Goal: Task Accomplishment & Management: Complete application form

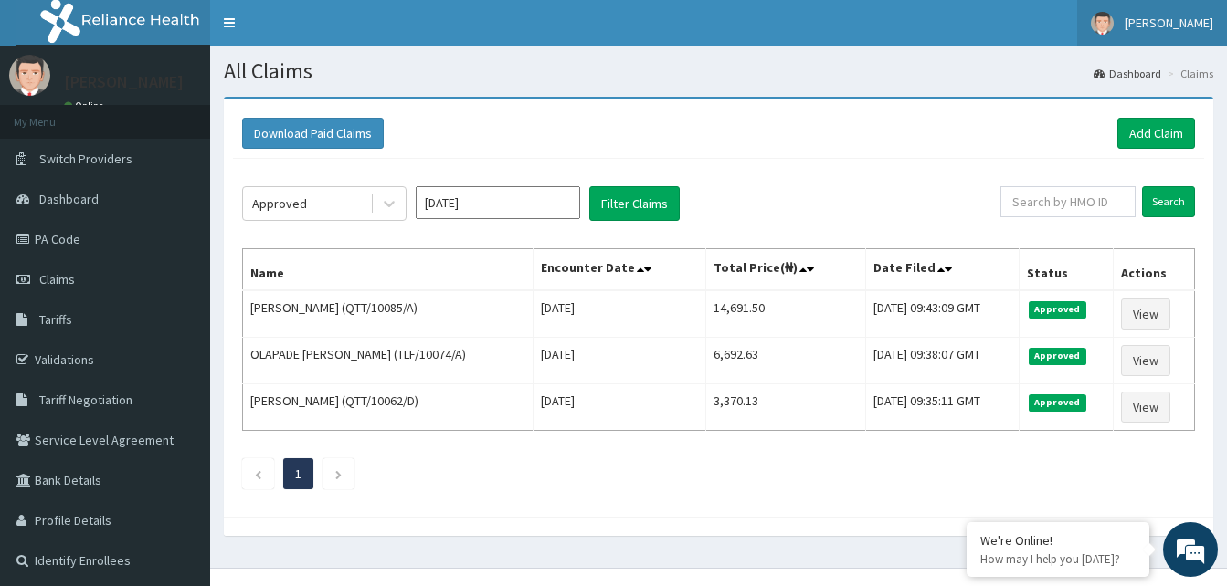
click at [1182, 25] on span "[PERSON_NAME]" at bounding box center [1168, 23] width 89 height 16
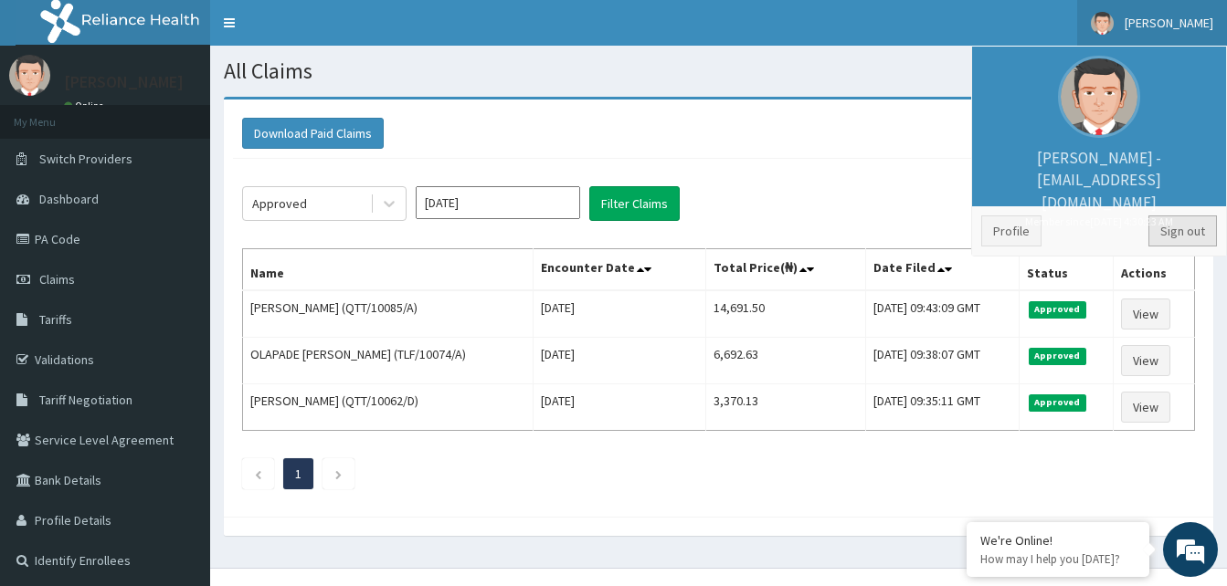
click at [1160, 229] on link "Sign out" at bounding box center [1182, 231] width 69 height 31
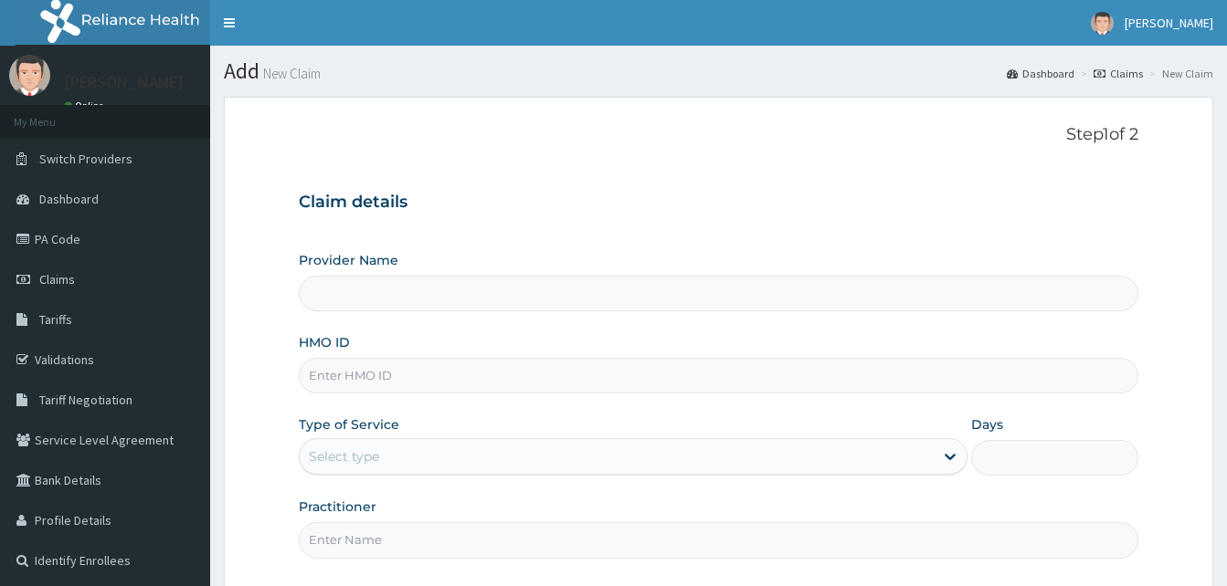
click at [330, 376] on input "HMO ID" at bounding box center [718, 376] width 839 height 36
paste input "NIO/10012/A"
type input "NIO/10012/A"
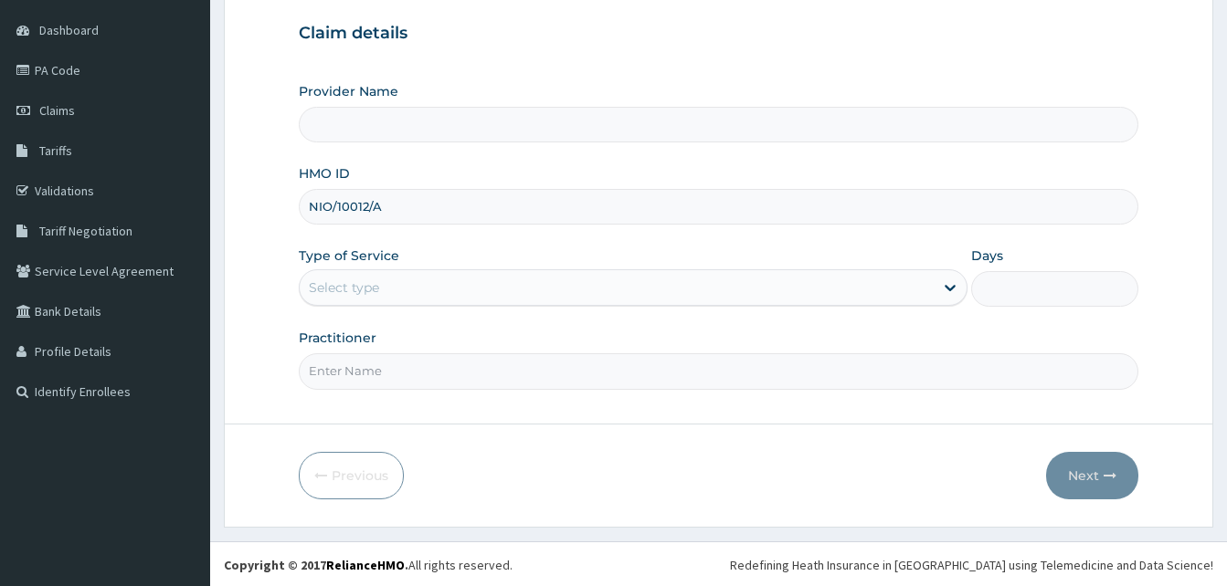
scroll to position [171, 0]
type input "Reliance Family Clinics (RFC) - Gbagada"
type input "NIO/10012/A"
drag, startPoint x: 416, startPoint y: 281, endPoint x: 411, endPoint y: 304, distance: 23.3
click at [417, 283] on div "Select type" at bounding box center [617, 285] width 634 height 29
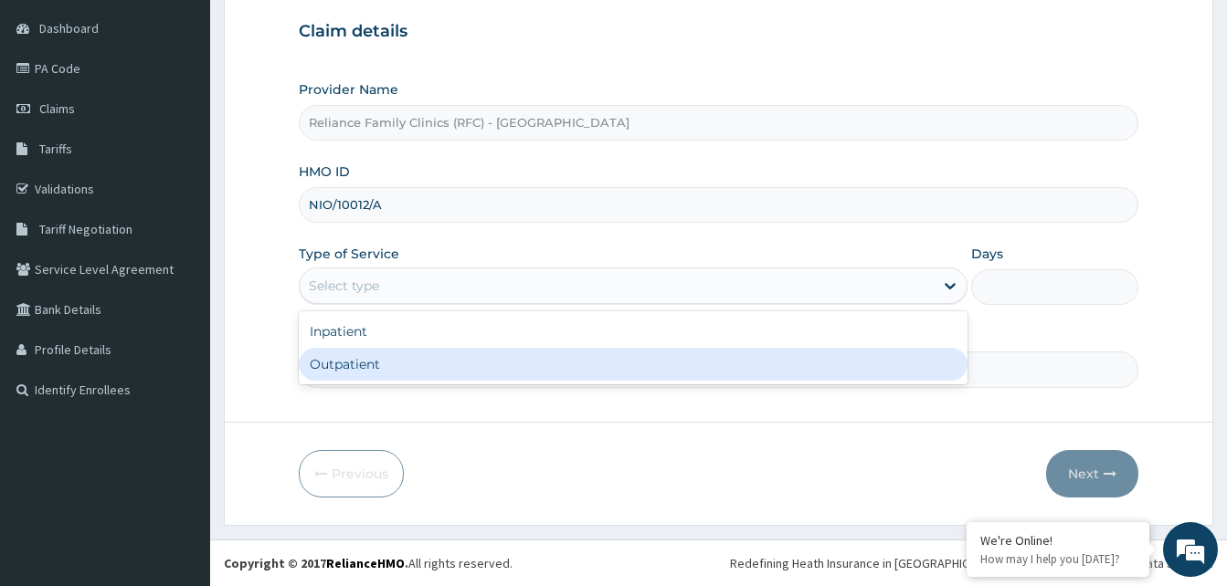
click at [376, 364] on div "Outpatient" at bounding box center [633, 364] width 669 height 33
type input "1"
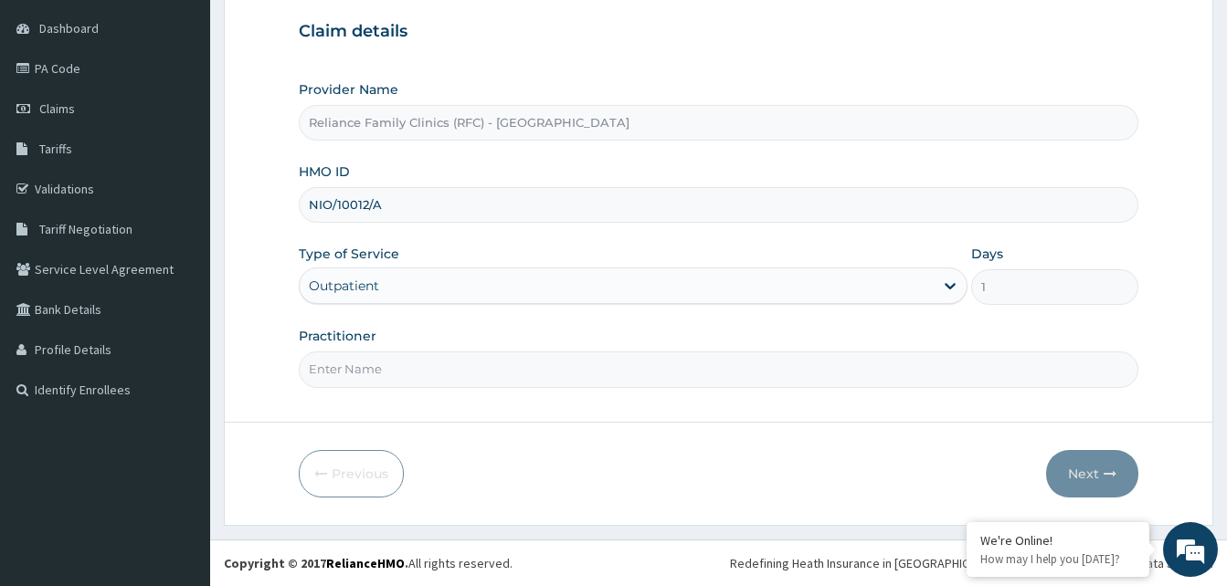
click at [376, 364] on input "Practitioner" at bounding box center [718, 370] width 839 height 36
type input "shola"
click at [1081, 477] on button "Next" at bounding box center [1092, 474] width 92 height 48
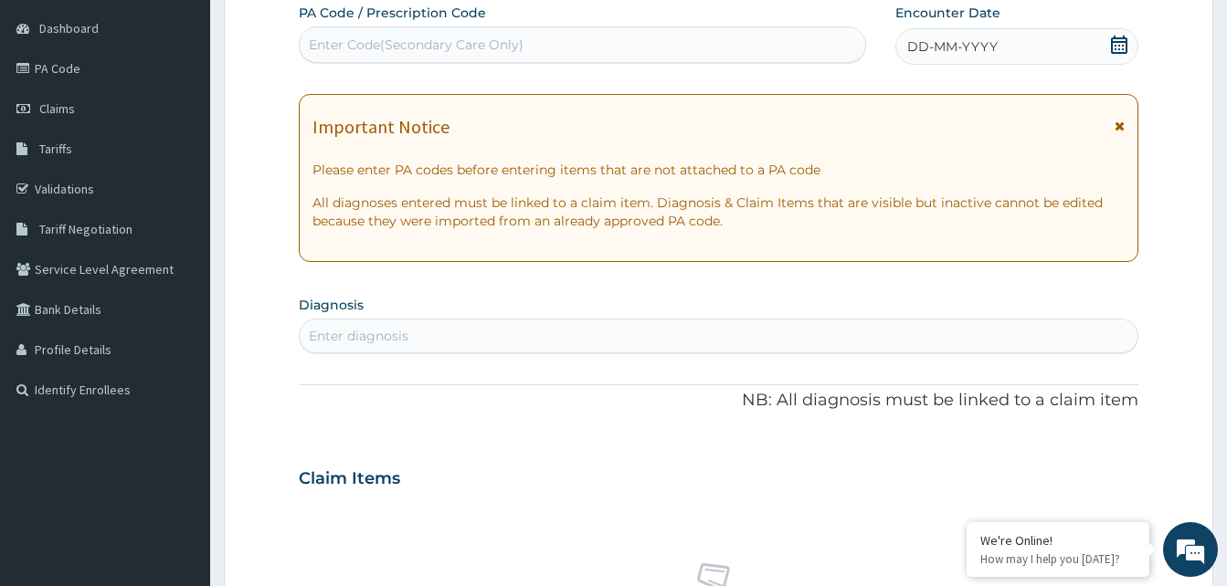
click at [399, 41] on div "Enter Code(Secondary Care Only)" at bounding box center [416, 45] width 215 height 18
paste input "PA/E0A971"
type input "PA/E0A971"
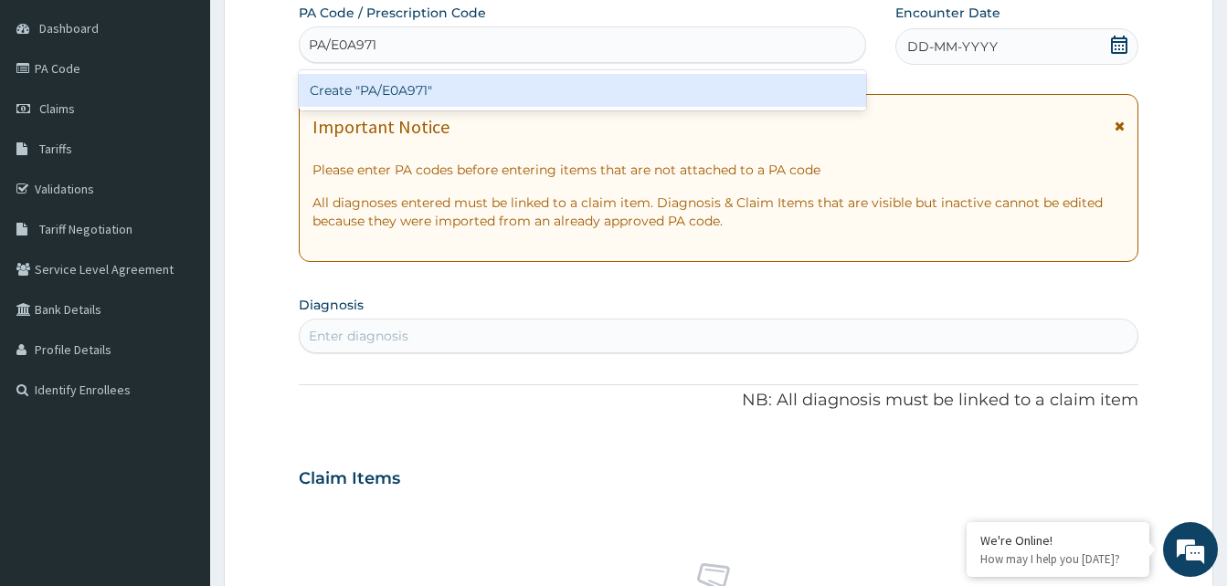
click at [410, 93] on div "Create "PA/E0A971"" at bounding box center [582, 90] width 567 height 33
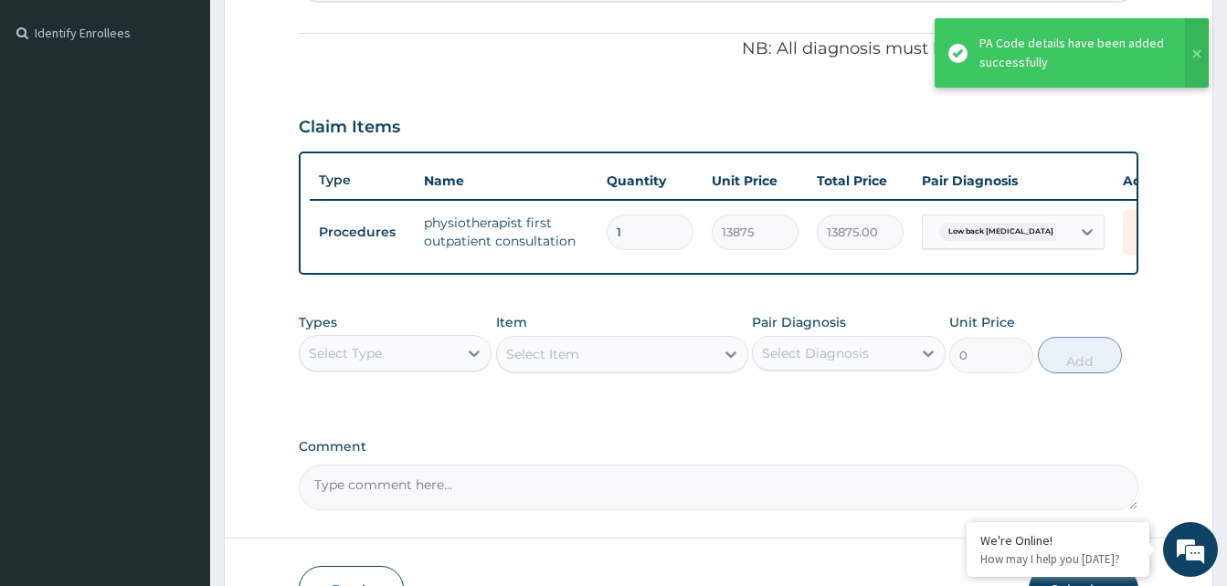
scroll to position [649, 0]
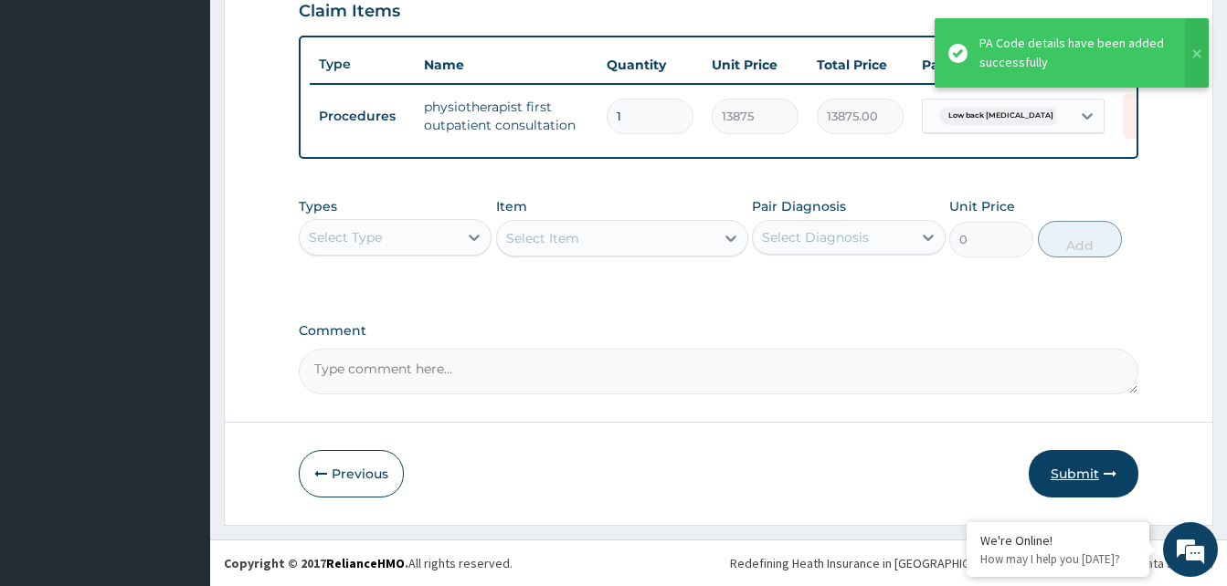
click at [1082, 479] on button "Submit" at bounding box center [1084, 474] width 110 height 48
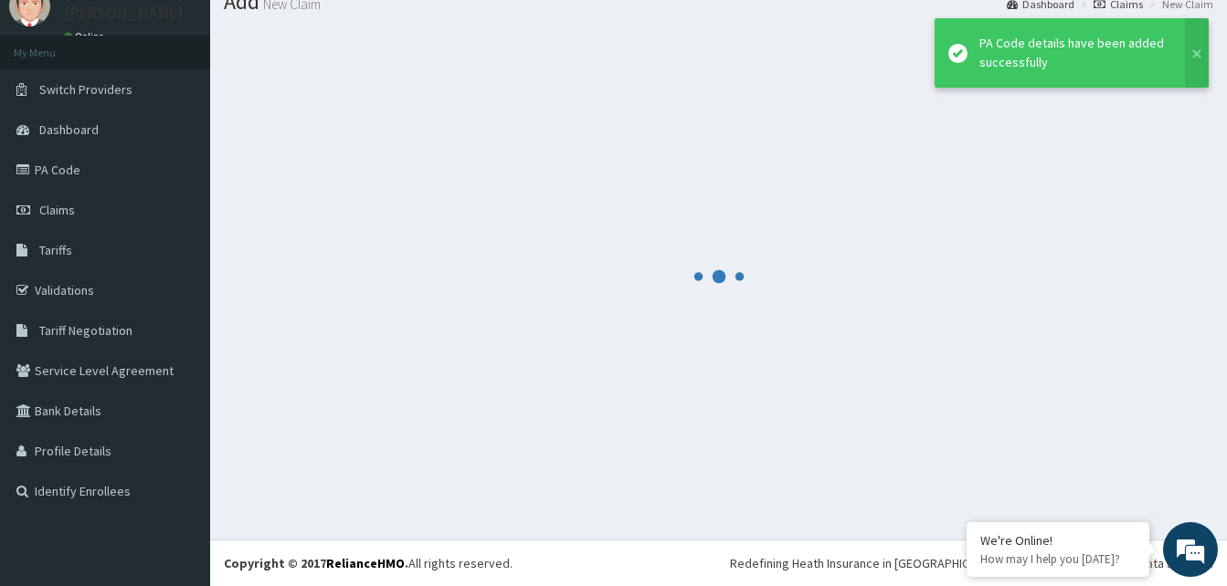
scroll to position [69, 0]
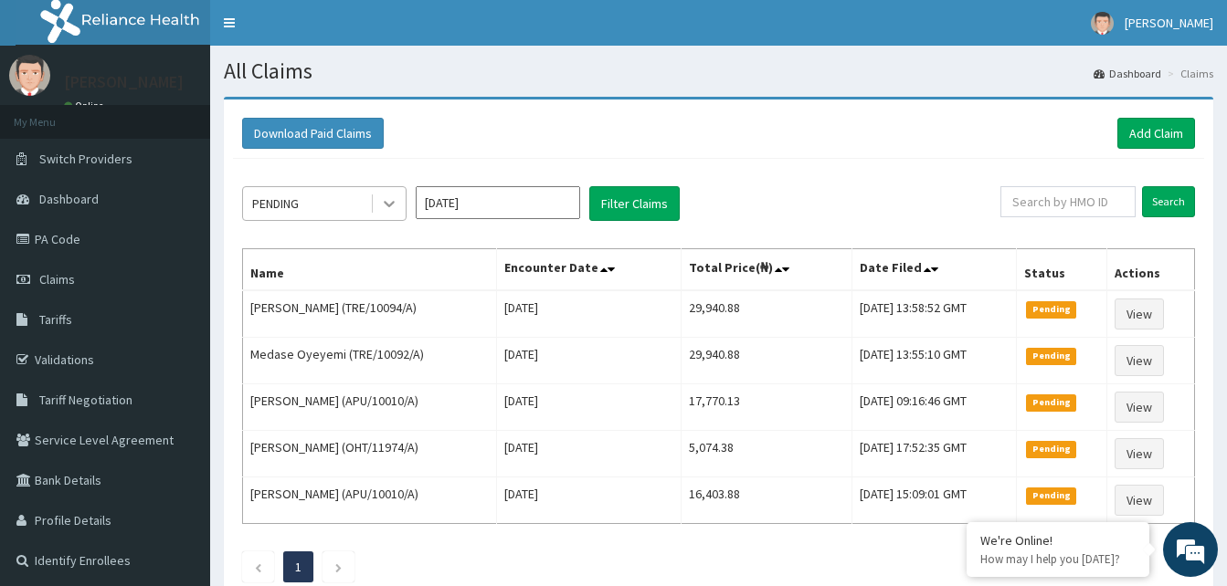
click at [383, 207] on icon at bounding box center [389, 204] width 18 height 18
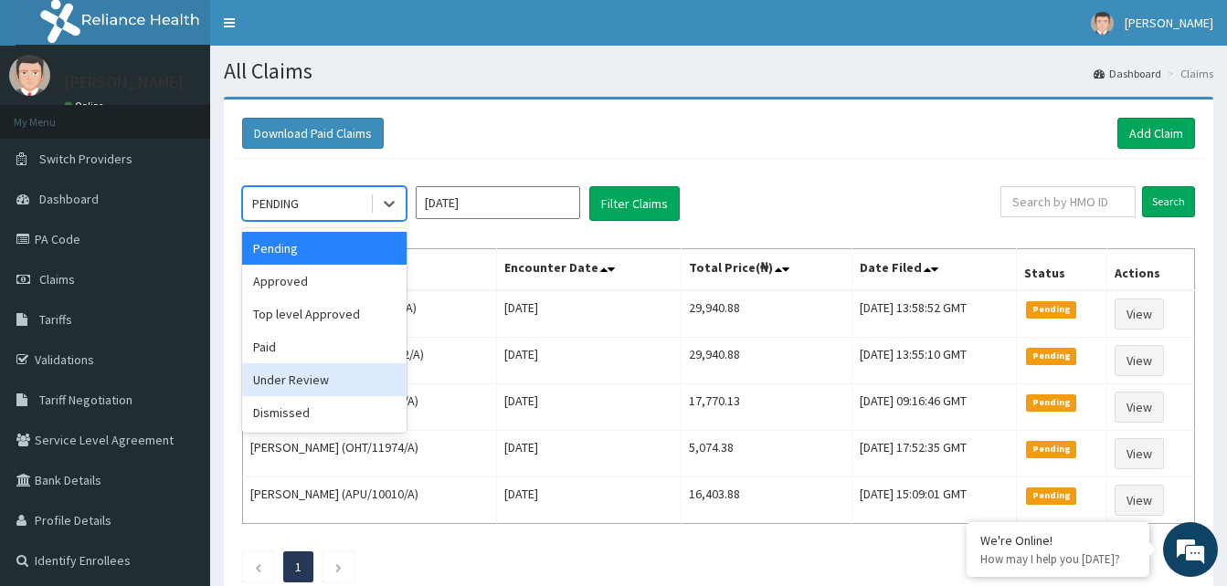
click at [273, 377] on div "Under Review" at bounding box center [324, 380] width 164 height 33
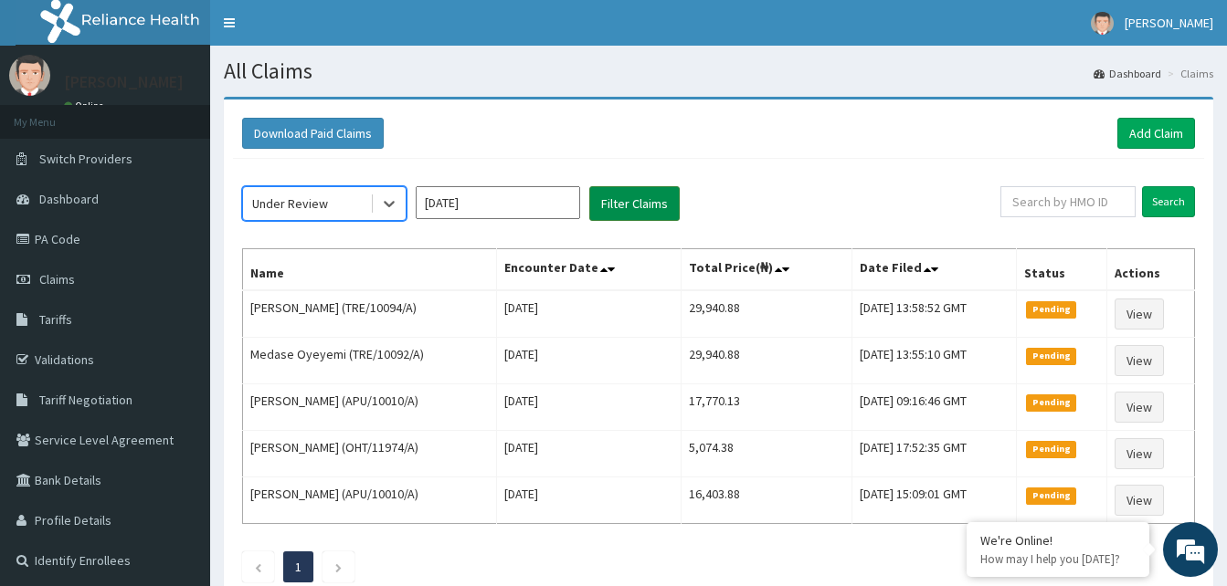
click at [632, 202] on button "Filter Claims" at bounding box center [634, 203] width 90 height 35
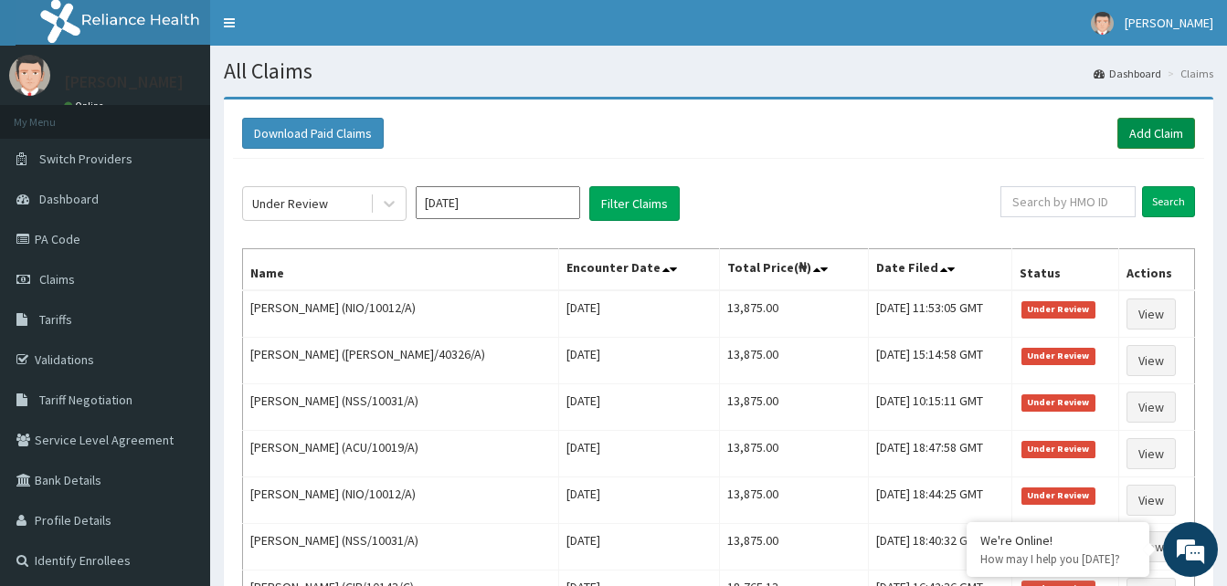
click at [1142, 137] on link "Add Claim" at bounding box center [1156, 133] width 78 height 31
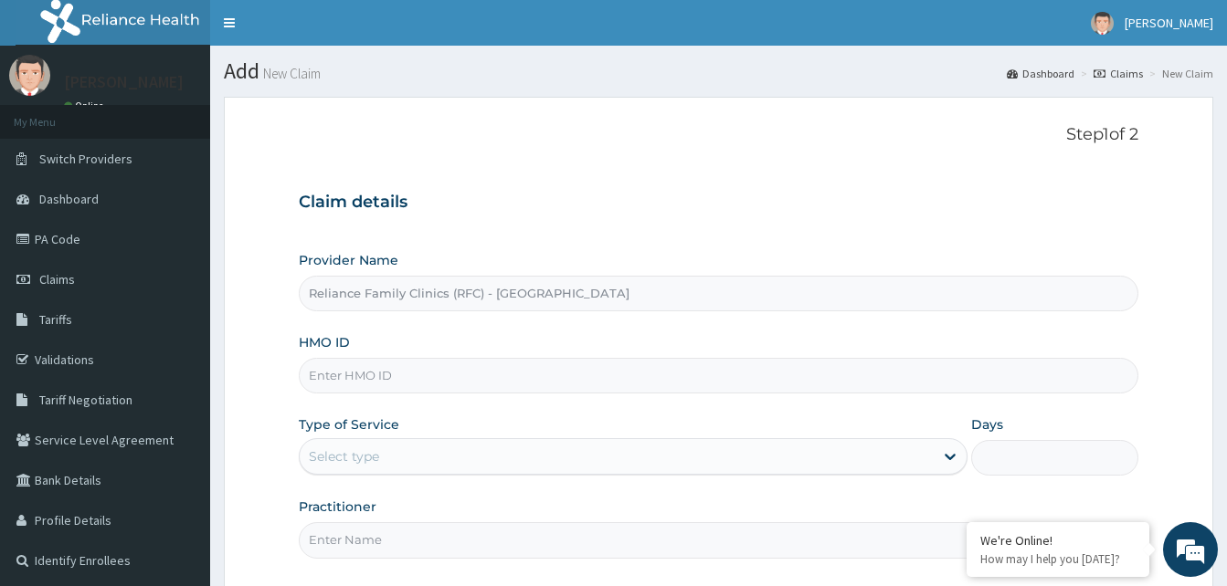
click at [370, 377] on input "HMO ID" at bounding box center [718, 376] width 839 height 36
paste input "BRI/10164/B"
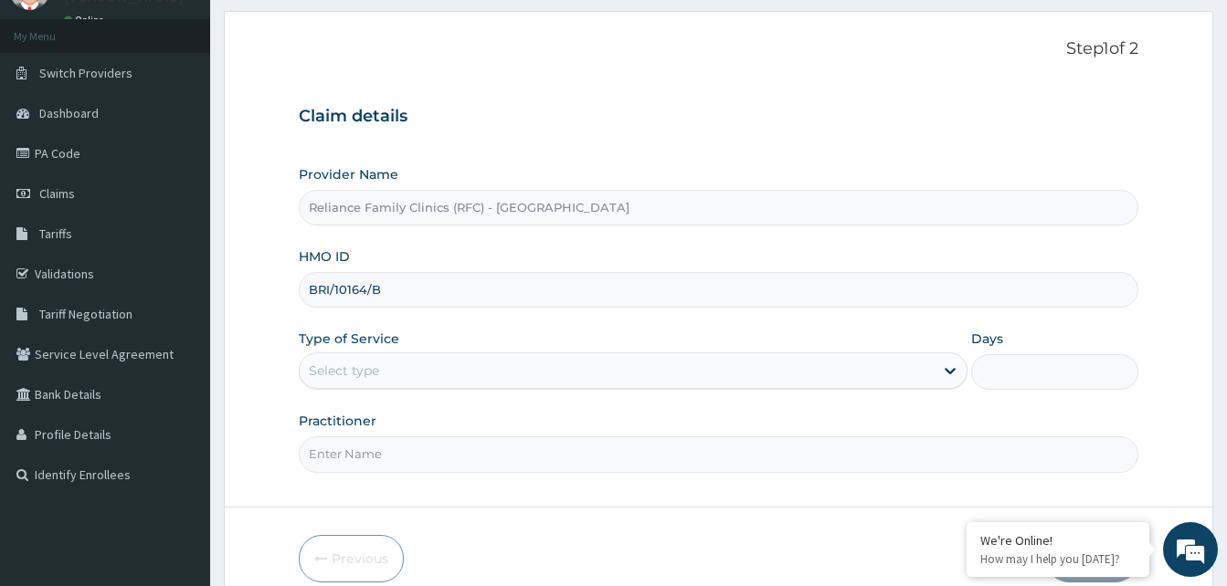
scroll to position [171, 0]
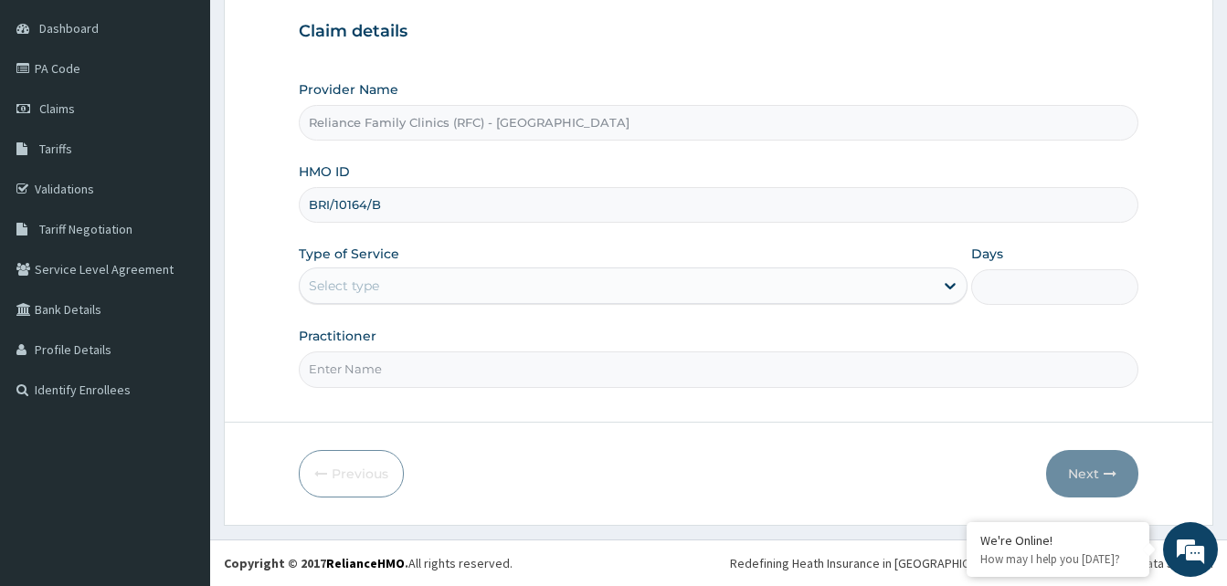
type input "BRI/10164/B"
drag, startPoint x: 487, startPoint y: 284, endPoint x: 483, endPoint y: 308, distance: 24.0
click at [487, 287] on div "Select type" at bounding box center [617, 285] width 634 height 29
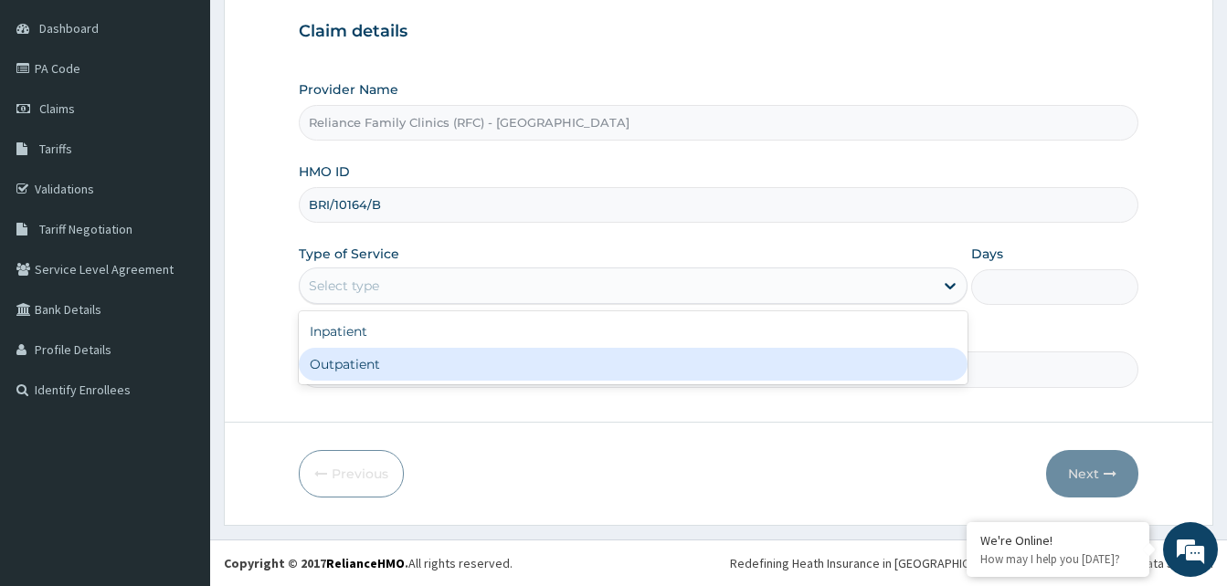
click at [423, 371] on div "Outpatient" at bounding box center [633, 364] width 669 height 33
type input "1"
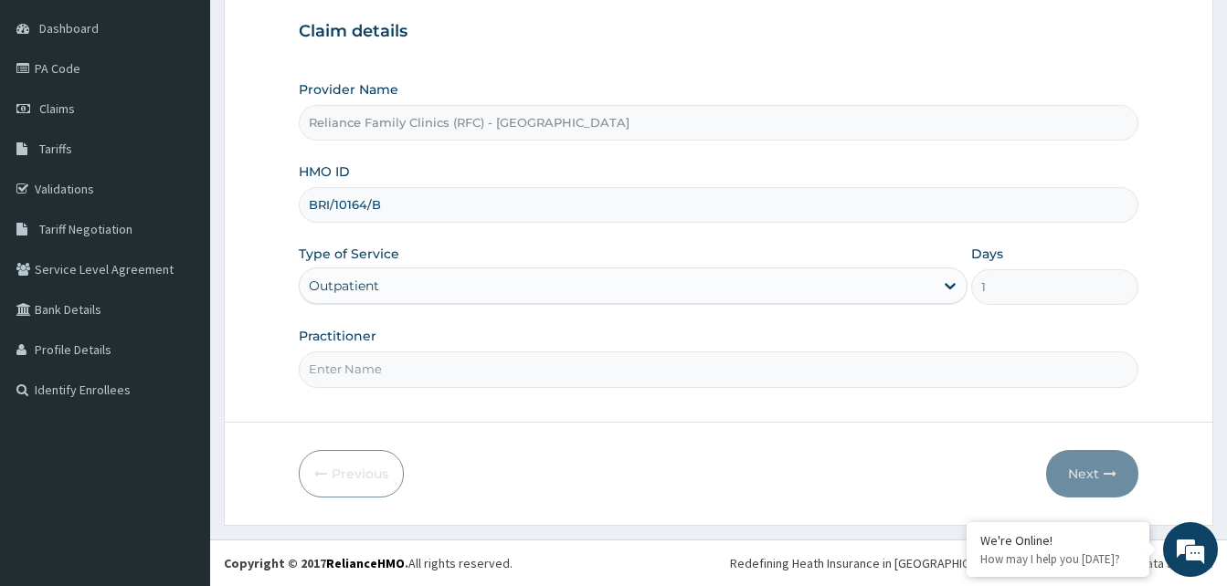
click at [423, 371] on input "Practitioner" at bounding box center [718, 370] width 839 height 36
type input "gyne"
click at [1092, 476] on button "Next" at bounding box center [1092, 474] width 92 height 48
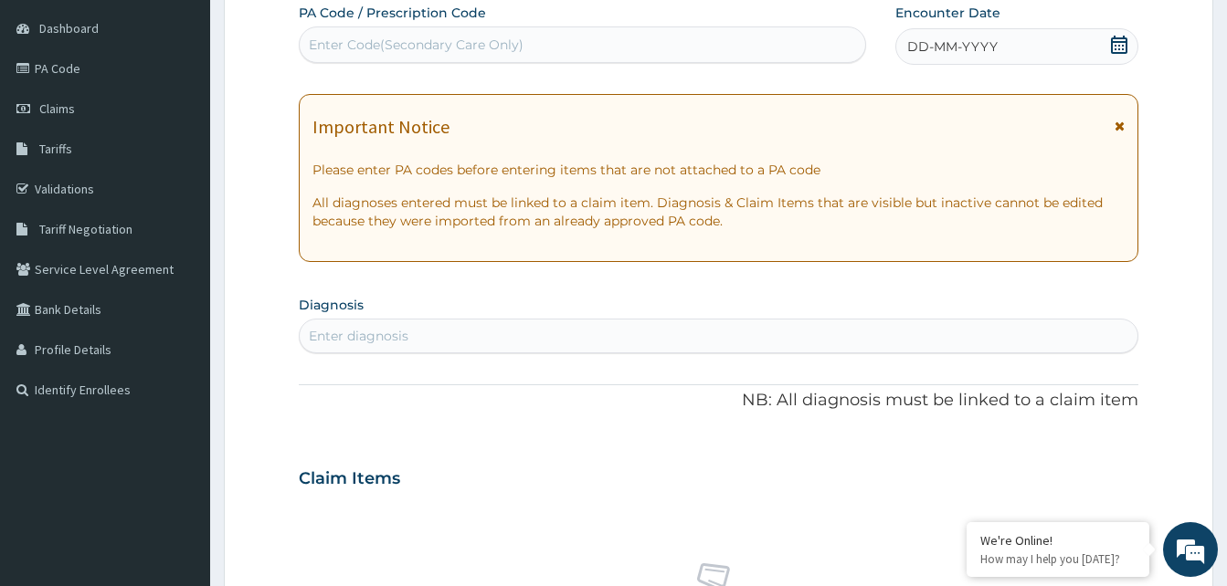
scroll to position [0, 0]
click at [384, 56] on div "Enter Code(Secondary Care Only)" at bounding box center [582, 44] width 565 height 29
paste input "PA/397D72"
type input "PA/397D72"
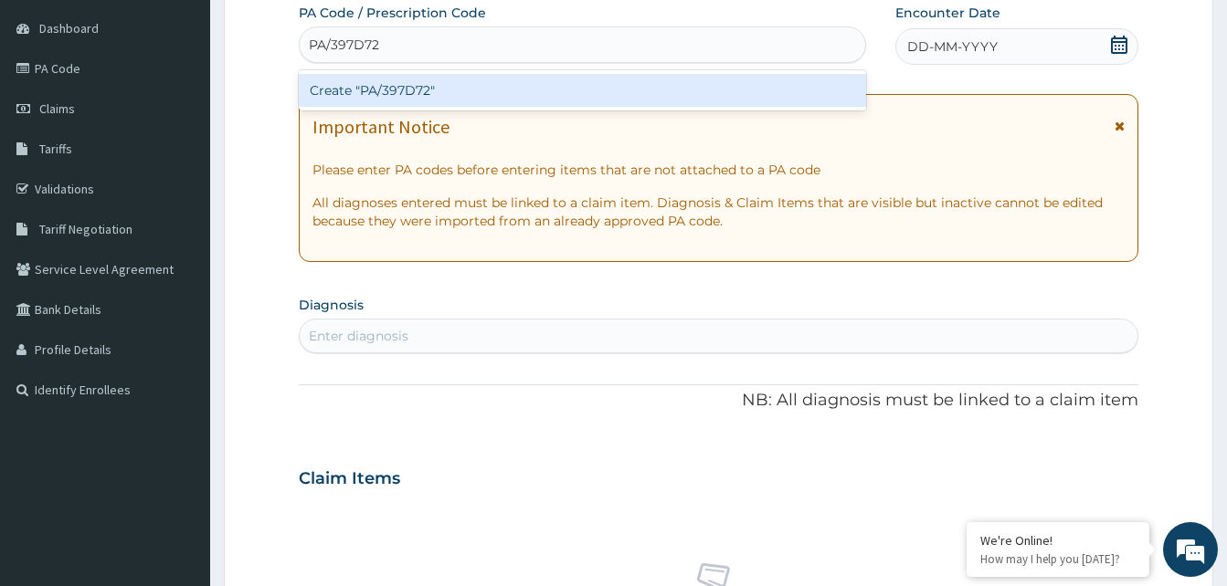
click at [392, 98] on div "Create "PA/397D72"" at bounding box center [582, 90] width 567 height 33
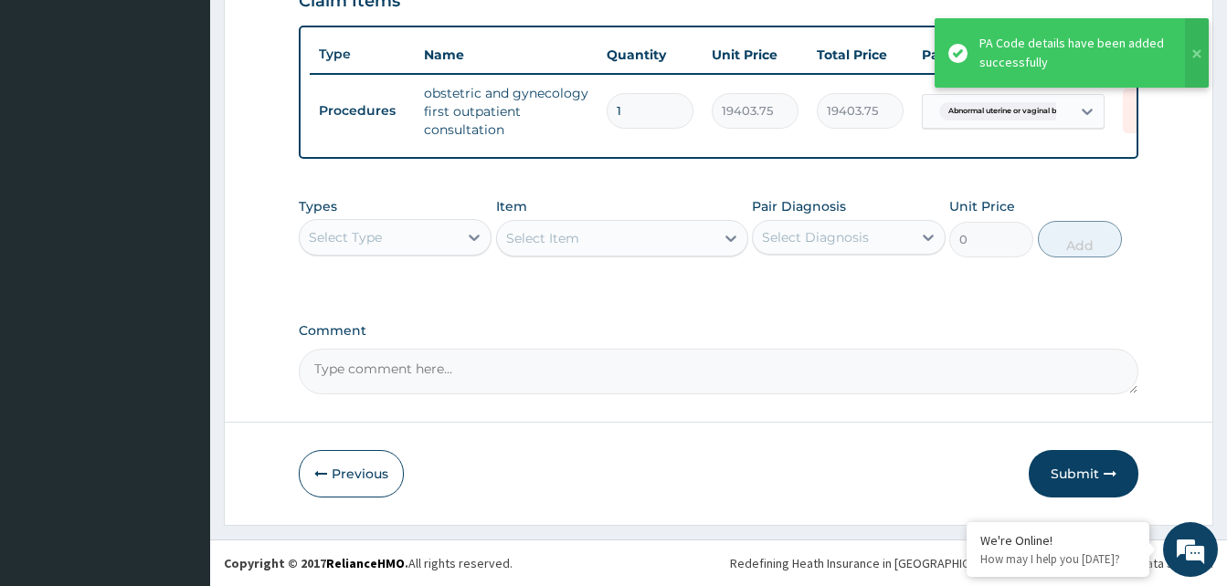
scroll to position [668, 0]
click at [1078, 478] on button "Submit" at bounding box center [1084, 474] width 110 height 48
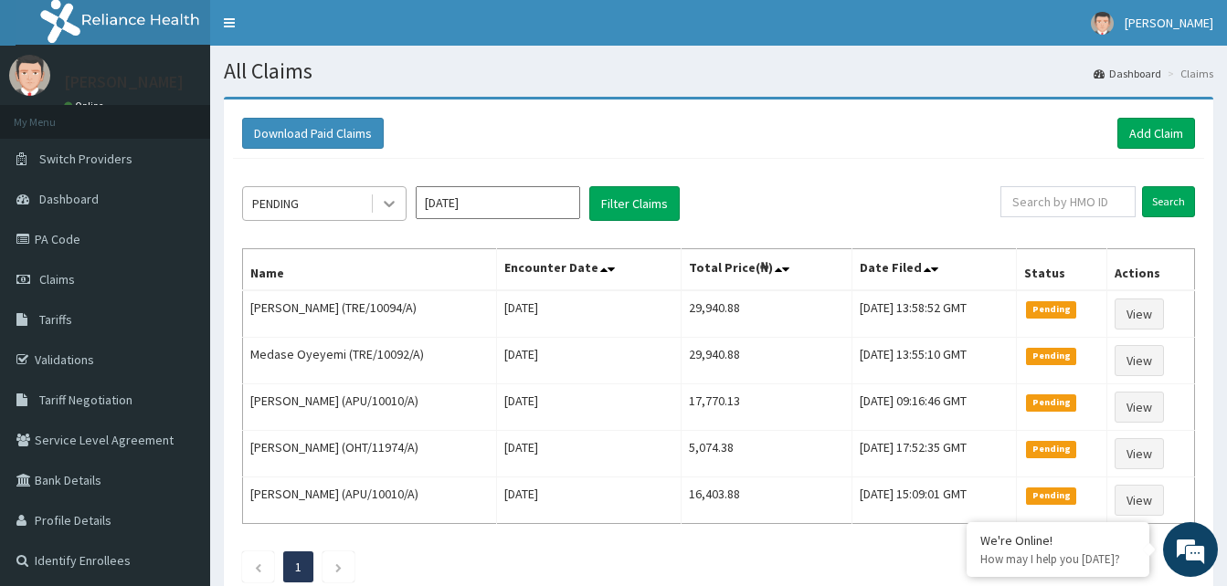
click at [385, 205] on icon at bounding box center [389, 204] width 18 height 18
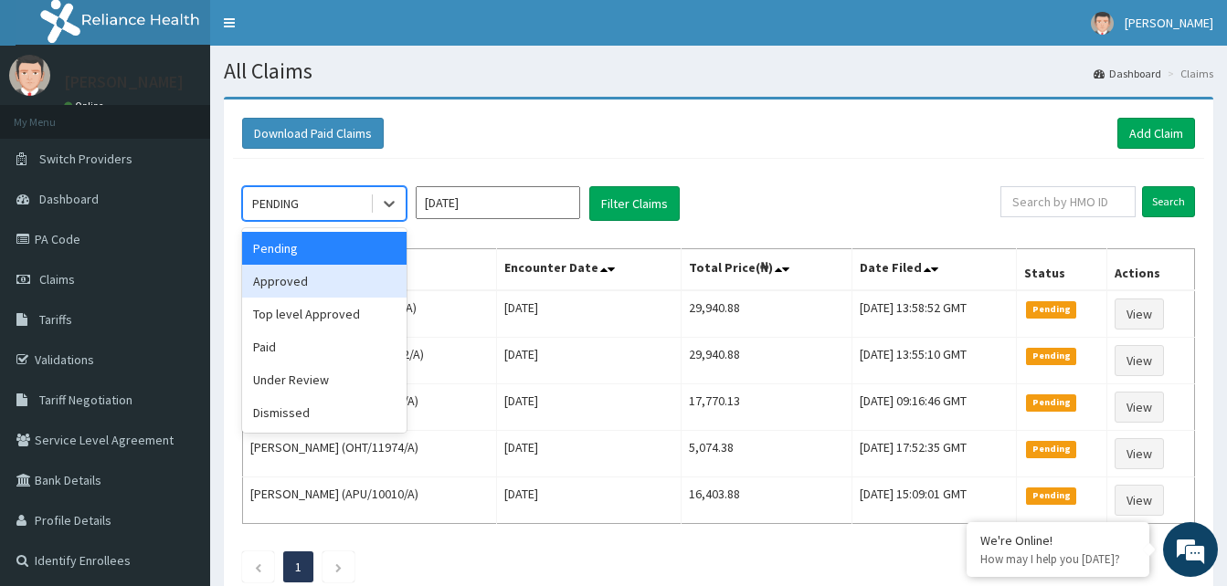
click at [324, 272] on div "Approved" at bounding box center [324, 281] width 164 height 33
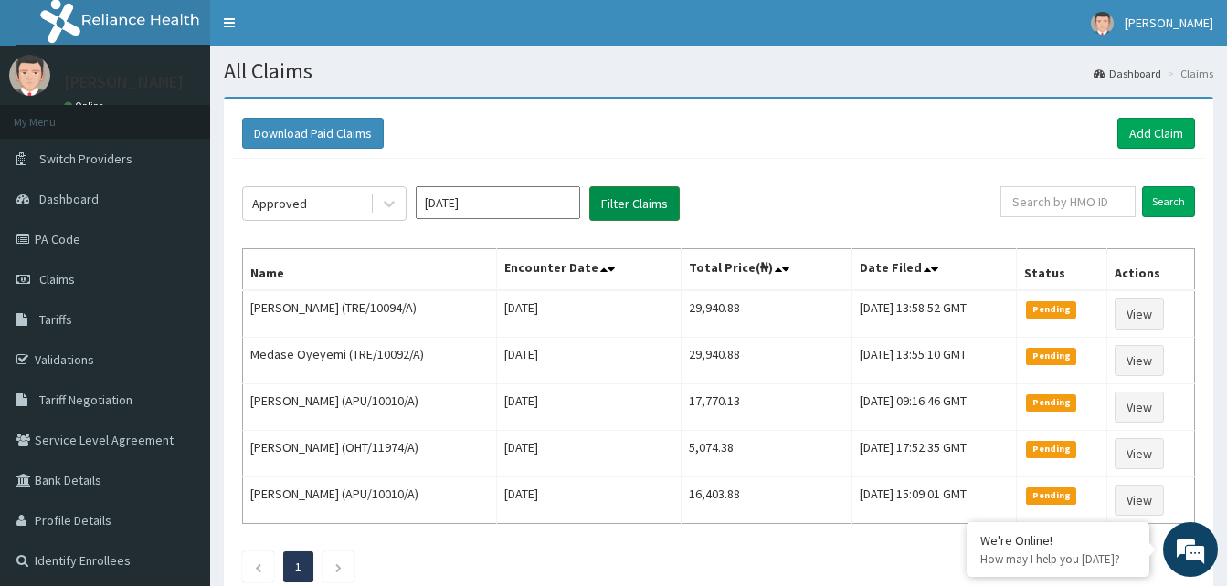
click at [621, 209] on button "Filter Claims" at bounding box center [634, 203] width 90 height 35
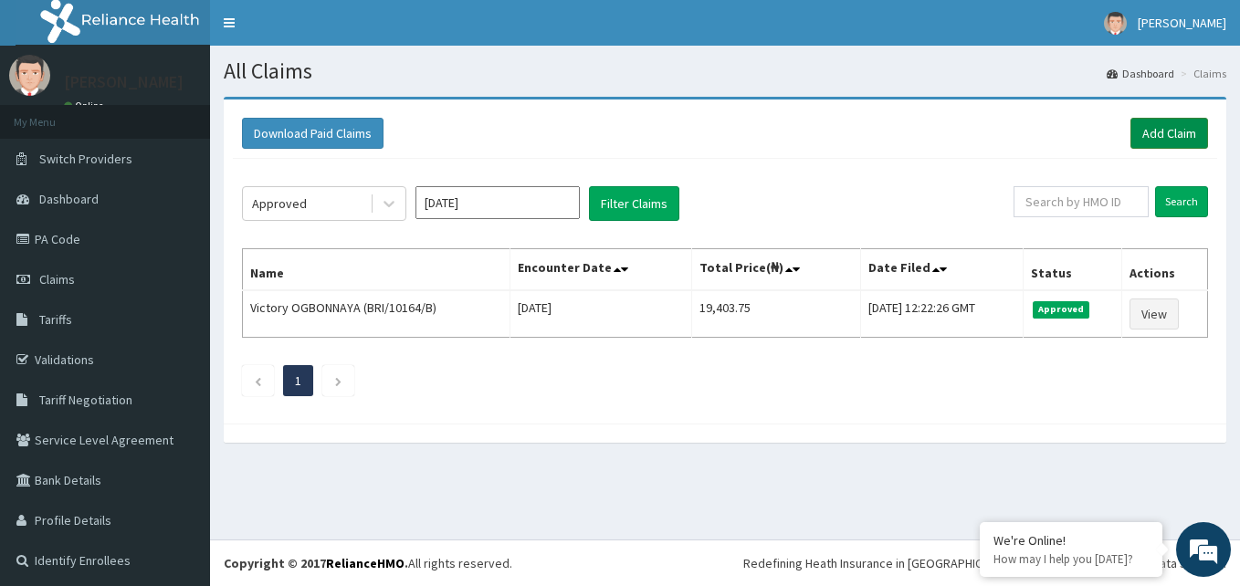
click at [1159, 145] on link "Add Claim" at bounding box center [1170, 133] width 78 height 31
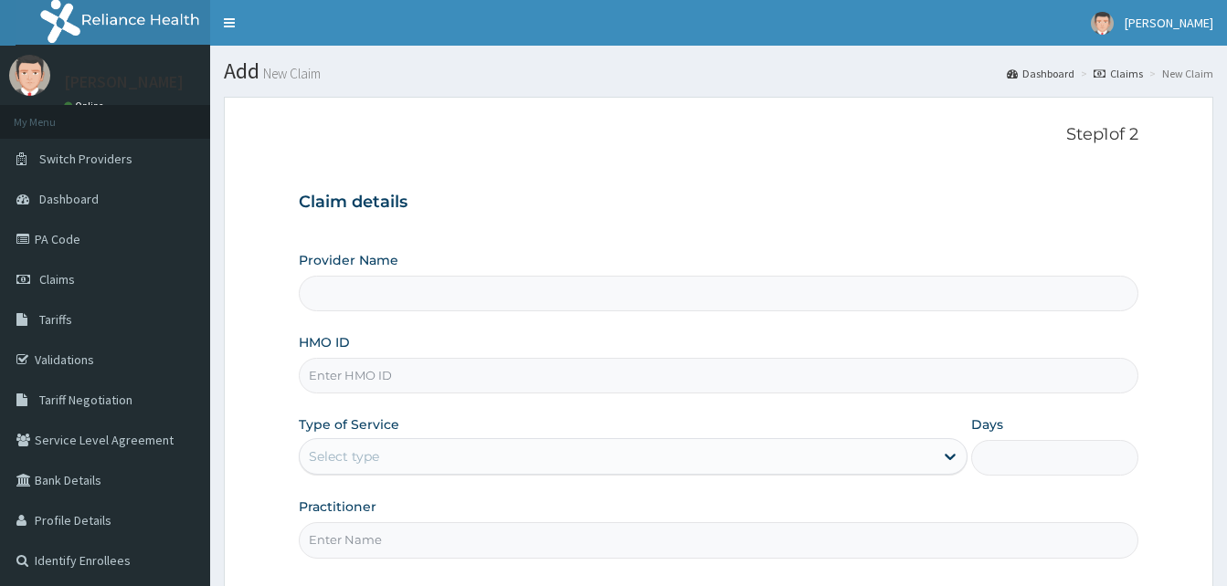
click at [352, 372] on input "HMO ID" at bounding box center [718, 376] width 839 height 36
paste input "RPP/10069/A"
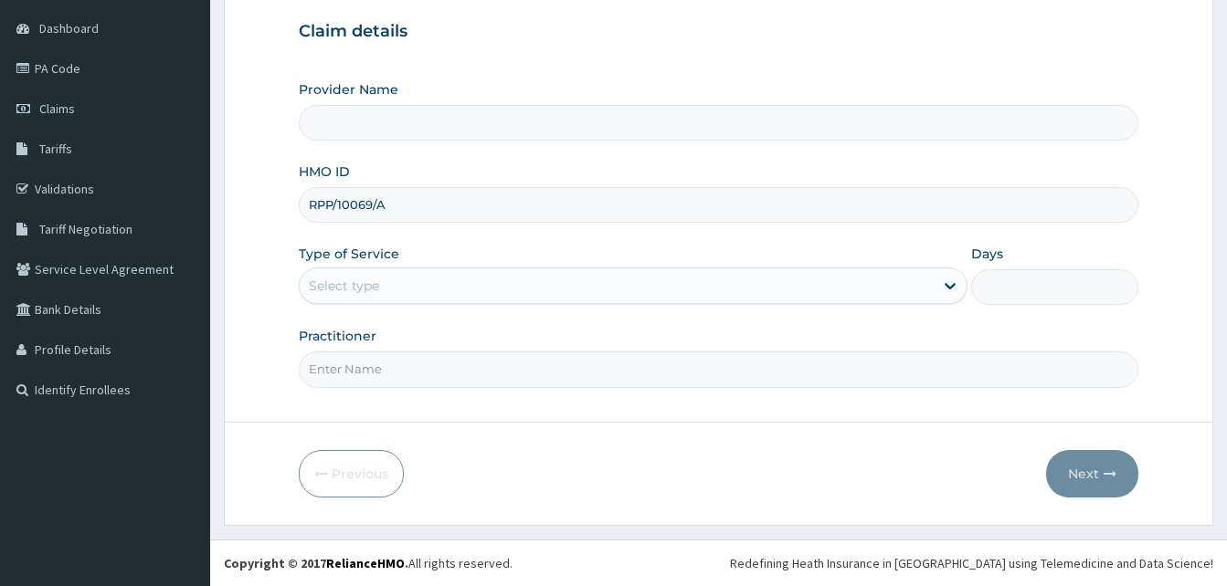
type input "RPP/10069/A"
click at [434, 293] on div "Select type" at bounding box center [617, 285] width 634 height 29
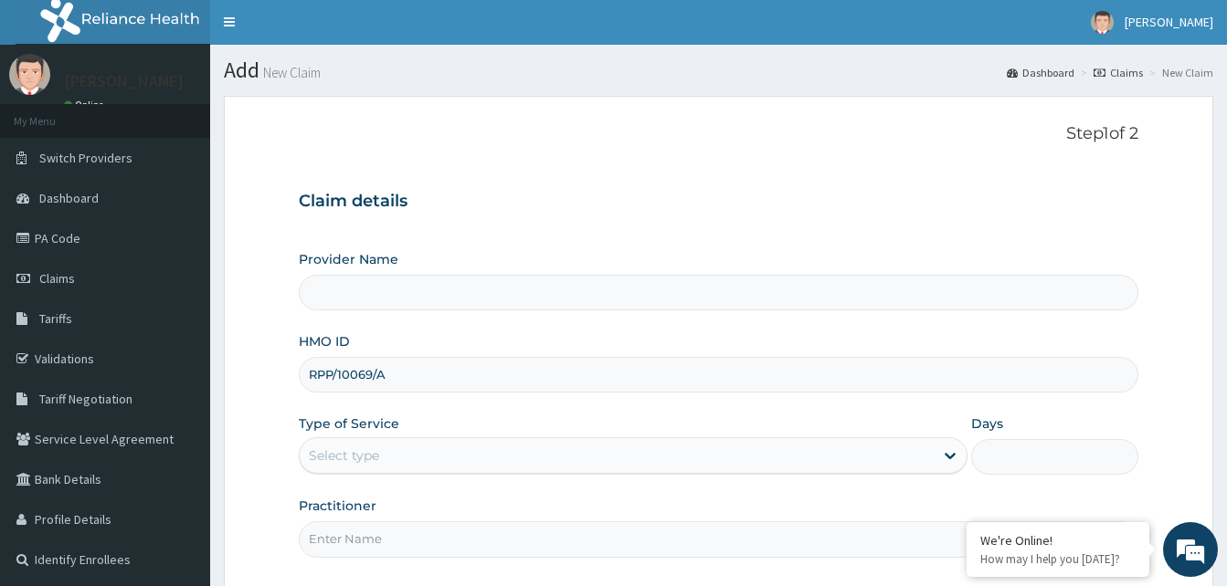
scroll to position [0, 0]
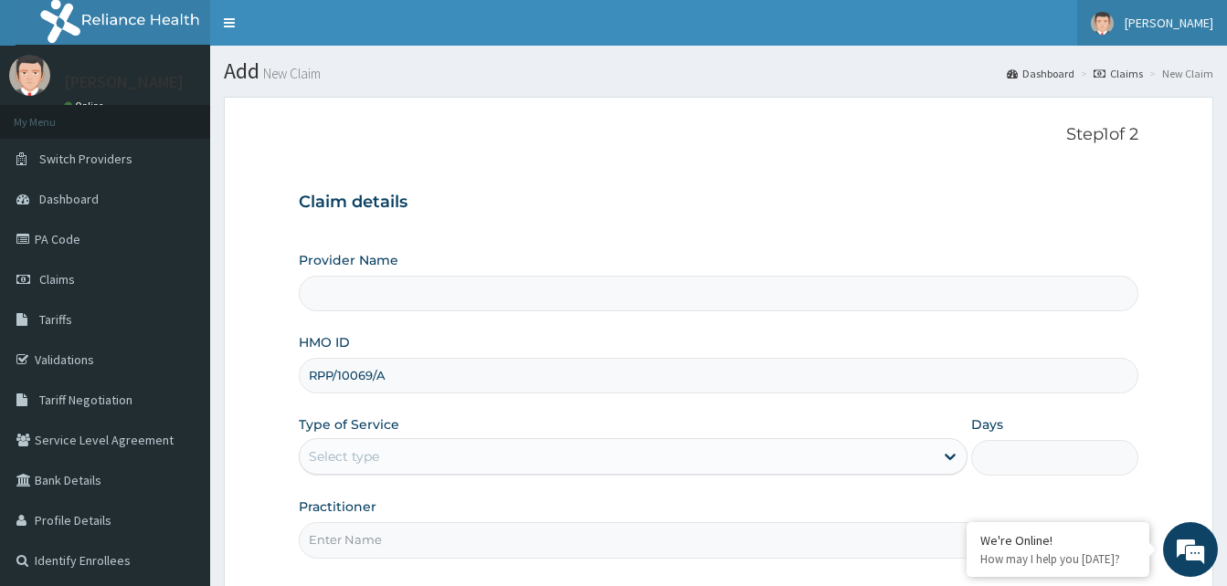
drag, startPoint x: 1180, startPoint y: 26, endPoint x: 1177, endPoint y: 38, distance: 13.1
click at [1179, 28] on span "[PERSON_NAME]" at bounding box center [1168, 23] width 89 height 16
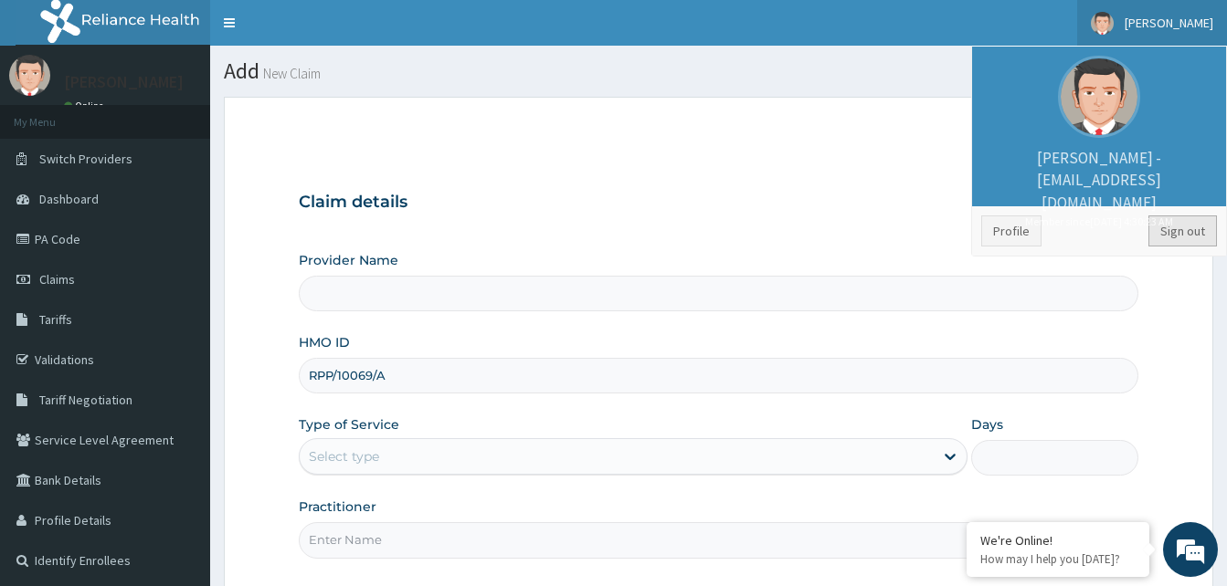
click at [1192, 230] on link "Sign out" at bounding box center [1182, 231] width 69 height 31
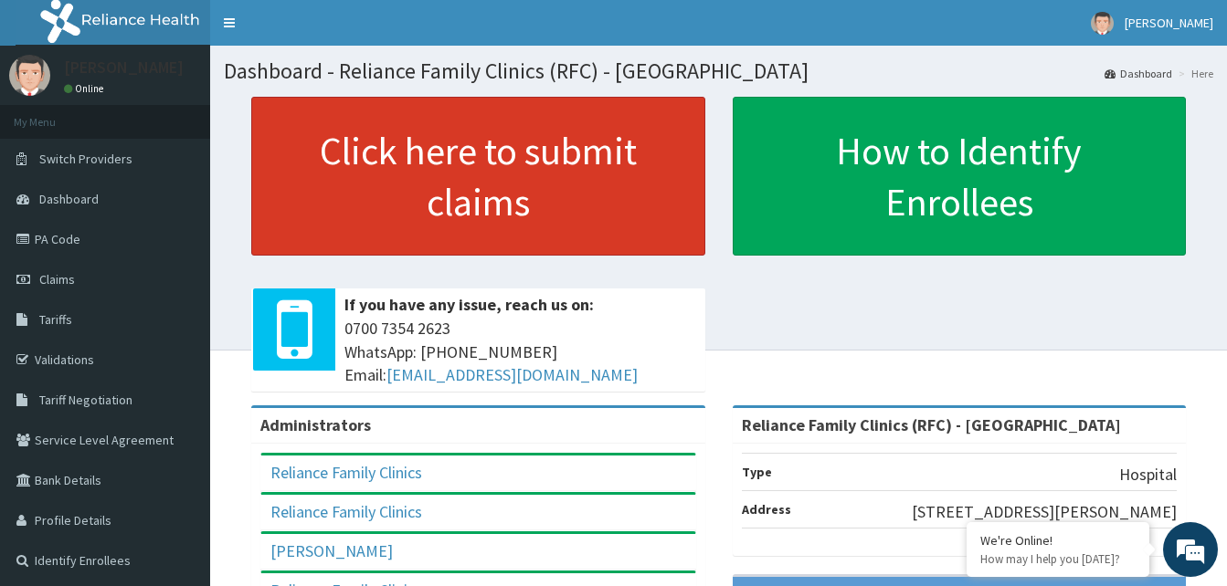
click at [449, 195] on link "Click here to submit claims" at bounding box center [478, 176] width 454 height 159
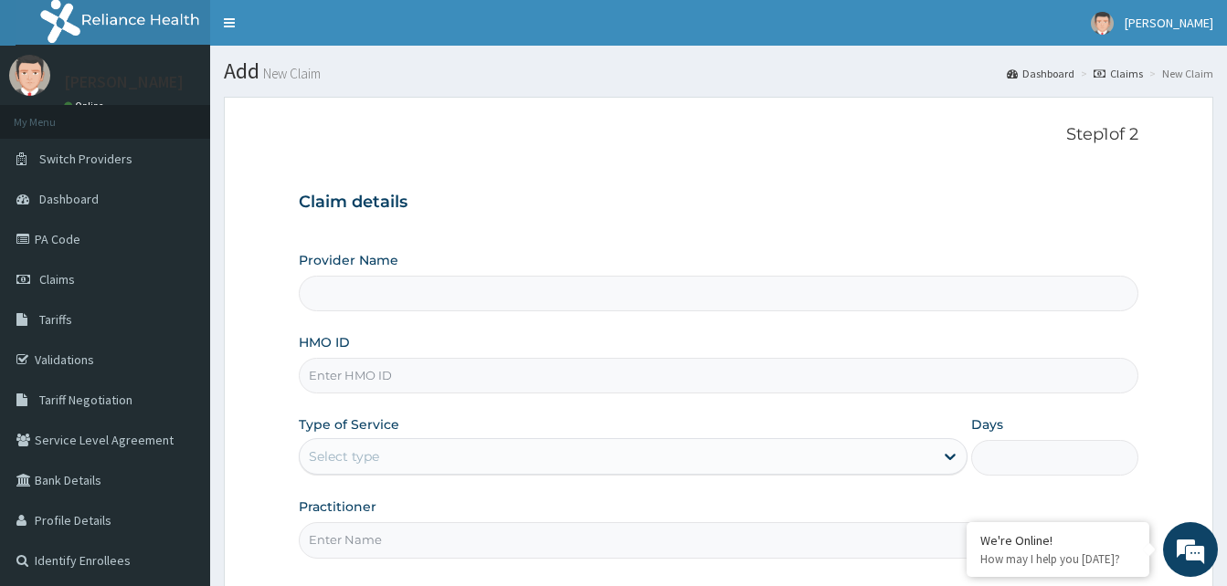
type input "Reliance Family Clinics (RFC) - [GEOGRAPHIC_DATA]"
click at [328, 391] on input "HMO ID" at bounding box center [718, 376] width 839 height 36
paste input "RPP/10069/A"
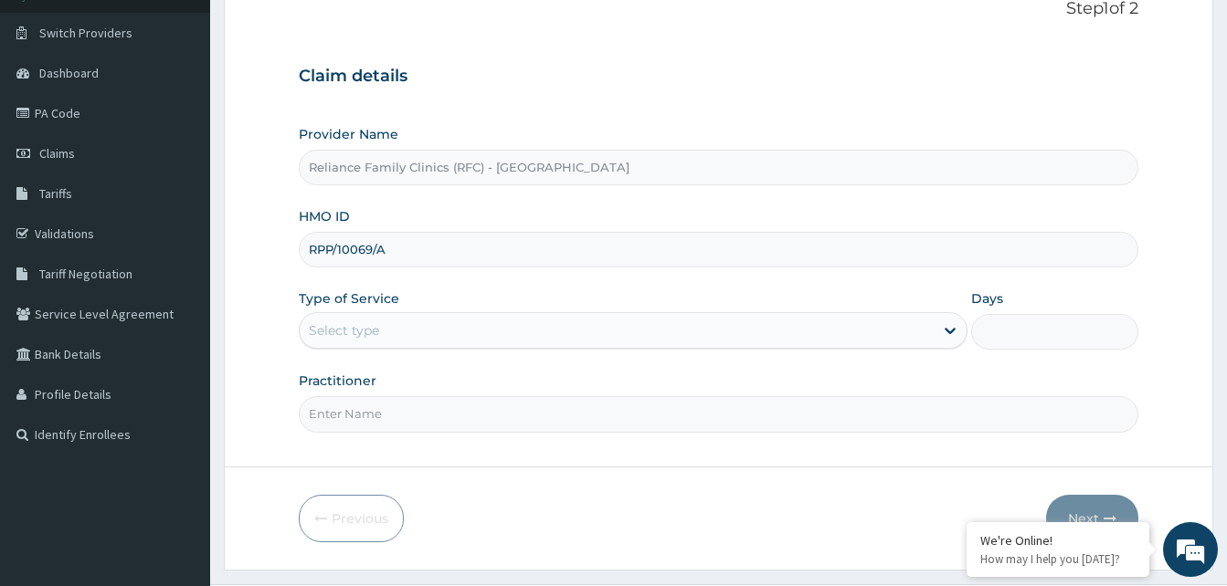
scroll to position [171, 0]
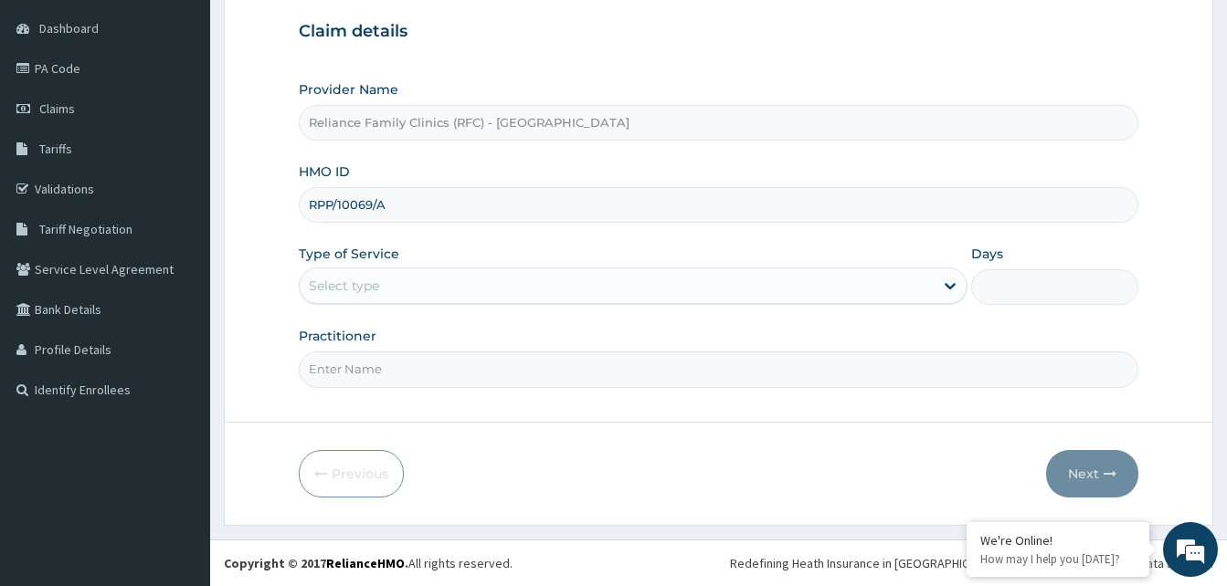
type input "RPP/10069/A"
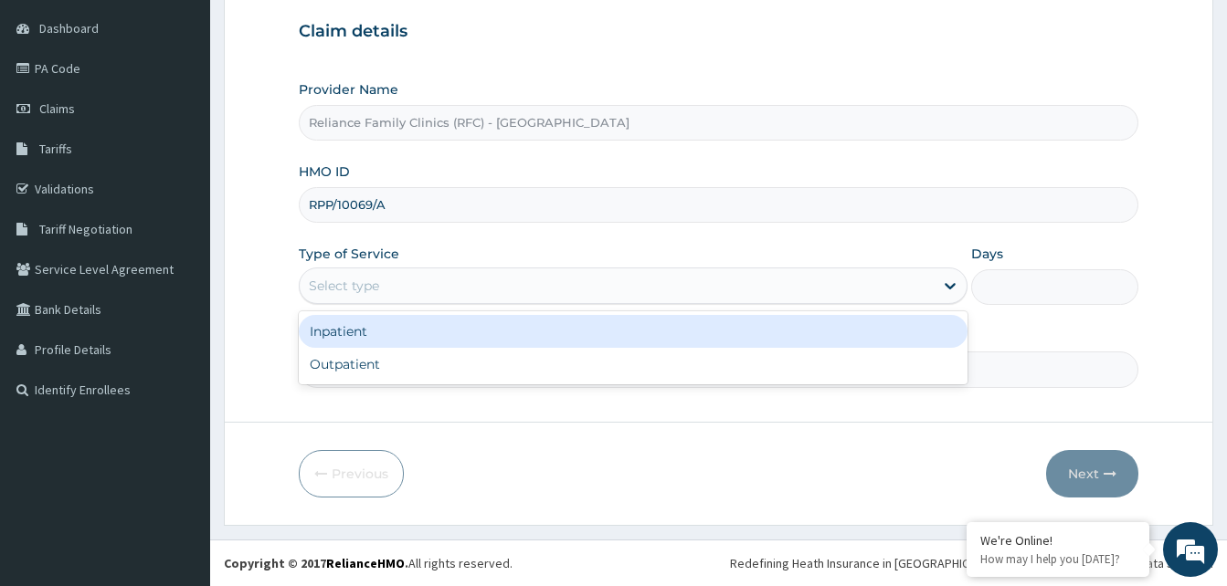
drag, startPoint x: 433, startPoint y: 280, endPoint x: 441, endPoint y: 339, distance: 59.9
click at [434, 280] on div "Select type" at bounding box center [617, 285] width 634 height 29
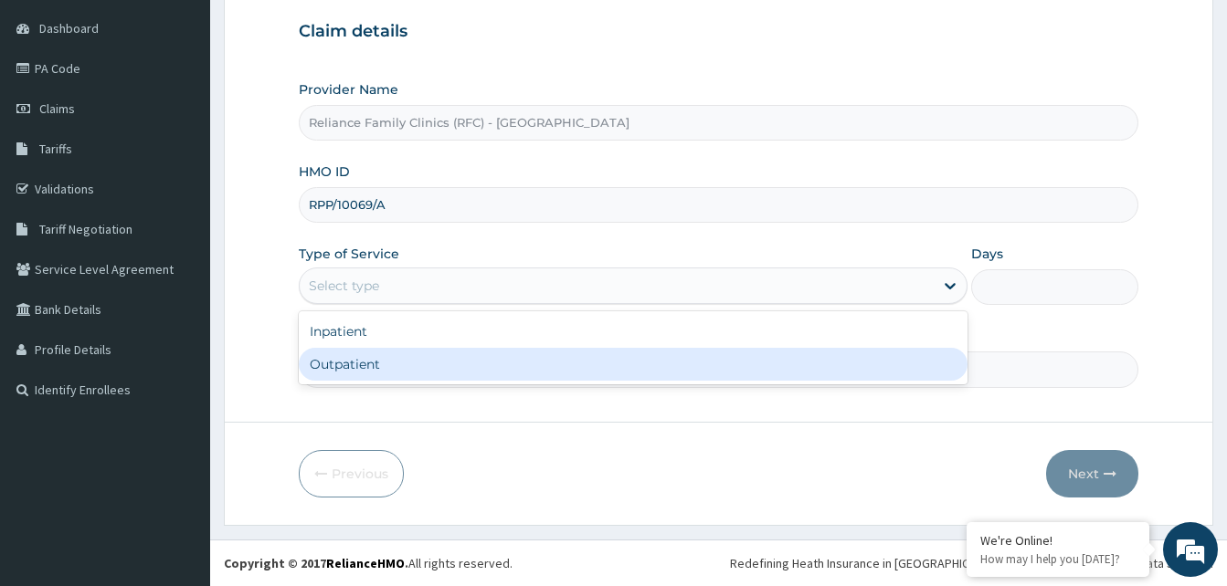
click at [436, 358] on div "Outpatient" at bounding box center [633, 364] width 669 height 33
type input "1"
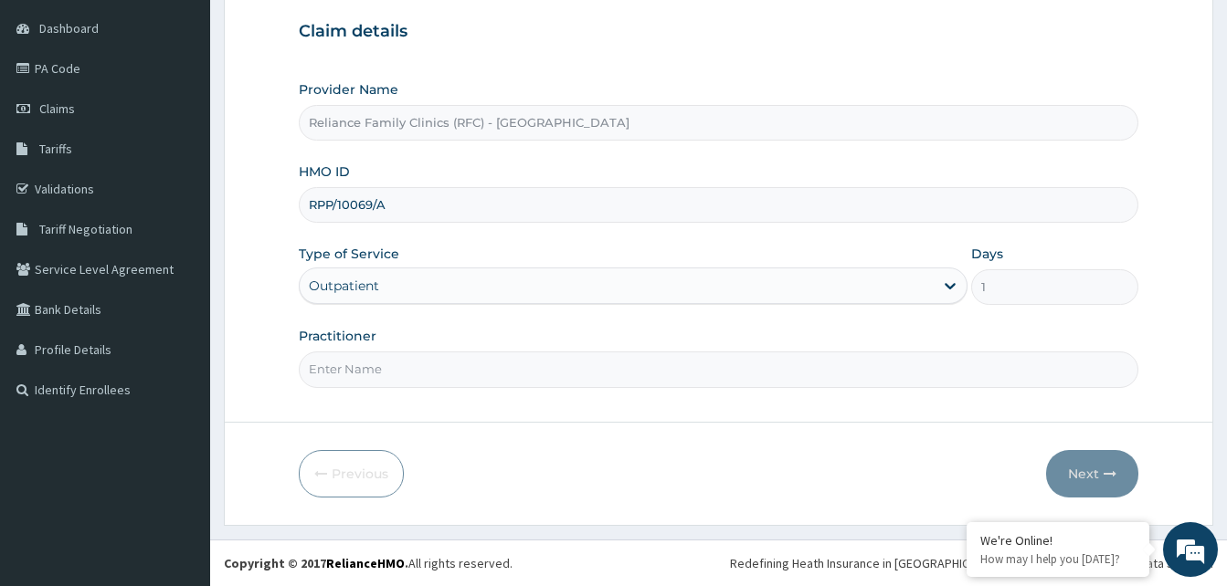
click at [433, 375] on input "Practitioner" at bounding box center [718, 370] width 839 height 36
type input "LOCUM"
click at [1074, 470] on button "Next" at bounding box center [1092, 474] width 92 height 48
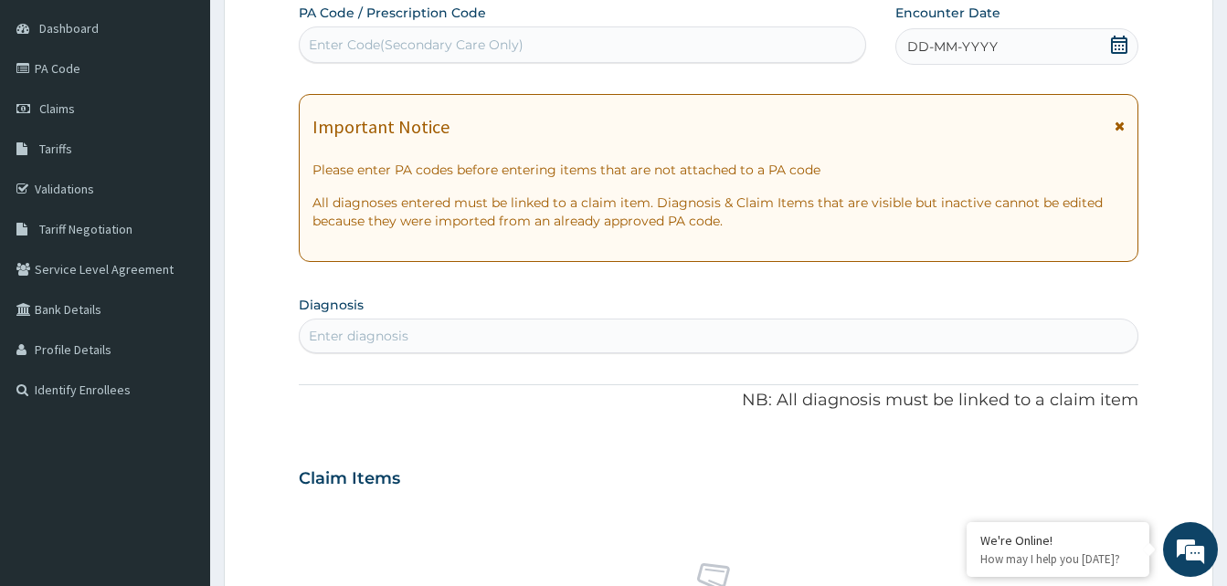
click at [1060, 59] on div "DD-MM-YYYY" at bounding box center [1016, 46] width 243 height 37
click at [429, 343] on div "Enter diagnosis" at bounding box center [719, 336] width 838 height 29
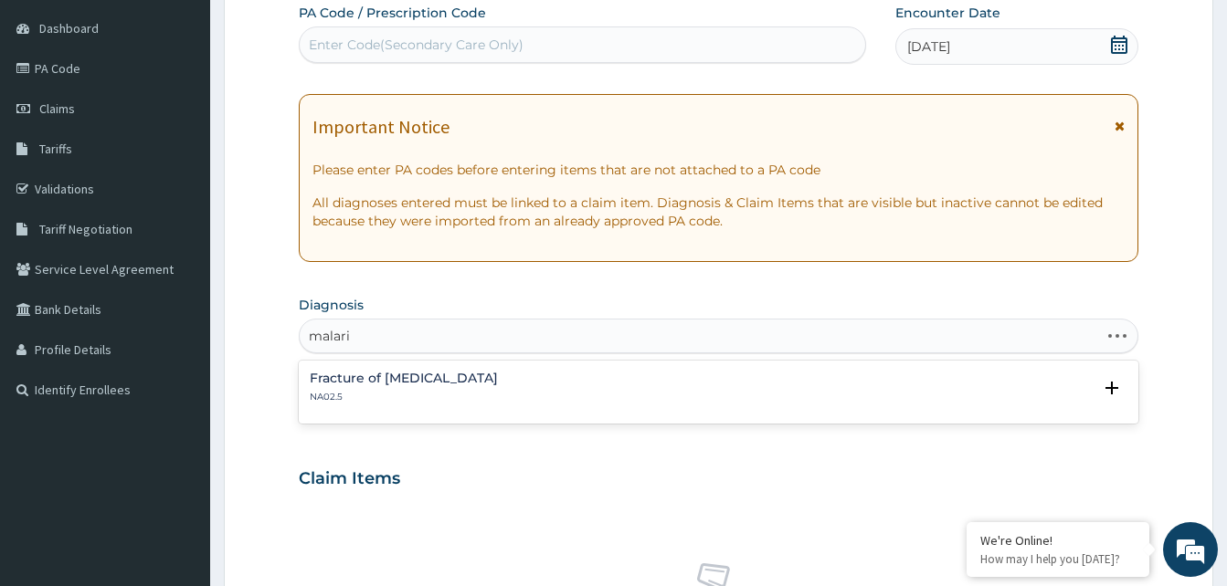
type input "malaria"
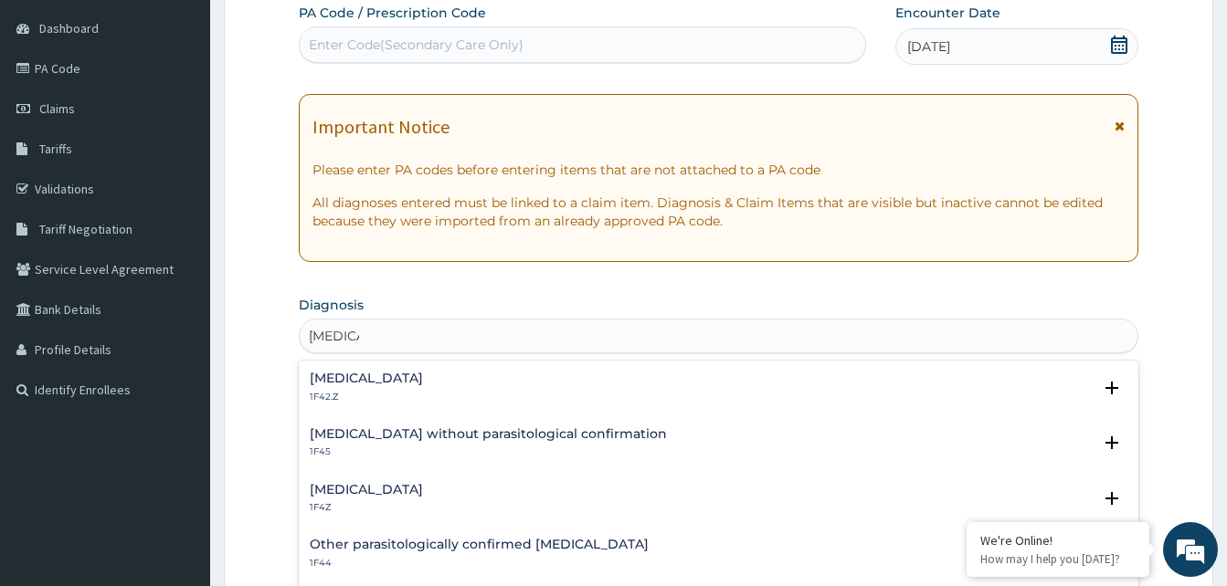
click at [360, 484] on h4 "Malaria, unspecified" at bounding box center [366, 490] width 113 height 14
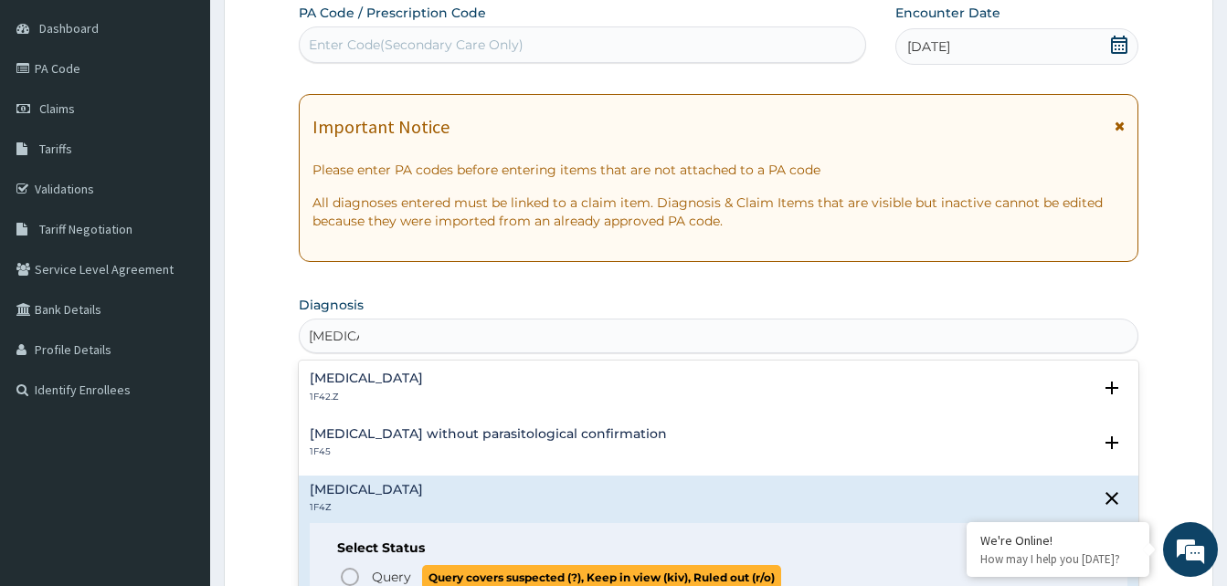
drag, startPoint x: 350, startPoint y: 575, endPoint x: 366, endPoint y: 528, distance: 50.3
click at [353, 568] on icon "status option query" at bounding box center [350, 577] width 22 height 22
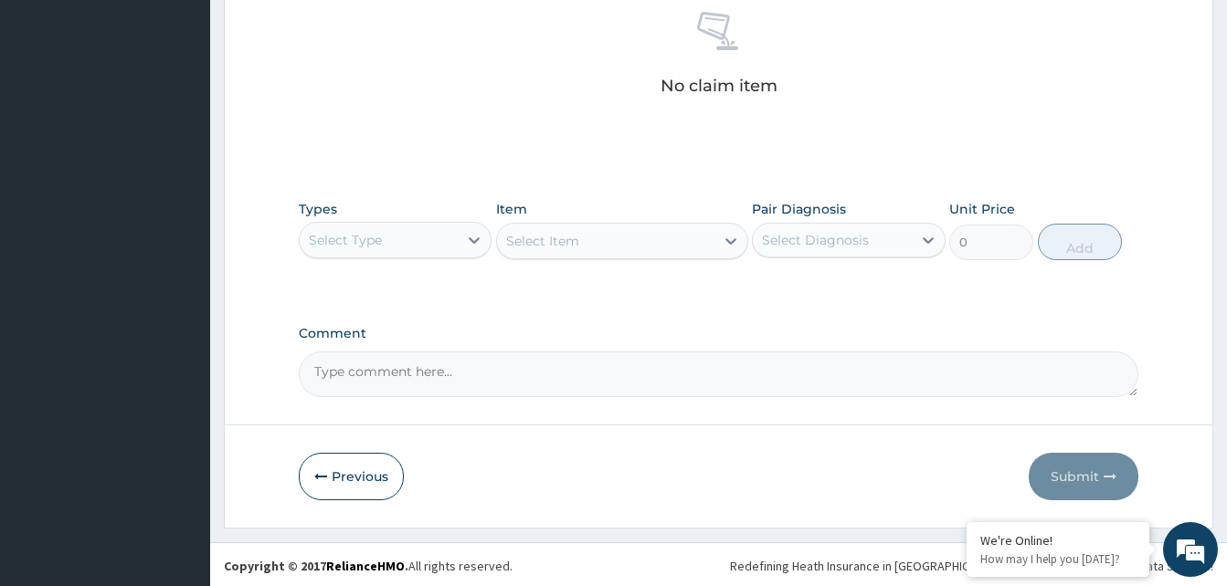
scroll to position [731, 0]
drag, startPoint x: 413, startPoint y: 238, endPoint x: 415, endPoint y: 248, distance: 10.2
click at [414, 238] on div "Select Type" at bounding box center [379, 237] width 158 height 29
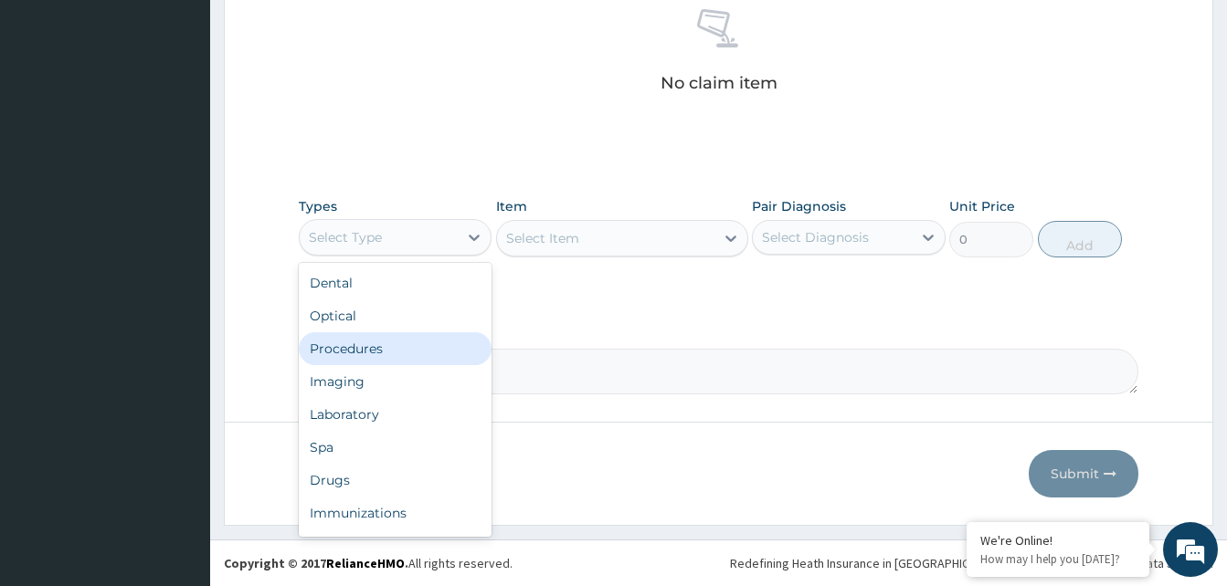
click at [378, 351] on div "Procedures" at bounding box center [395, 349] width 193 height 33
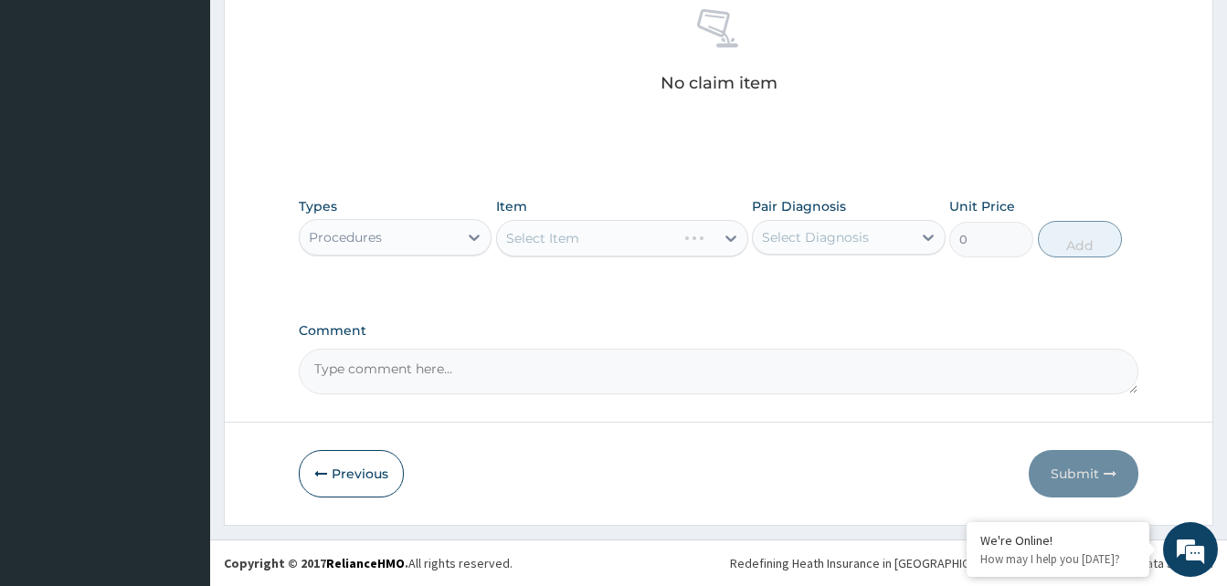
click at [614, 237] on div "Select Item" at bounding box center [622, 238] width 252 height 37
click at [615, 238] on div "Select Item" at bounding box center [622, 238] width 252 height 37
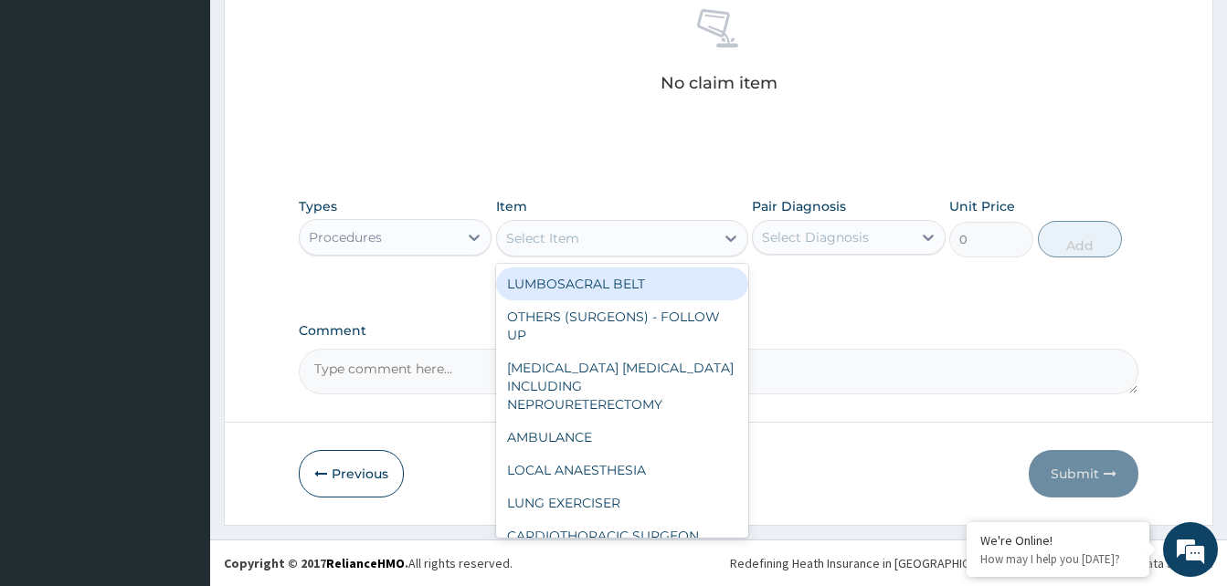
click at [615, 238] on div "Select Item" at bounding box center [605, 238] width 217 height 29
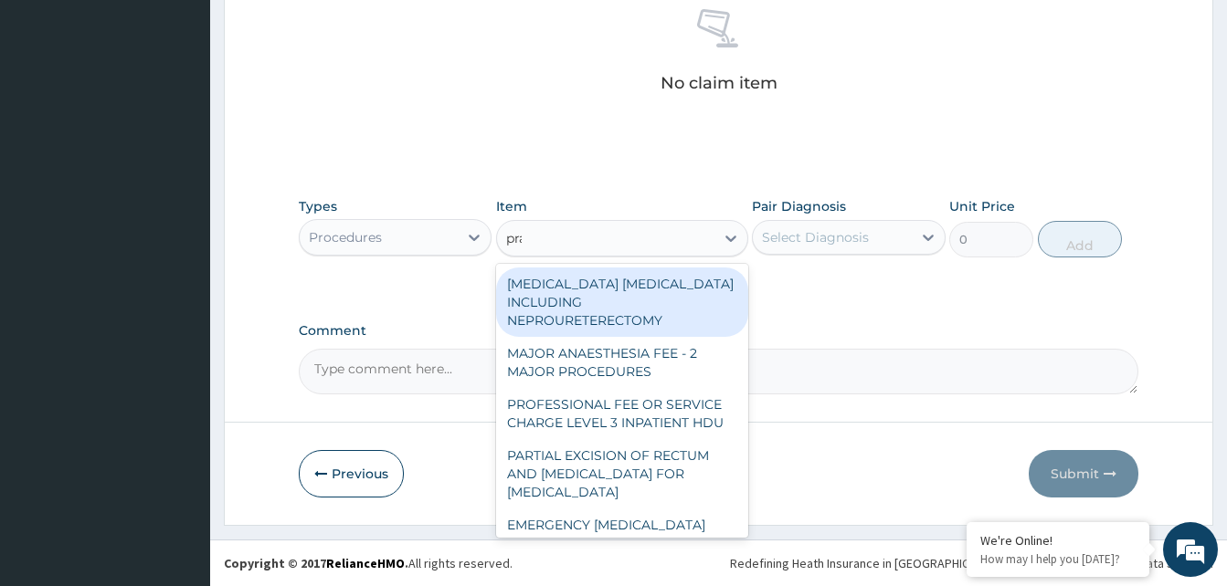
type input "prac"
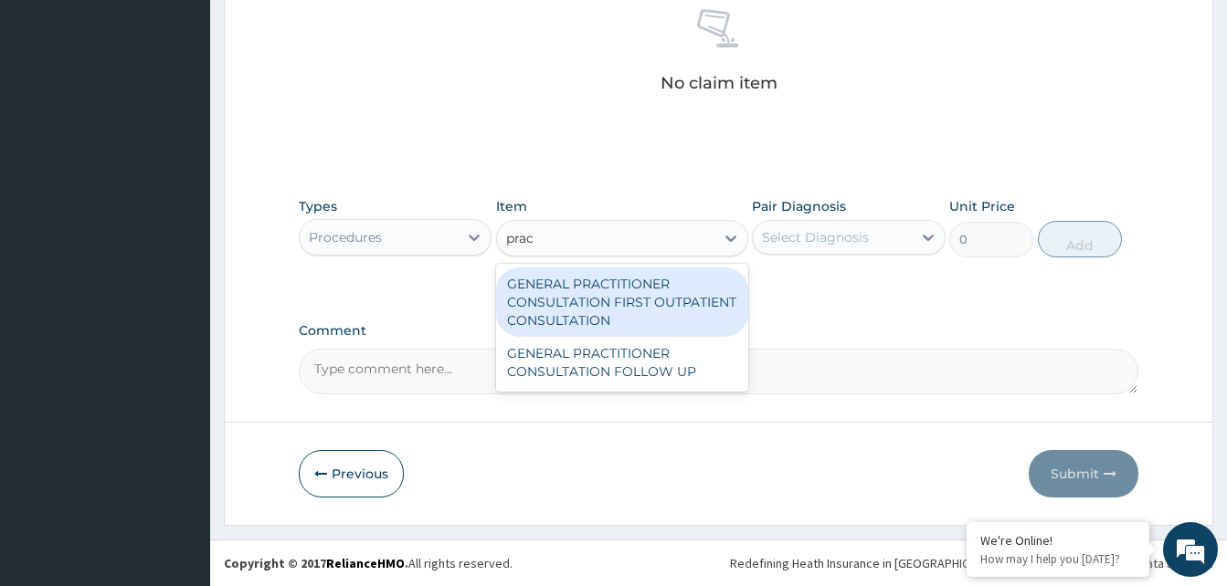
type input "3370.125"
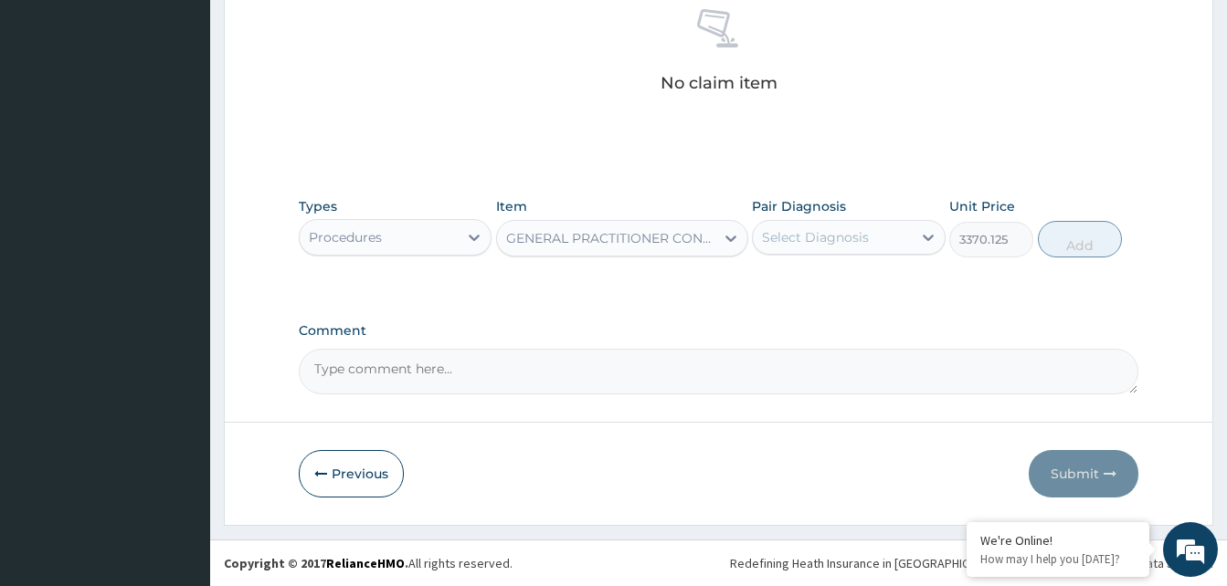
click at [791, 241] on div "Select Diagnosis" at bounding box center [815, 237] width 107 height 18
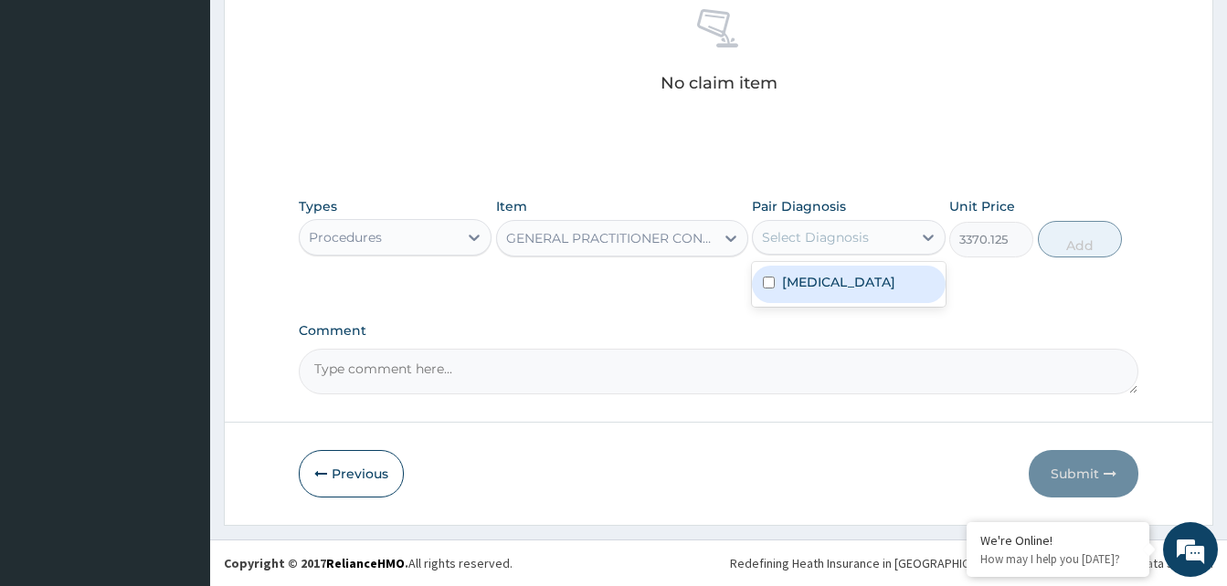
click at [820, 288] on label "Malaria, unspecified" at bounding box center [838, 282] width 113 height 18
checkbox input "true"
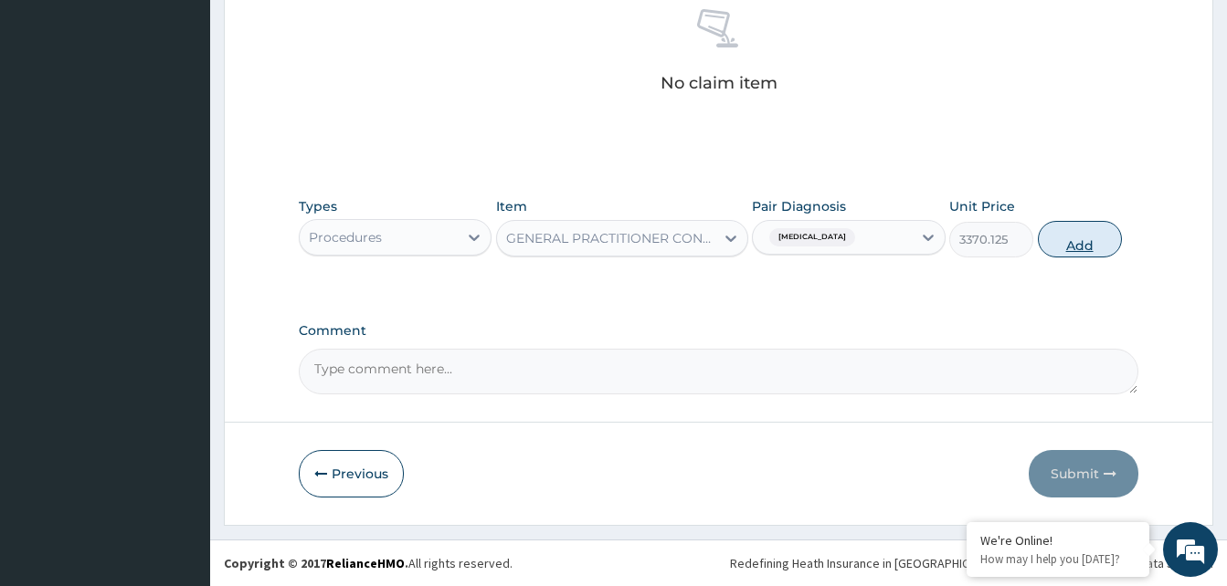
click at [1085, 237] on button "Add" at bounding box center [1080, 239] width 84 height 37
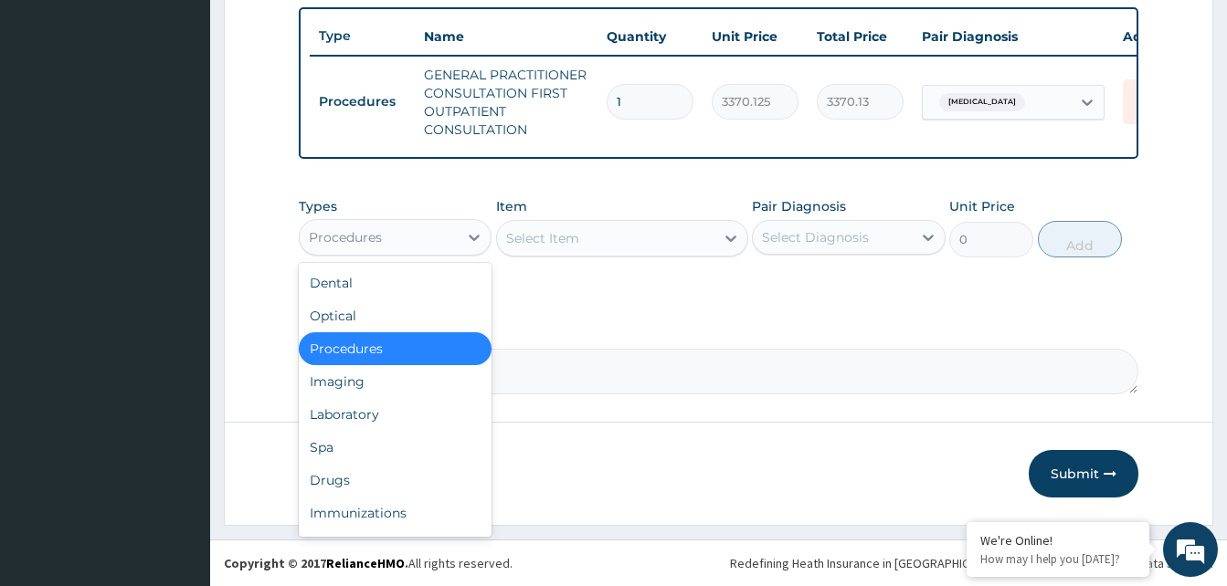
click at [426, 246] on div "Procedures" at bounding box center [379, 237] width 158 height 29
drag, startPoint x: 349, startPoint y: 469, endPoint x: 330, endPoint y: 449, distance: 27.1
click at [347, 469] on div "Drugs" at bounding box center [395, 480] width 193 height 33
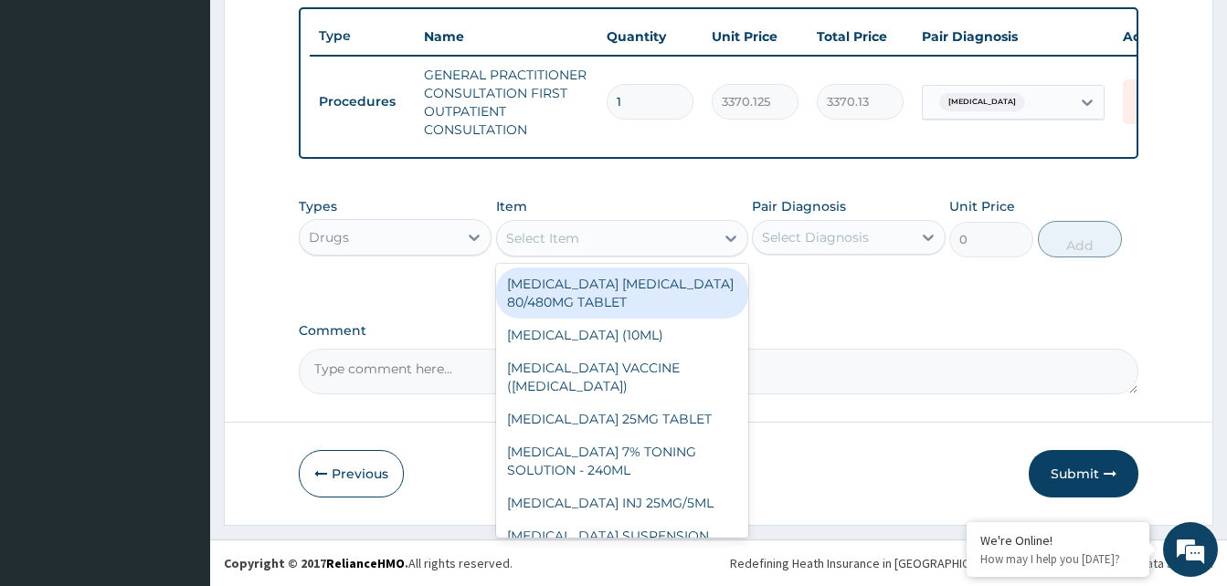
click at [616, 237] on div "Select Item" at bounding box center [605, 238] width 217 height 29
type input "450"
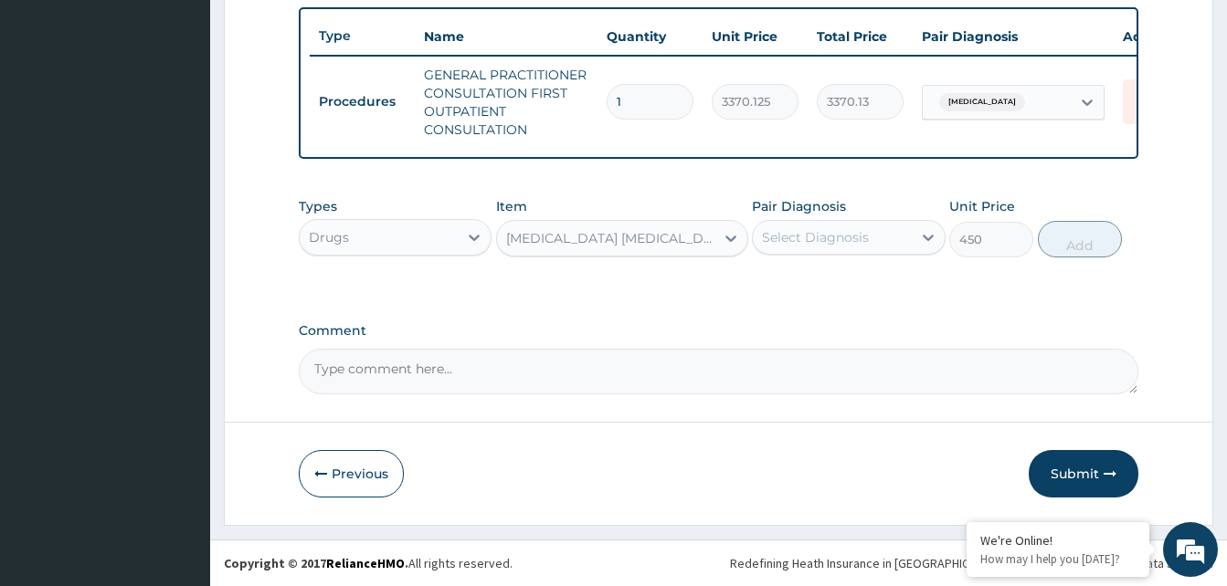
click at [782, 234] on div "Select Diagnosis" at bounding box center [815, 237] width 107 height 18
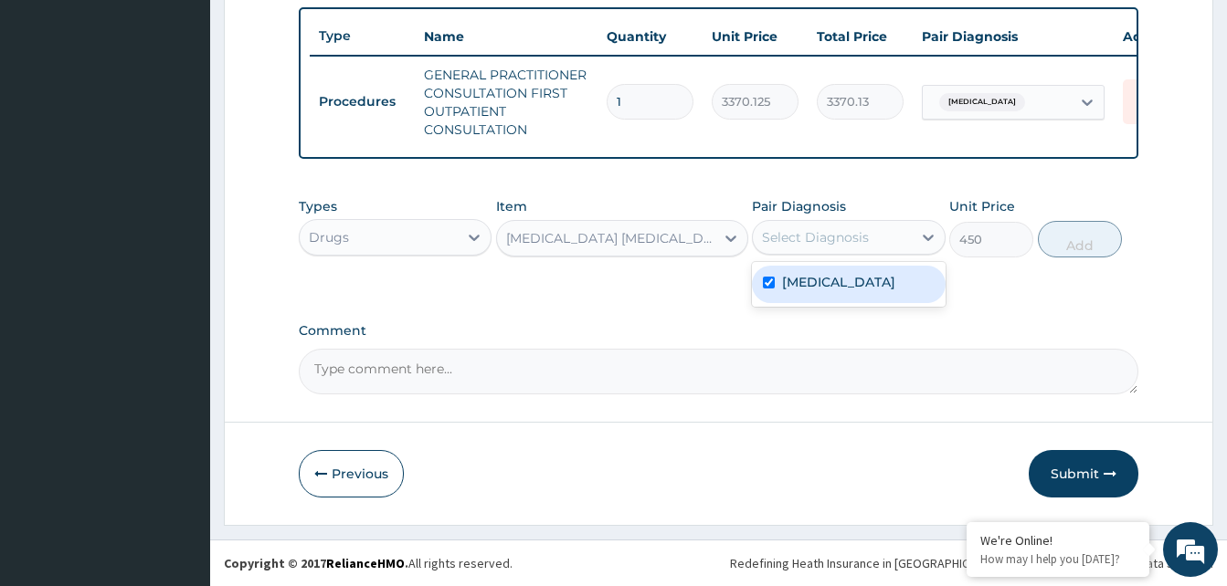
checkbox input "true"
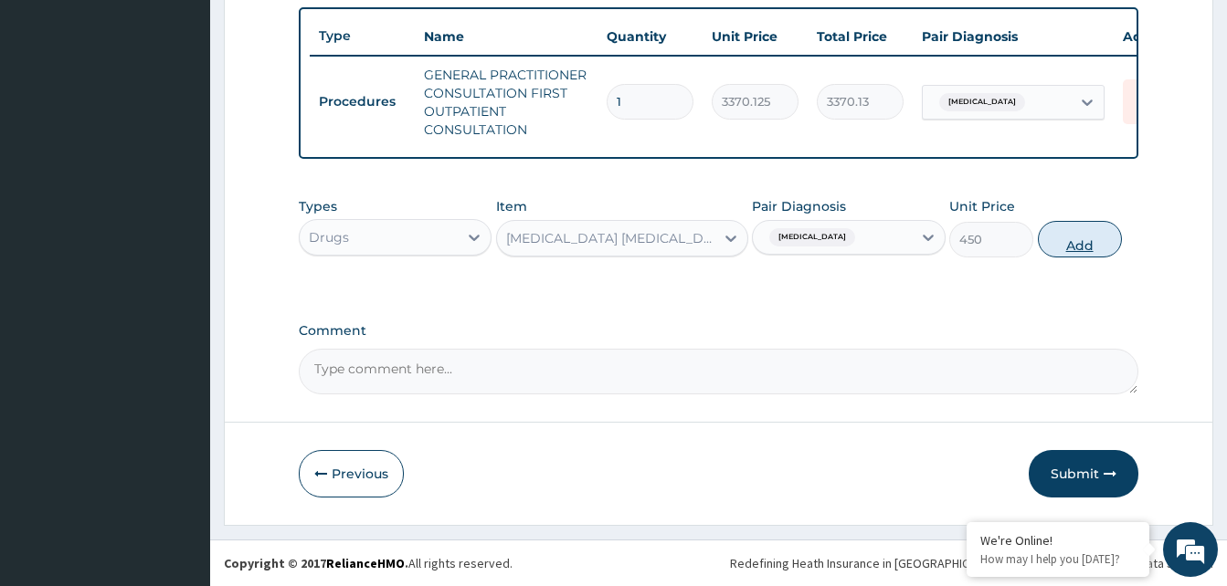
click at [1072, 235] on button "Add" at bounding box center [1080, 239] width 84 height 37
type input "0"
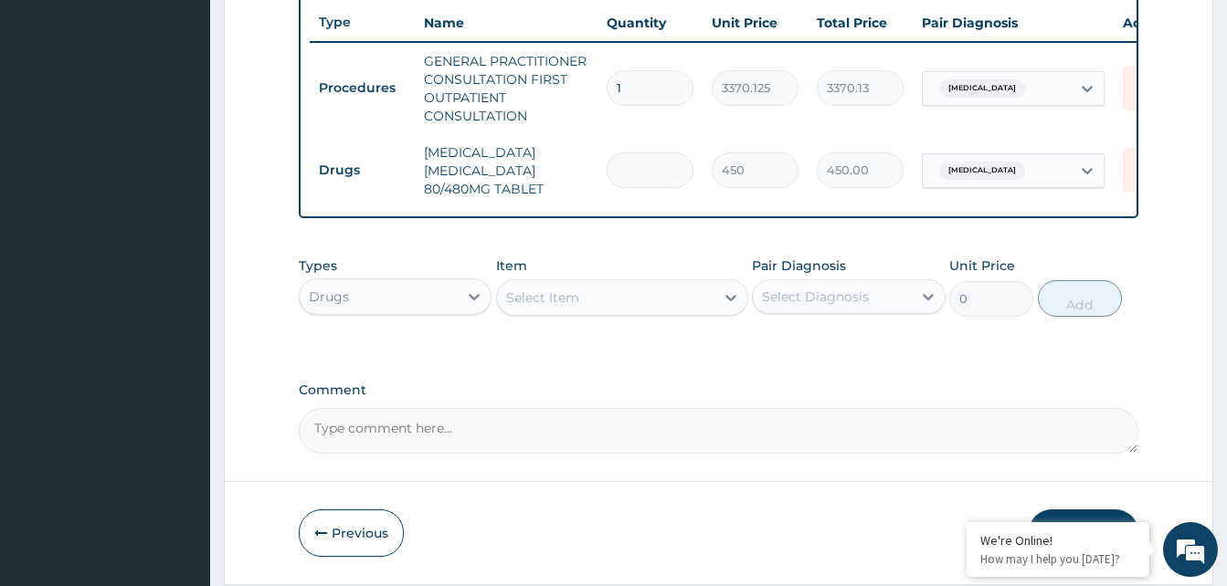
type input "0.00"
type input "6"
type input "2700.00"
type input "6"
click at [559, 312] on div "Select Item" at bounding box center [605, 297] width 217 height 29
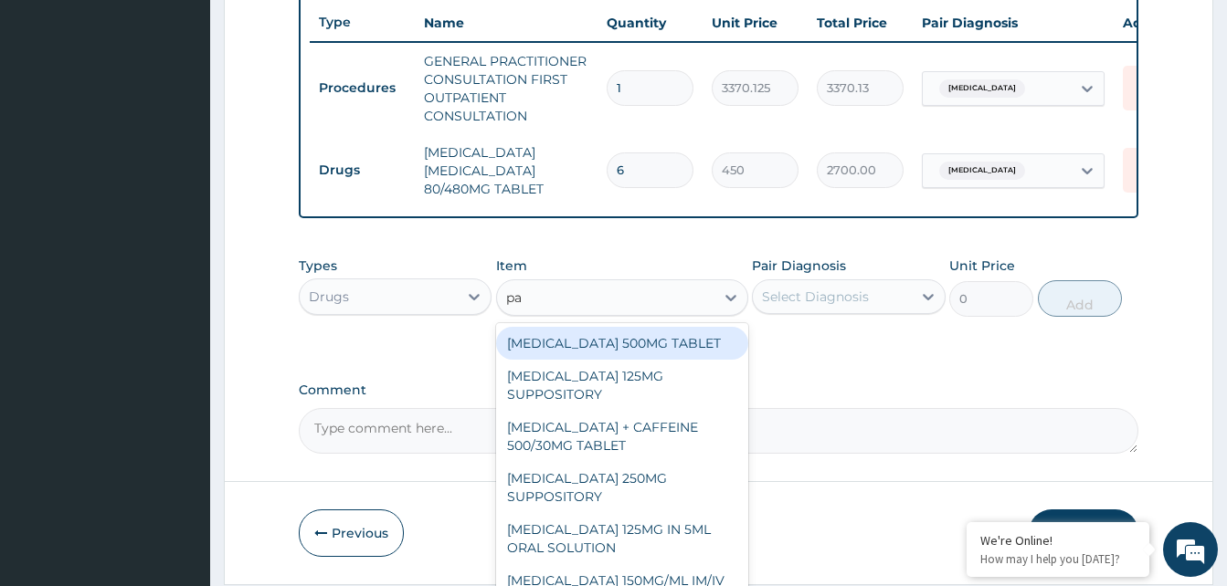
type input "par"
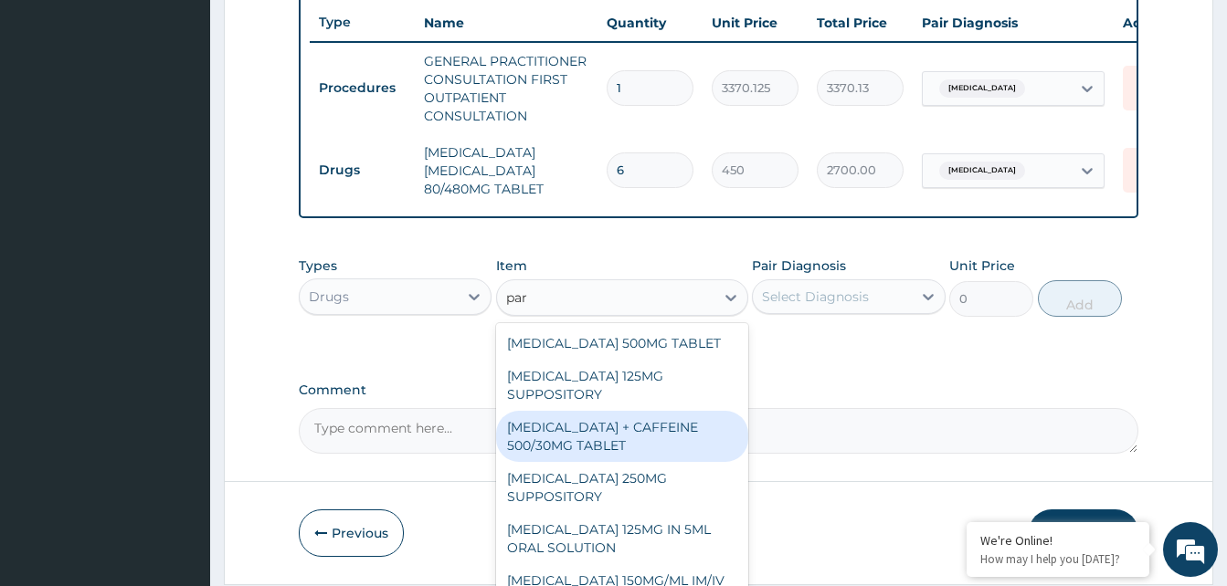
click at [595, 462] on div "PARACETAMOL + CAFFEINE 500/30MG TABLET" at bounding box center [622, 436] width 252 height 51
type input "78"
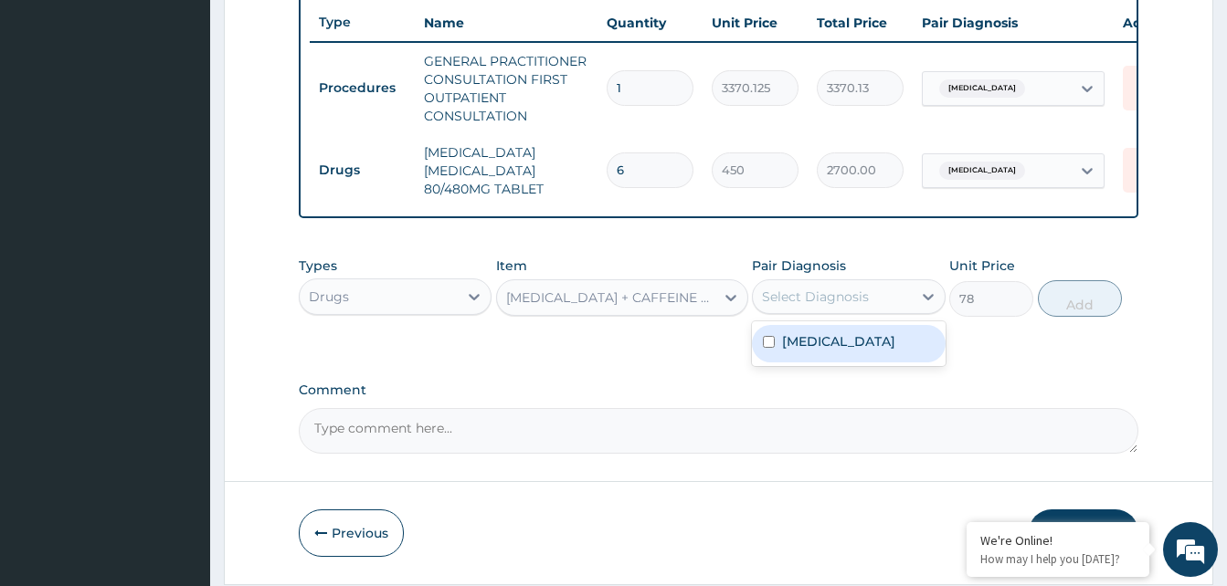
drag, startPoint x: 794, startPoint y: 311, endPoint x: 824, endPoint y: 357, distance: 55.5
click at [797, 306] on div "Select Diagnosis" at bounding box center [815, 297] width 107 height 18
drag, startPoint x: 826, startPoint y: 359, endPoint x: 1142, endPoint y: 308, distance: 320.2
click at [828, 351] on label "Malaria, unspecified" at bounding box center [838, 342] width 113 height 18
checkbox input "true"
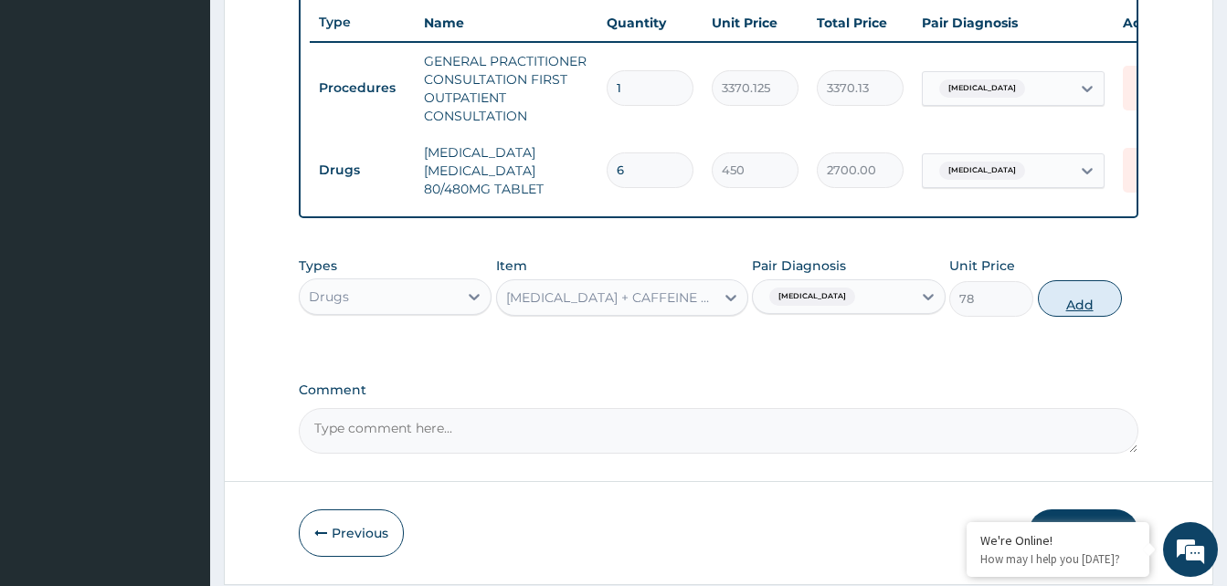
click at [1075, 311] on button "Add" at bounding box center [1080, 298] width 84 height 37
type input "0"
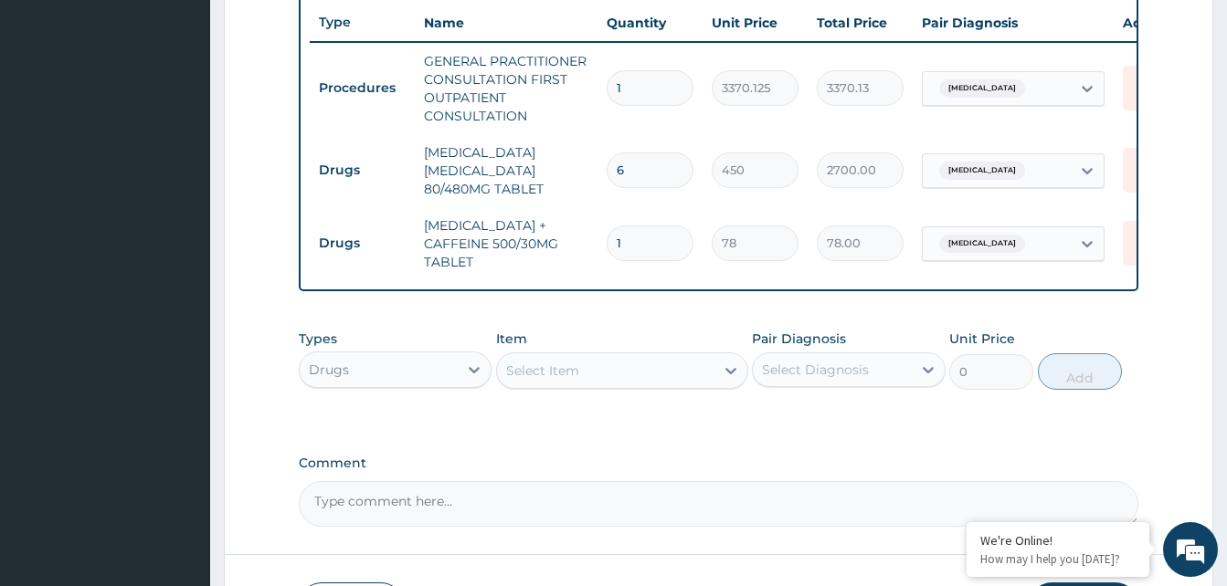
type input "18"
type input "1404.00"
type input "18"
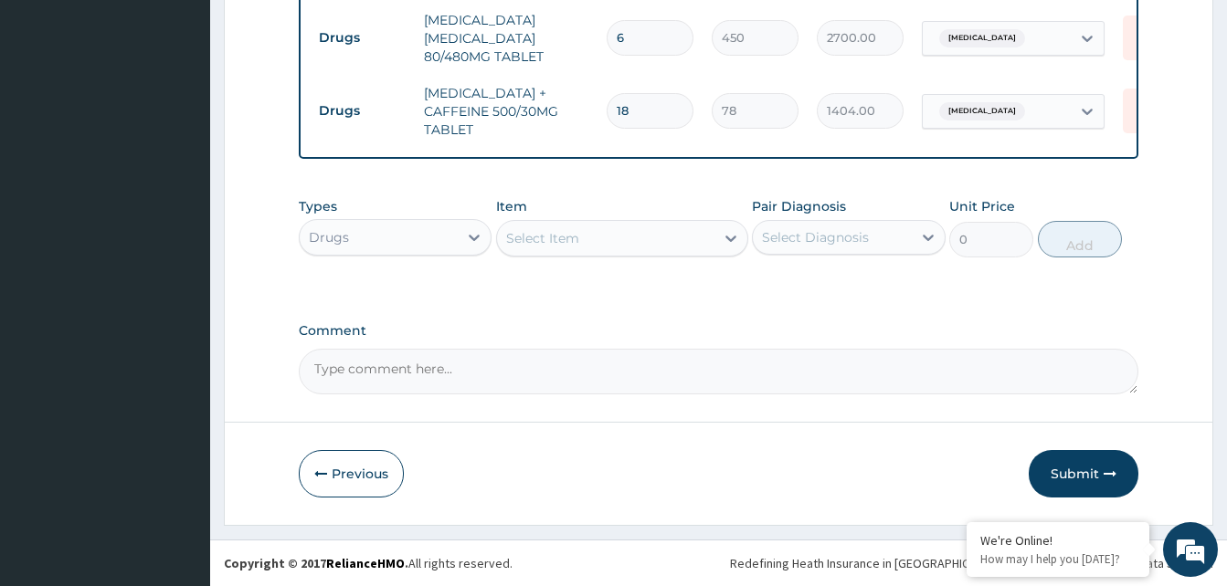
click at [1087, 488] on button "Submit" at bounding box center [1084, 474] width 110 height 48
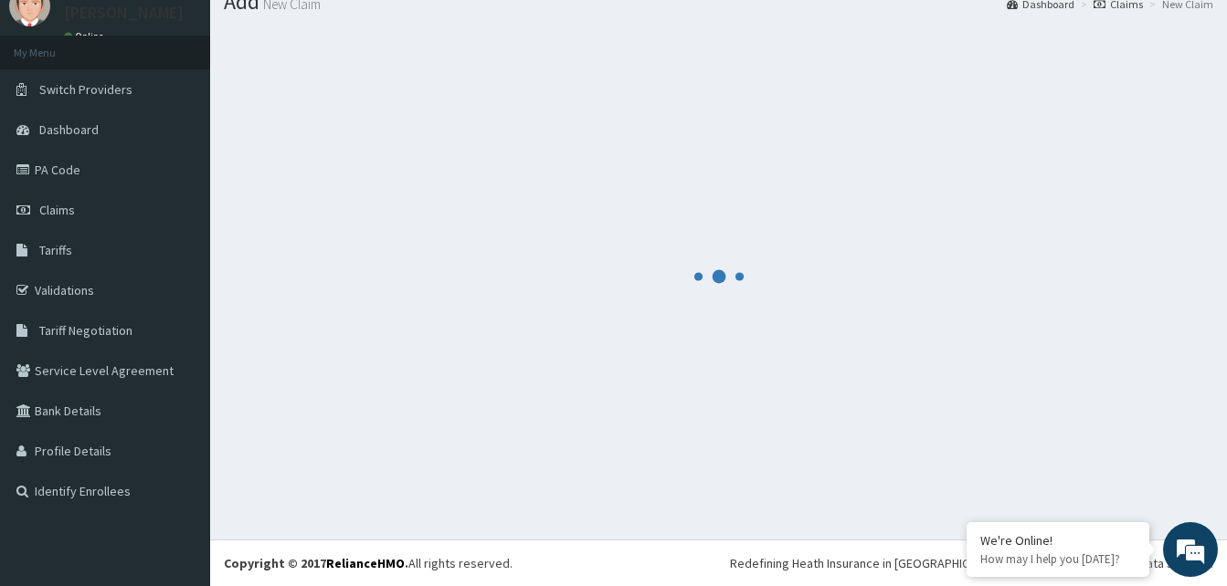
scroll to position [69, 0]
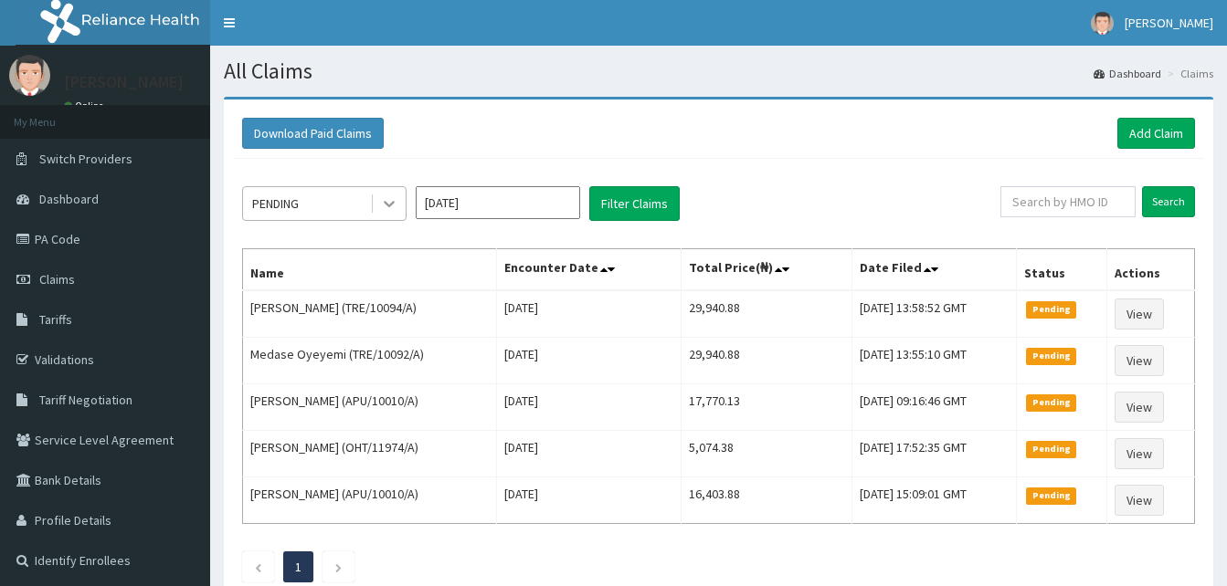
click at [385, 205] on icon at bounding box center [389, 204] width 18 height 18
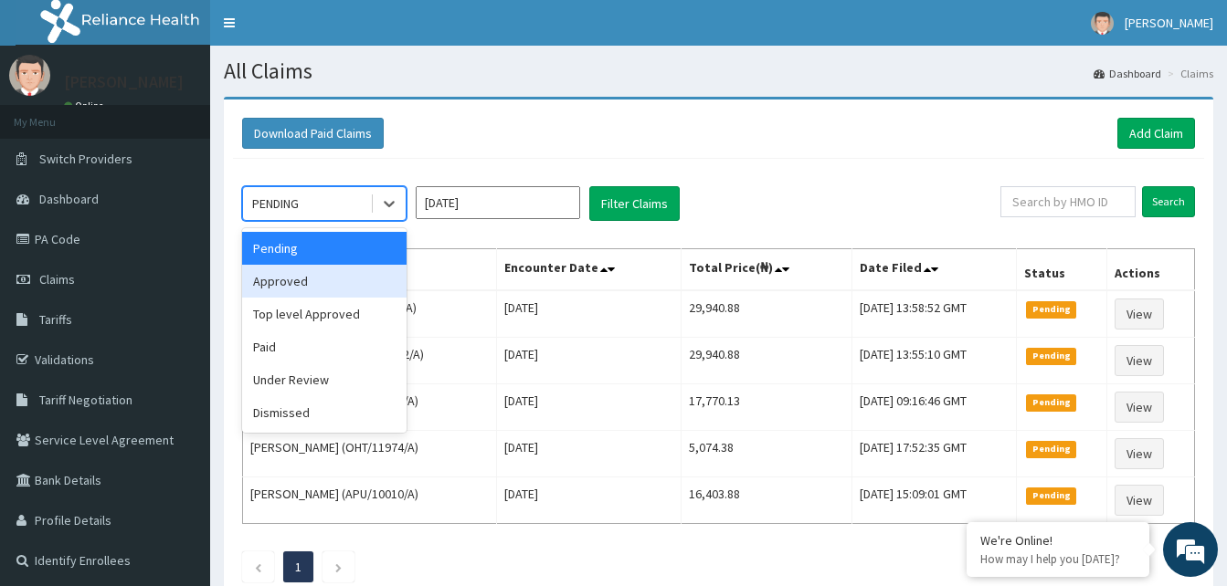
click at [351, 269] on div "Approved" at bounding box center [324, 281] width 164 height 33
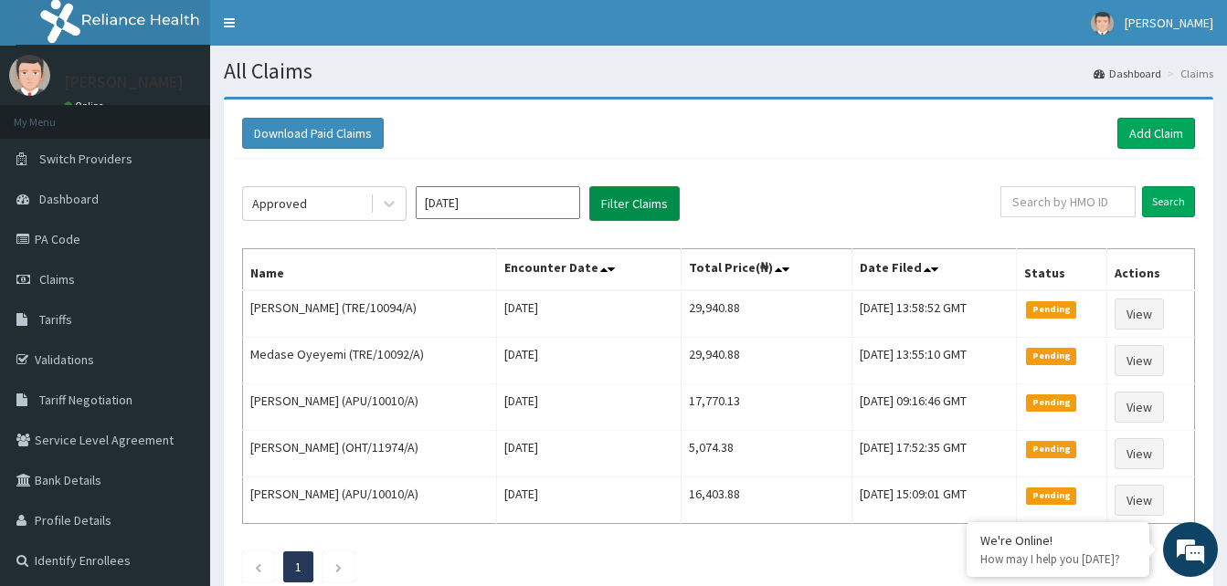
click at [636, 202] on button "Filter Claims" at bounding box center [634, 203] width 90 height 35
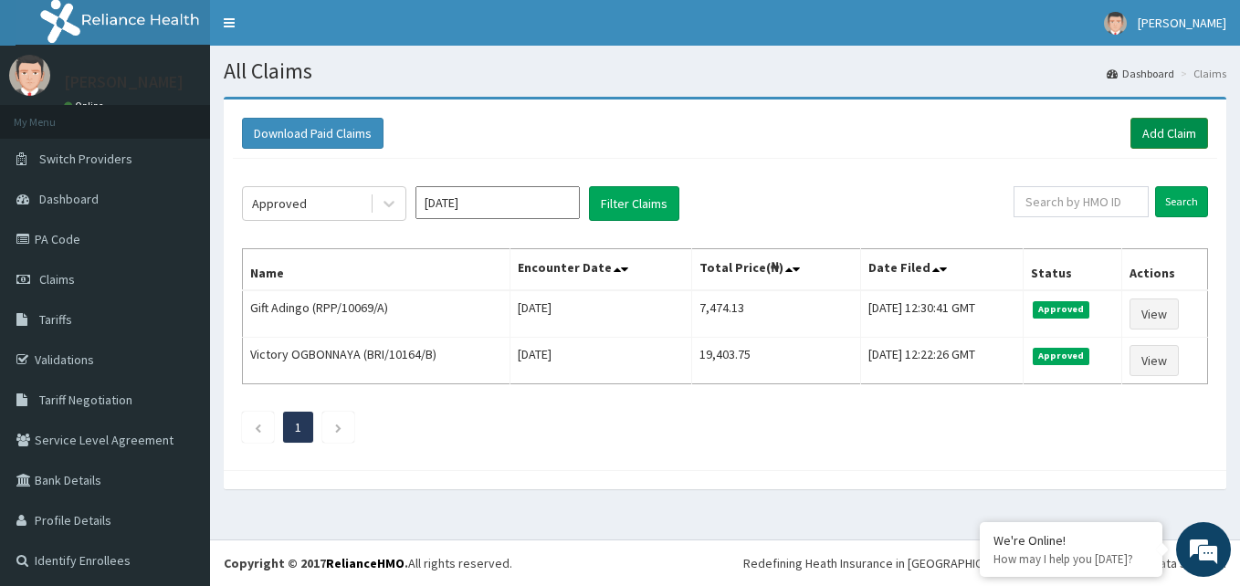
click at [1143, 135] on link "Add Claim" at bounding box center [1170, 133] width 78 height 31
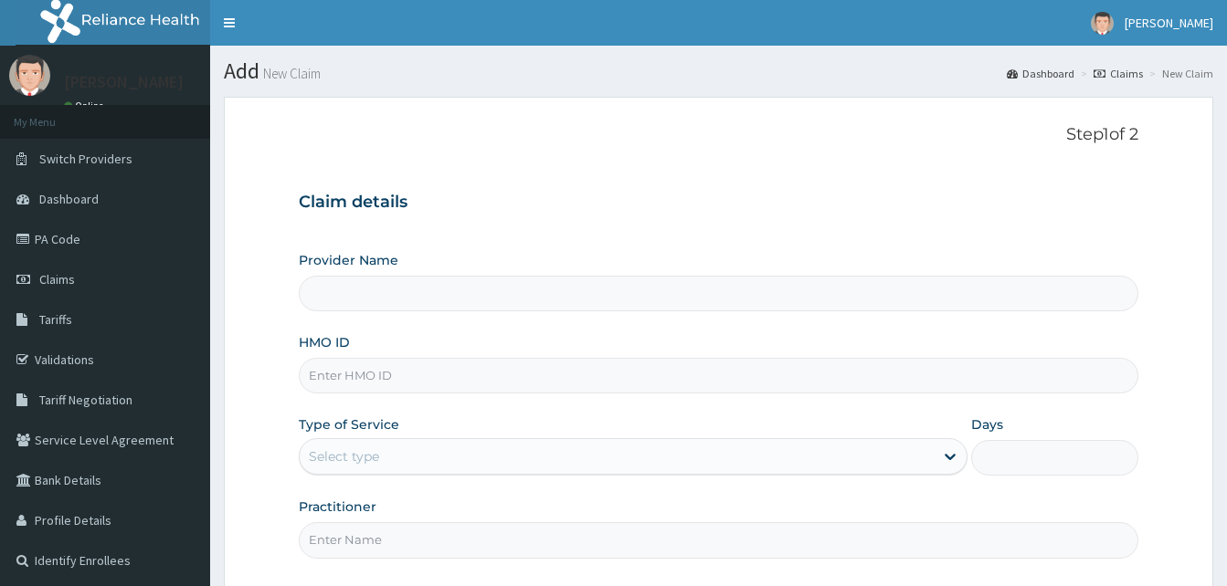
click at [371, 388] on input "HMO ID" at bounding box center [718, 376] width 839 height 36
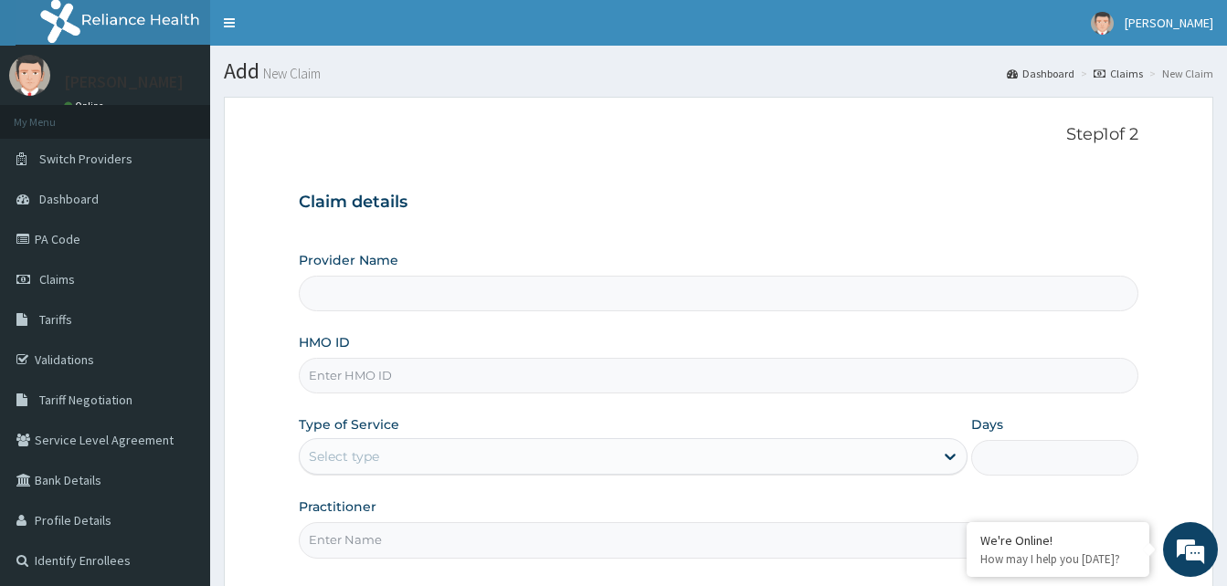
paste input "CYN/10009/A"
type input "CYN/10009/A"
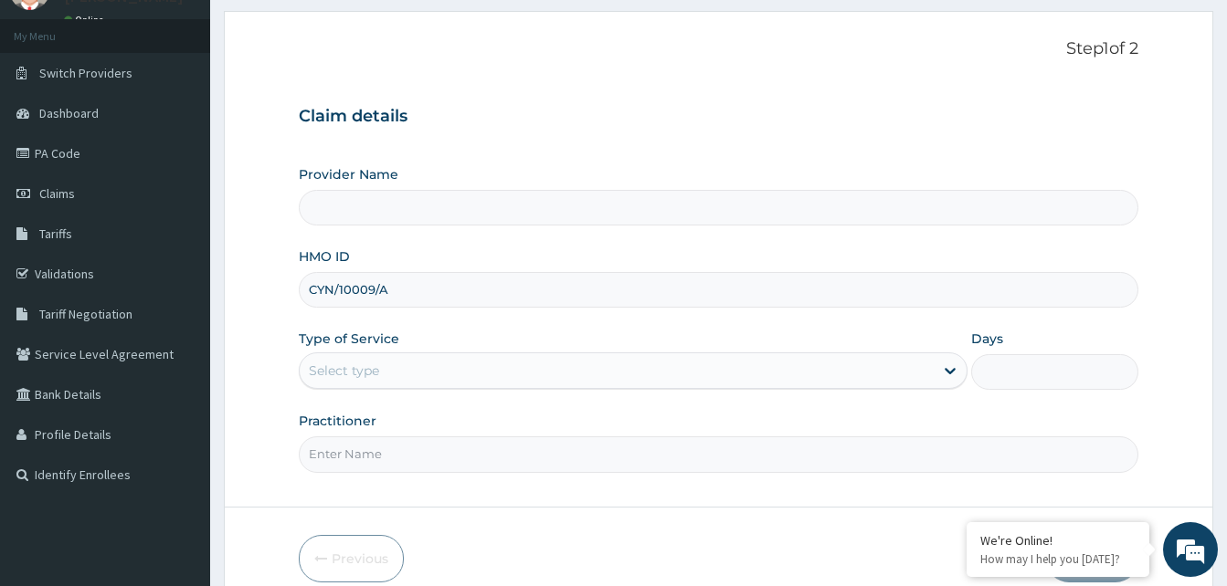
scroll to position [171, 0]
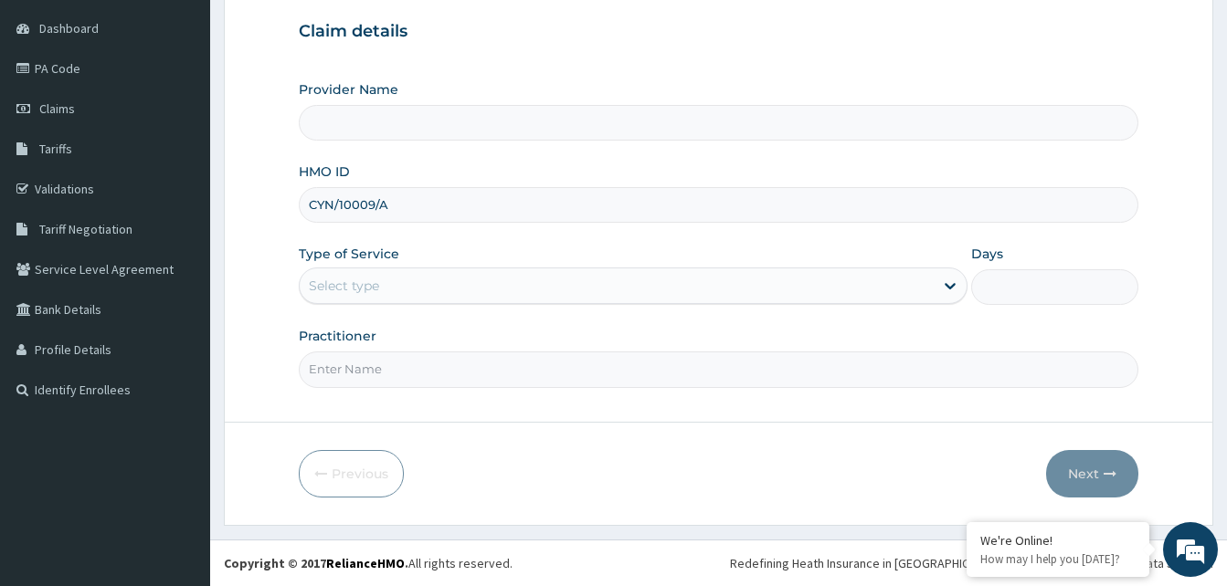
type input "Reliance Family Clinics (RFC) - [GEOGRAPHIC_DATA]"
type input "CYN/10009/A"
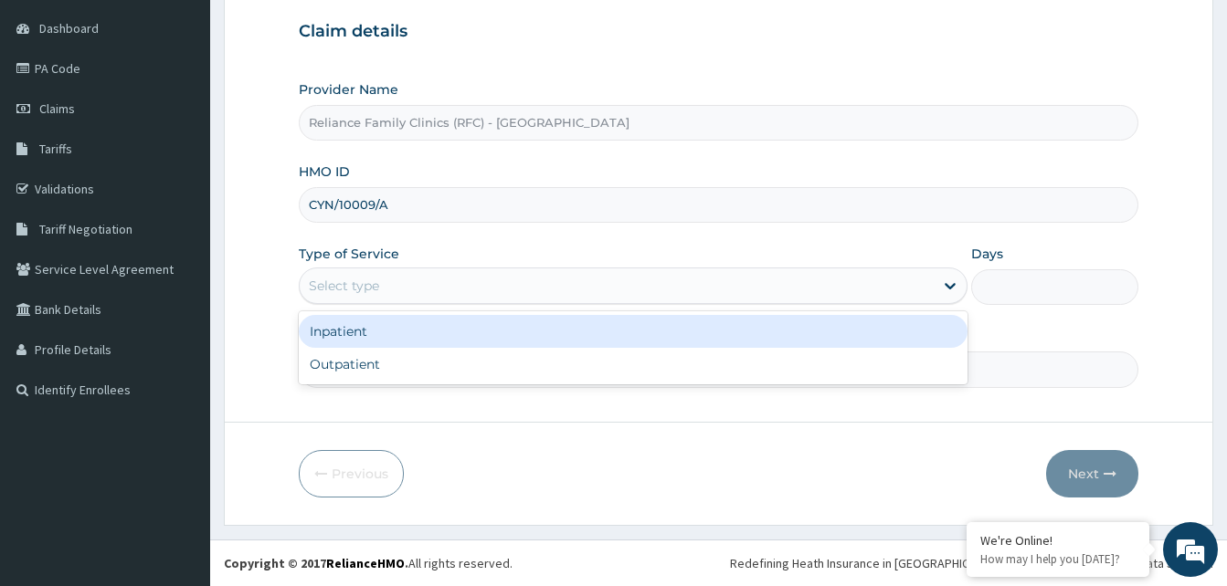
click at [504, 288] on div "Select type" at bounding box center [617, 285] width 634 height 29
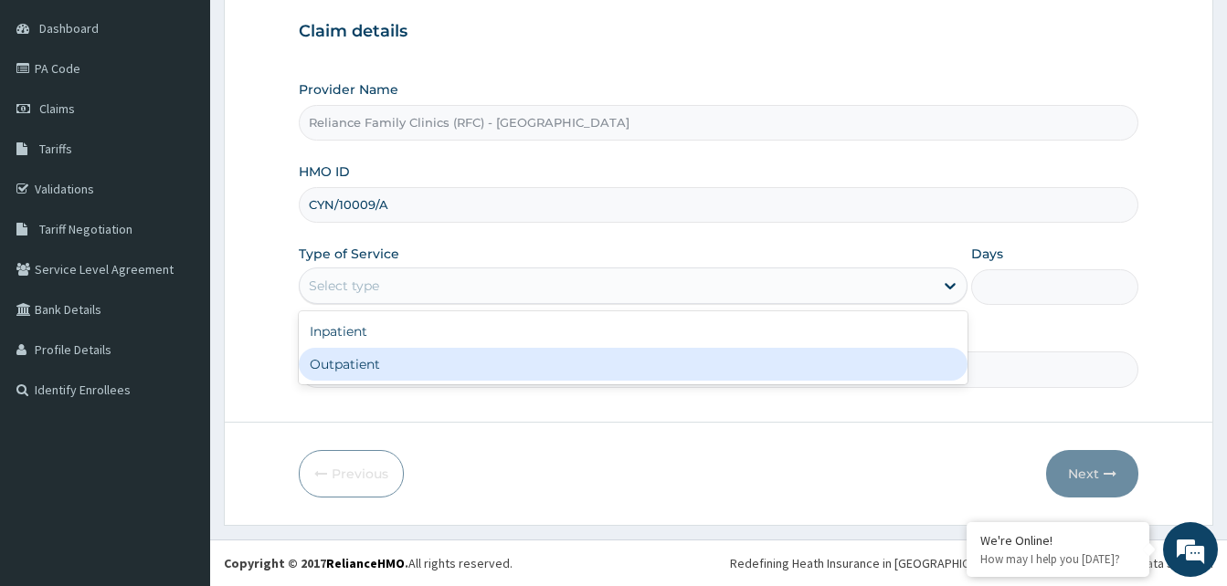
click at [424, 375] on div "Outpatient" at bounding box center [633, 364] width 669 height 33
type input "1"
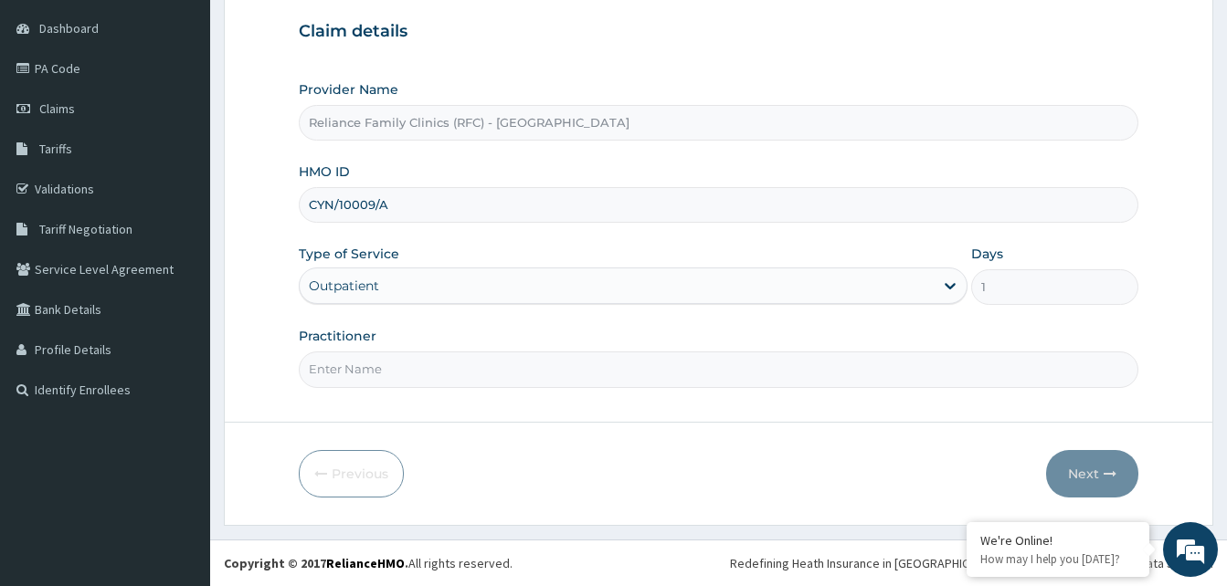
click at [424, 375] on input "Practitioner" at bounding box center [718, 370] width 839 height 36
type input "LOCUM"
click at [1076, 460] on button "Next" at bounding box center [1092, 474] width 92 height 48
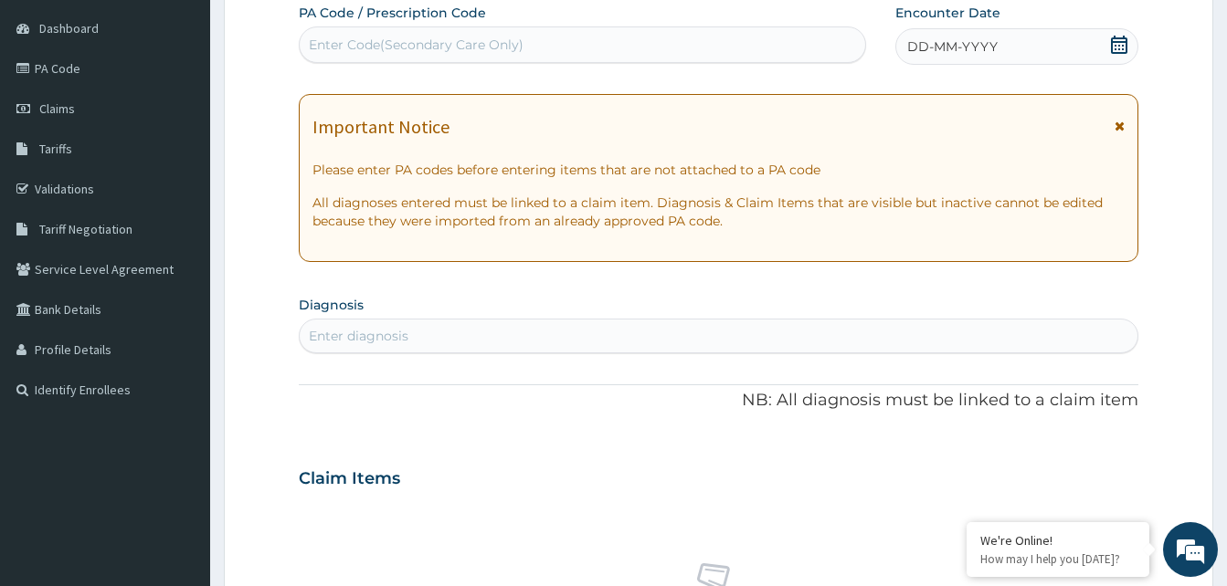
click at [1123, 40] on icon at bounding box center [1119, 45] width 18 height 18
click at [456, 344] on div "Enter diagnosis" at bounding box center [719, 336] width 838 height 29
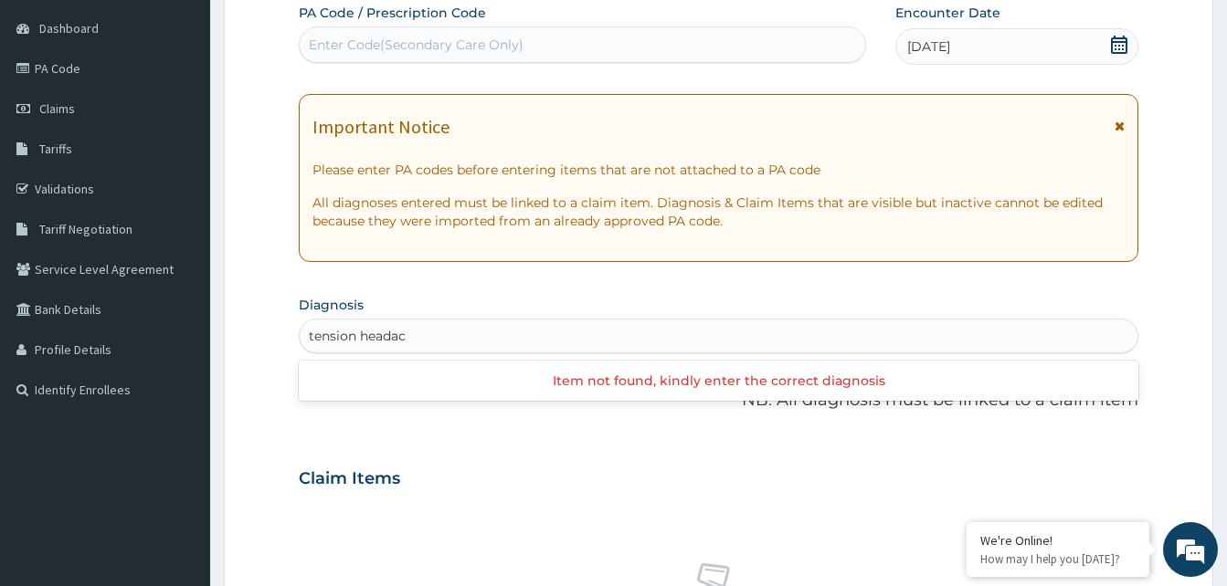
type input "tension headach"
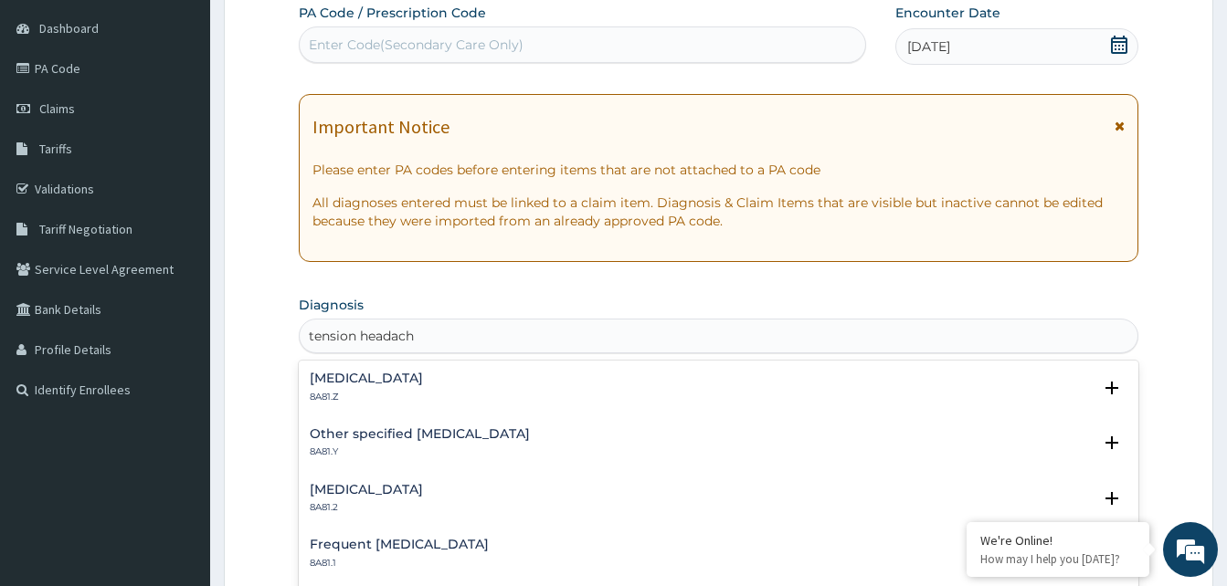
click at [362, 382] on h4 "Tension-type headache, unspecified" at bounding box center [366, 379] width 113 height 14
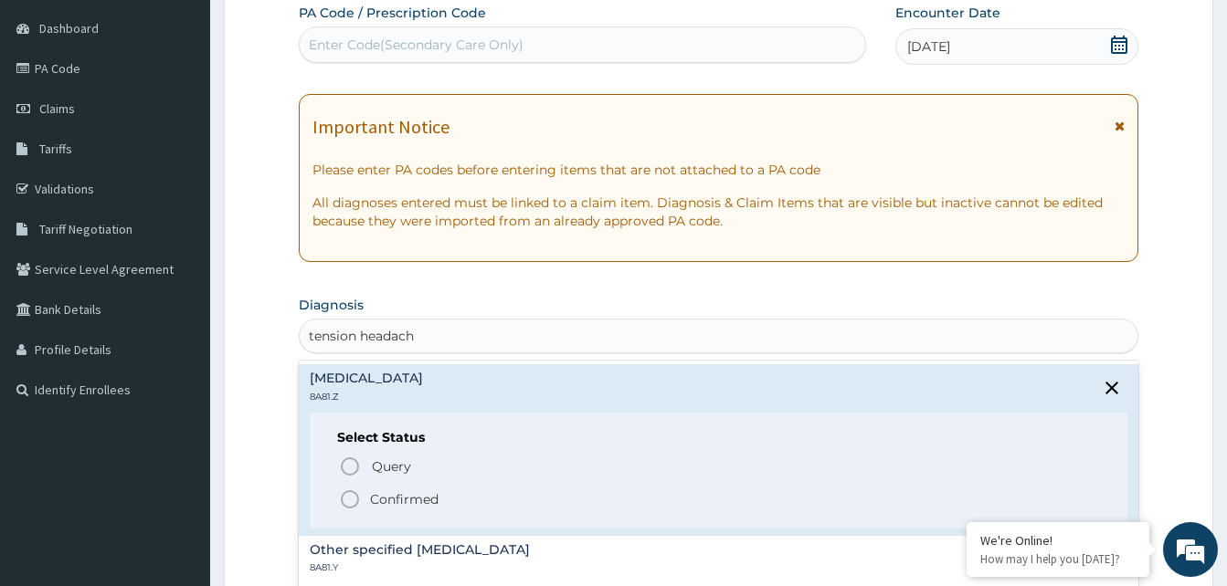
click at [348, 498] on icon "status option filled" at bounding box center [350, 500] width 22 height 22
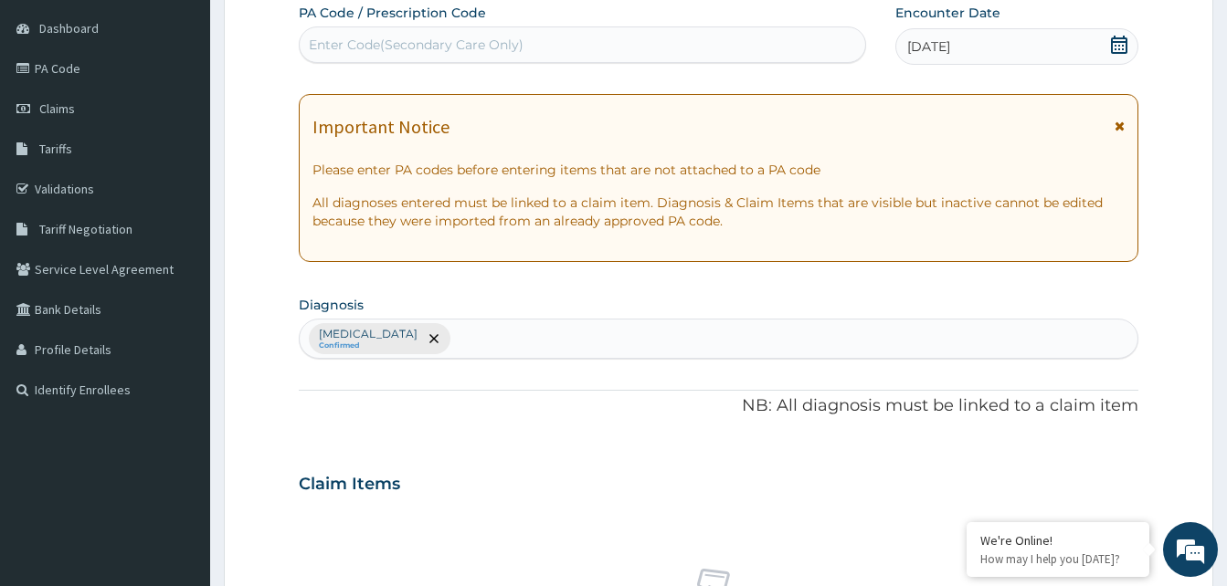
scroll to position [628, 0]
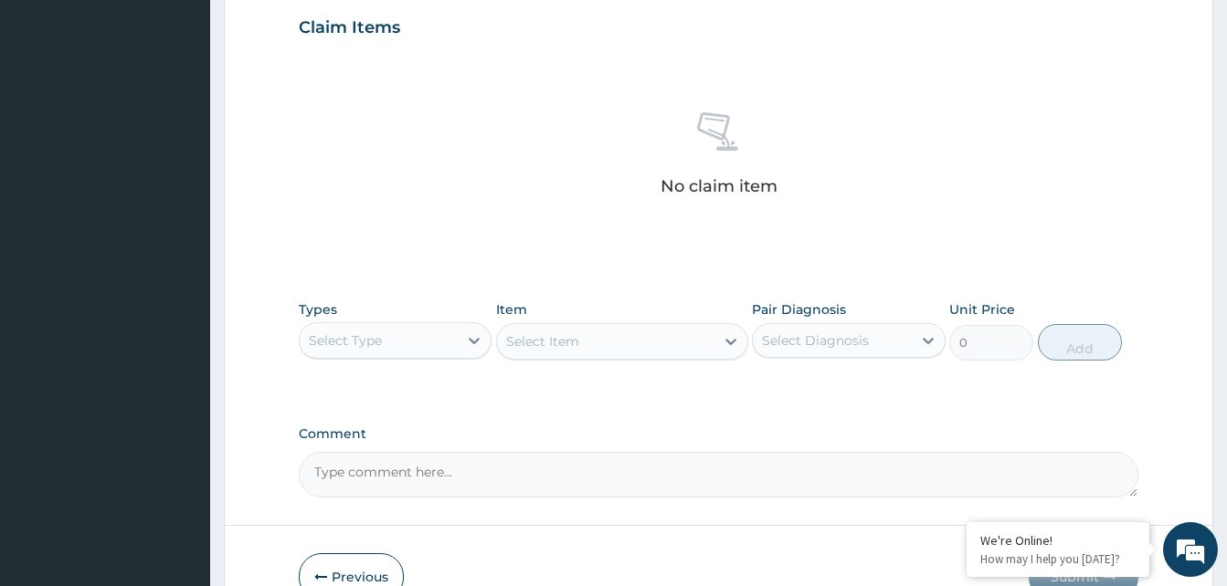
click at [445, 351] on div "Select Type" at bounding box center [379, 340] width 158 height 29
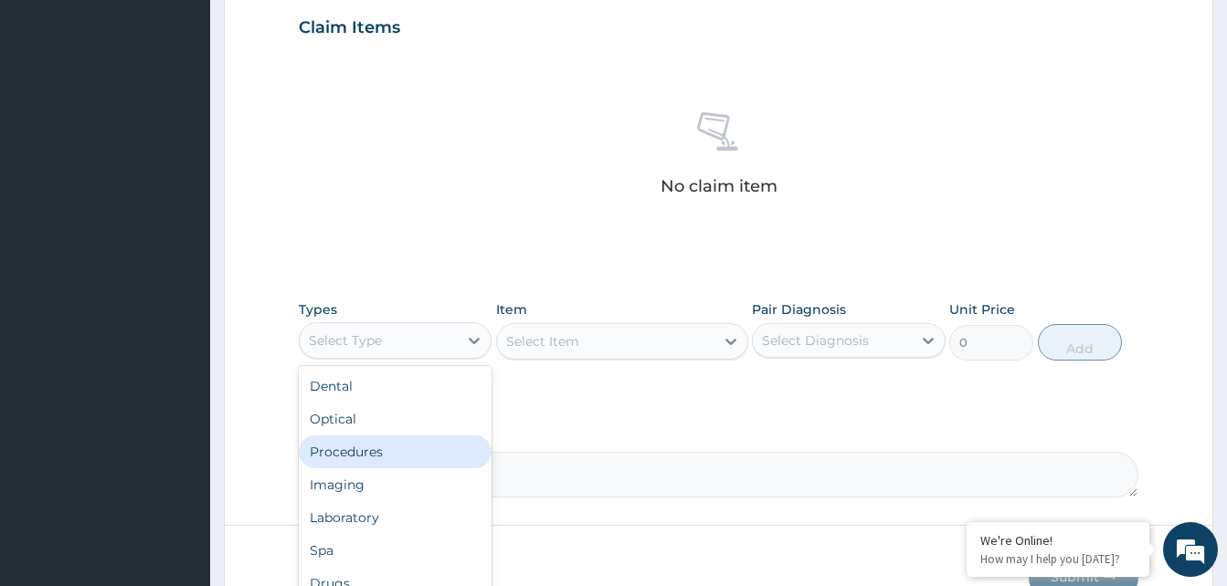
click at [380, 452] on div "Procedures" at bounding box center [395, 452] width 193 height 33
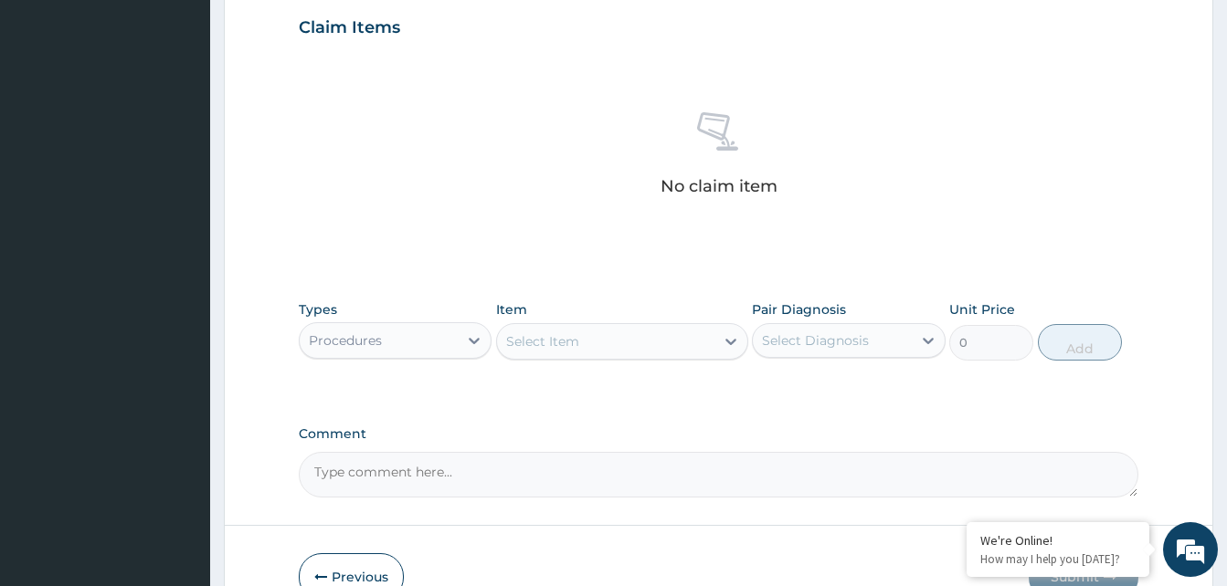
click at [591, 344] on div "Select Item" at bounding box center [622, 341] width 252 height 37
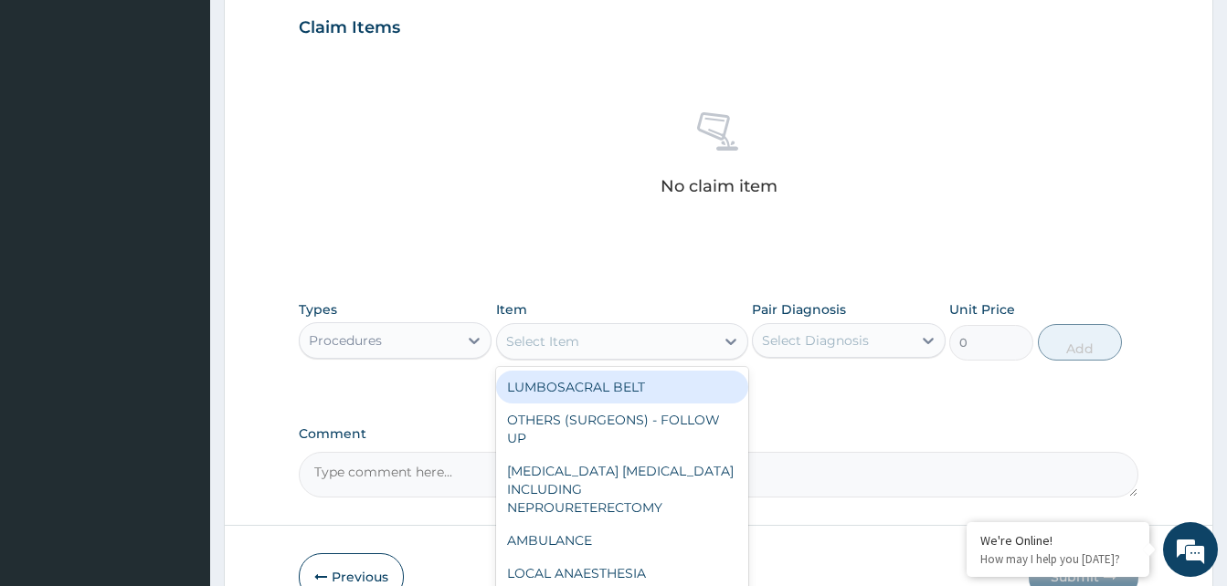
click at [591, 344] on div "Select Item" at bounding box center [605, 341] width 217 height 29
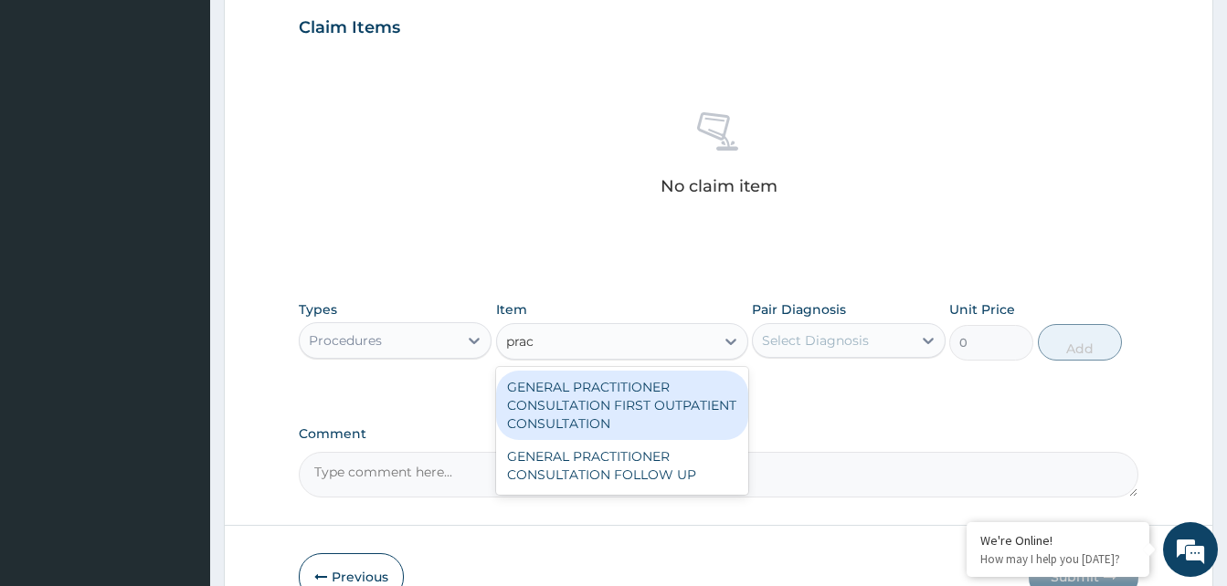
type input "pract"
type input "3370.125"
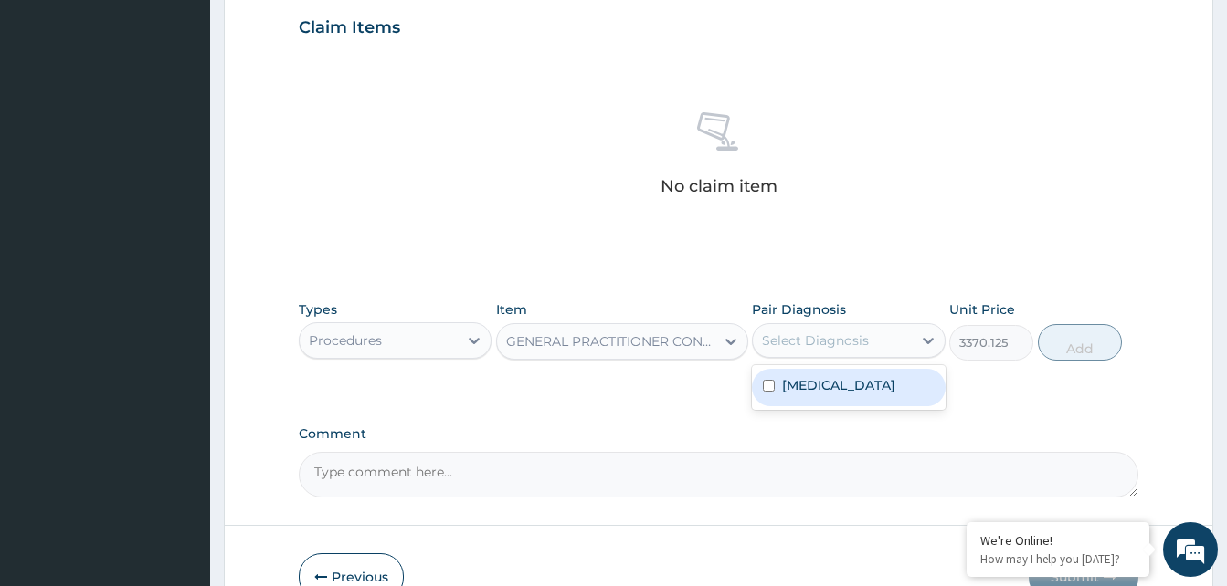
click at [882, 337] on div "Select Diagnosis" at bounding box center [832, 340] width 158 height 29
checkbox input "true"
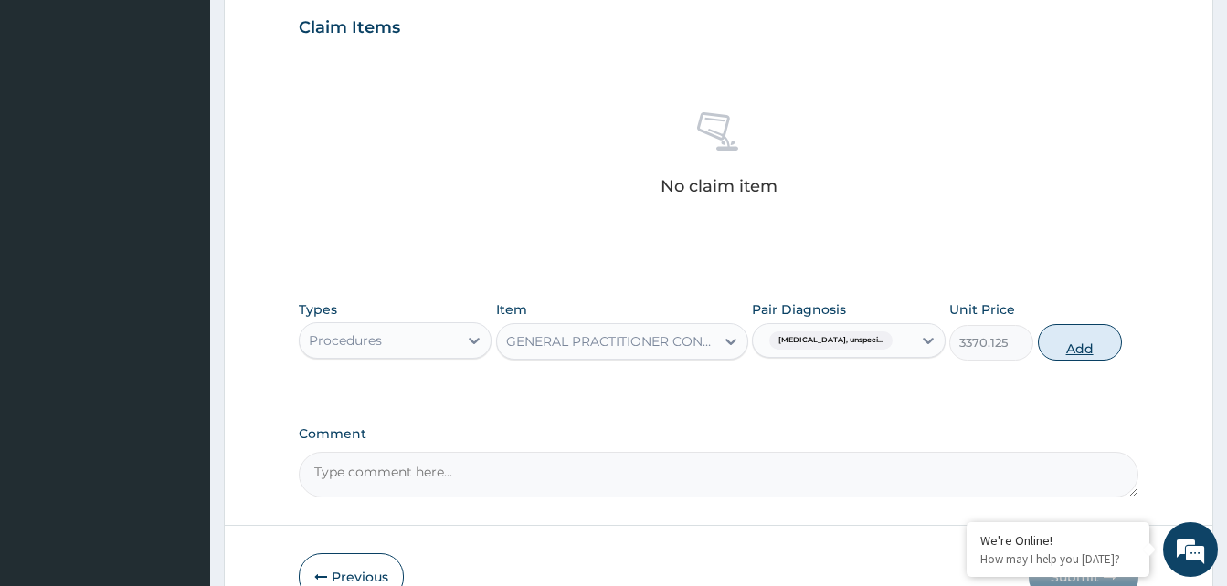
click at [1096, 341] on button "Add" at bounding box center [1080, 342] width 84 height 37
type input "0"
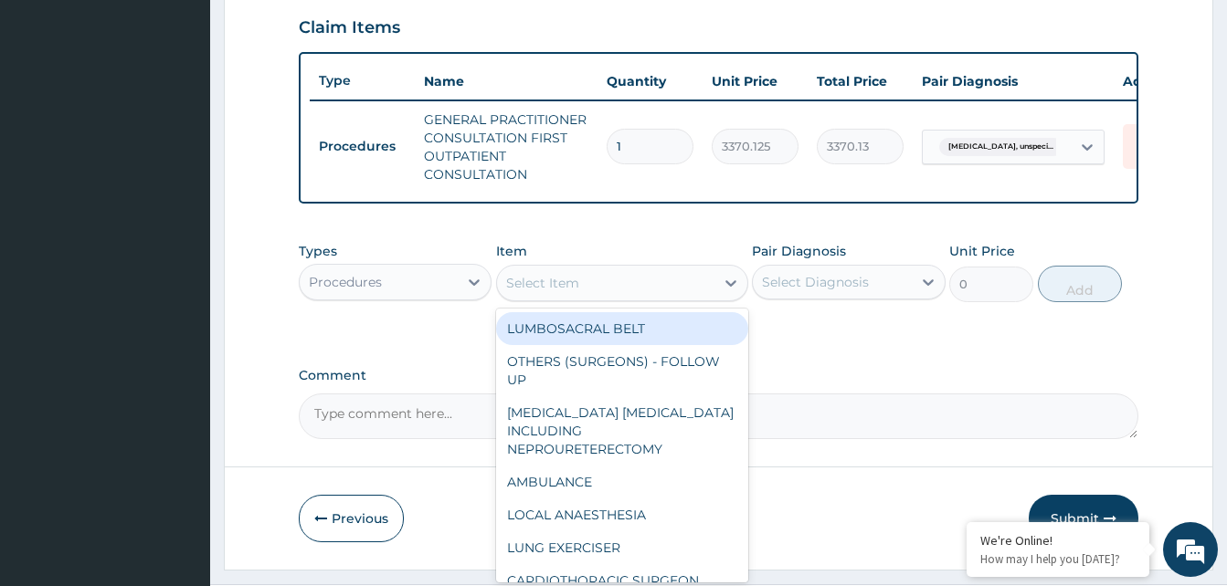
click at [578, 292] on div "Select Item" at bounding box center [542, 283] width 73 height 18
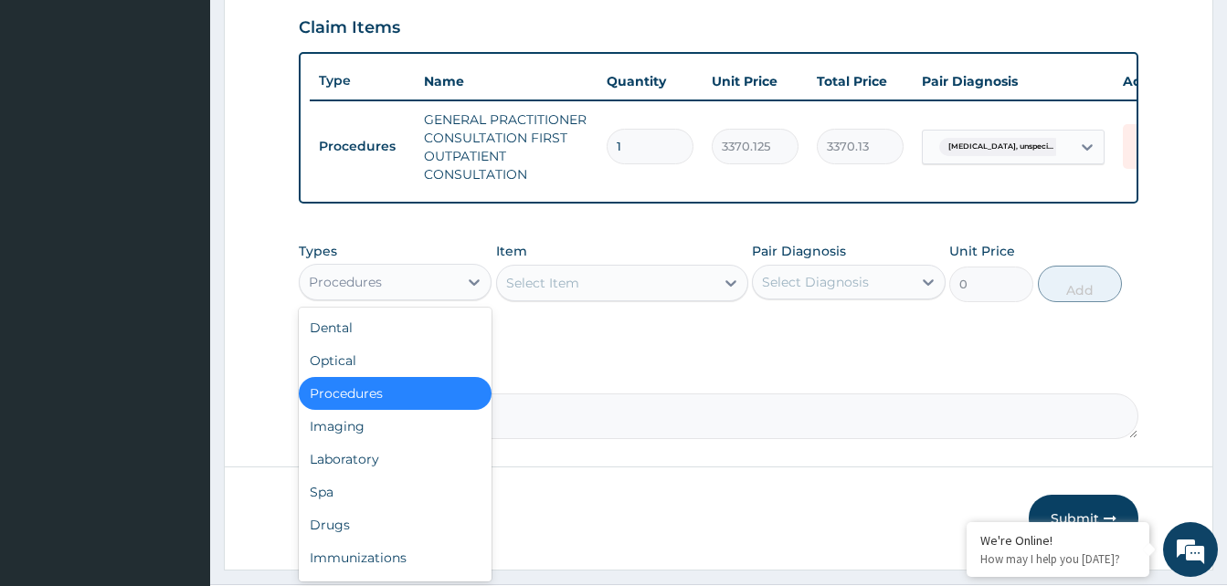
click at [419, 297] on div "Procedures" at bounding box center [379, 282] width 158 height 29
drag, startPoint x: 349, startPoint y: 543, endPoint x: 0, endPoint y: 207, distance: 483.9
click at [345, 542] on div "Drugs" at bounding box center [395, 525] width 193 height 33
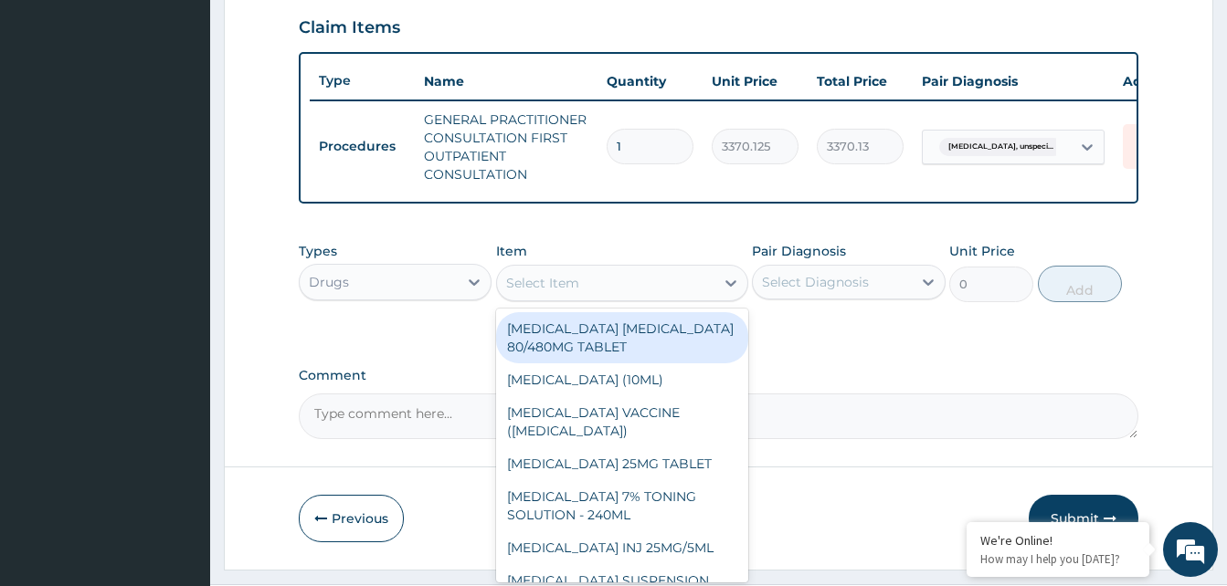
click at [584, 291] on div "Select Item" at bounding box center [605, 283] width 217 height 29
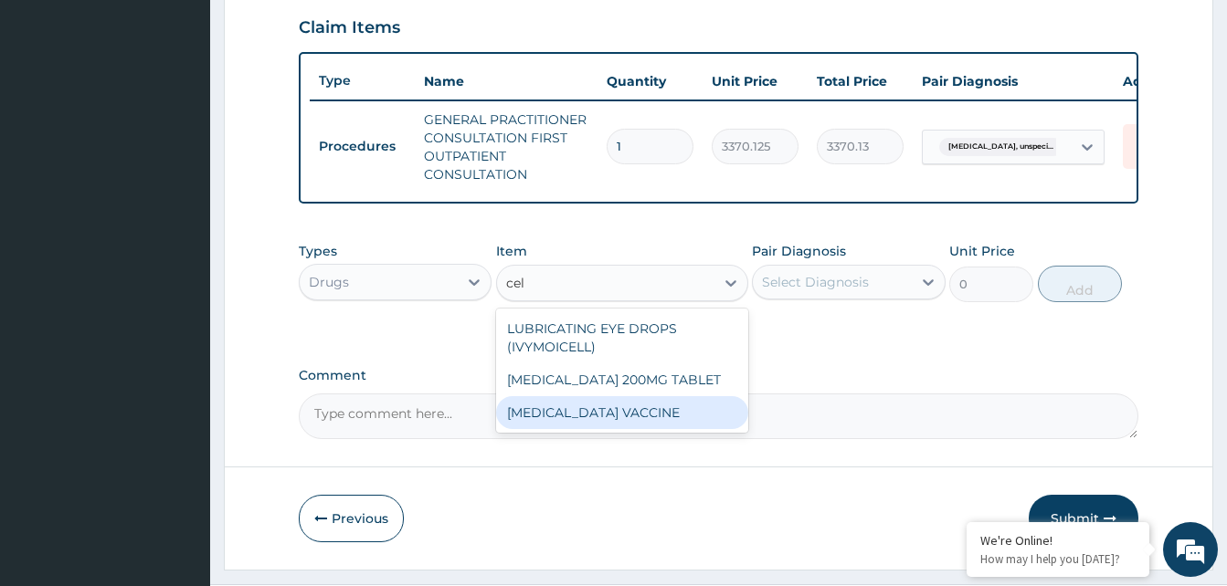
type input "cel"
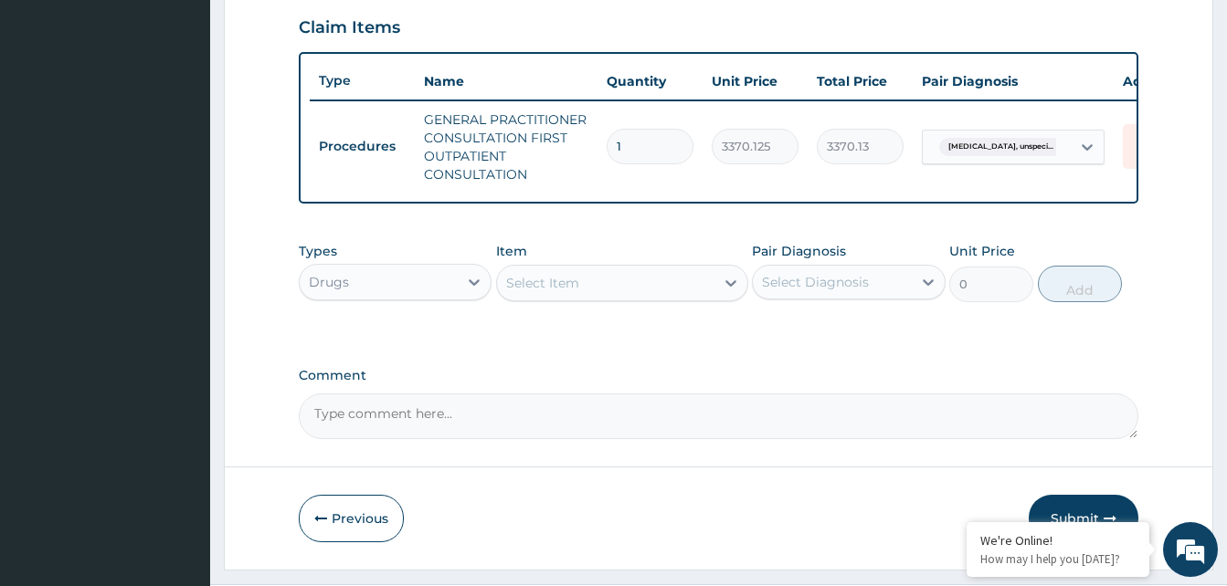
click at [575, 459] on form "Step 2 of 2 PA Code / Prescription Code Enter Code(Secondary Care Only) Encount…" at bounding box center [718, 19] width 989 height 1101
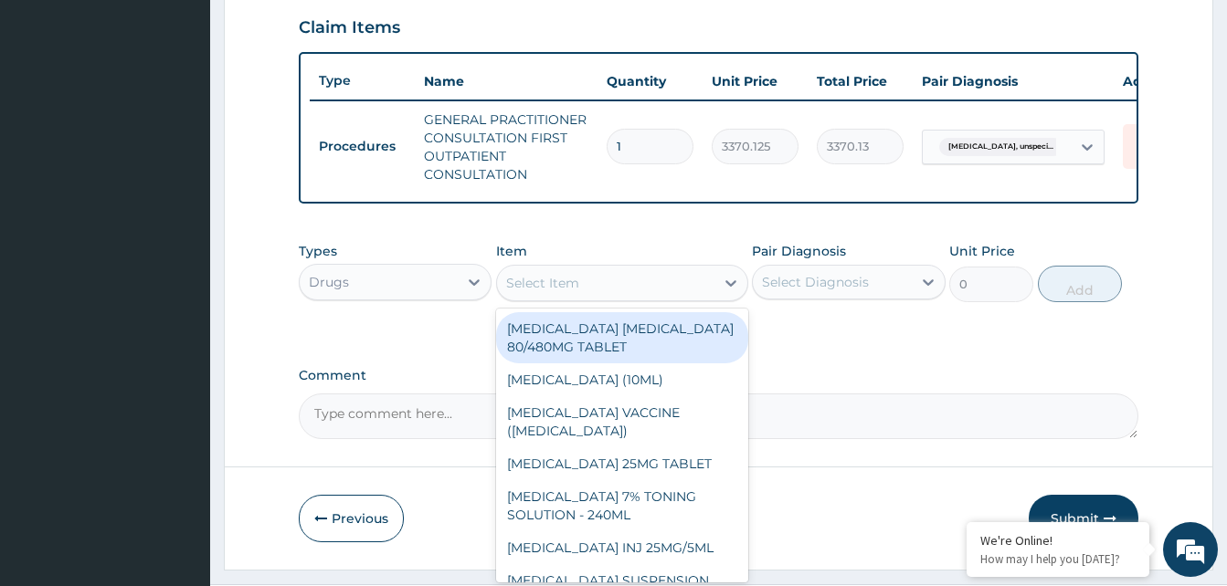
click at [546, 292] on div "Select Item" at bounding box center [542, 283] width 73 height 18
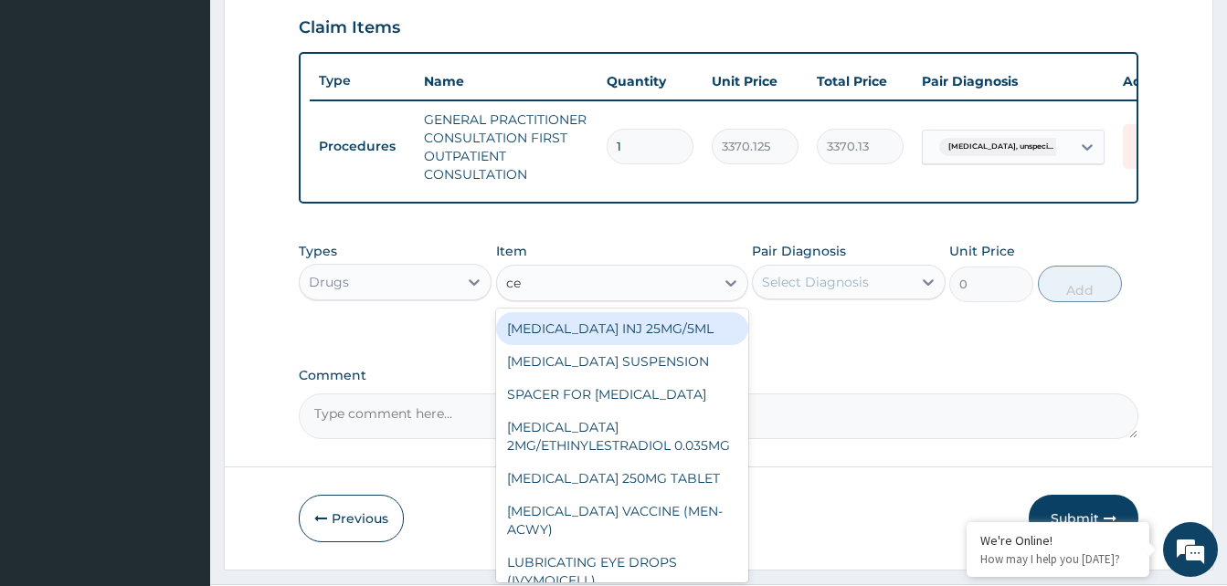
type input "cel"
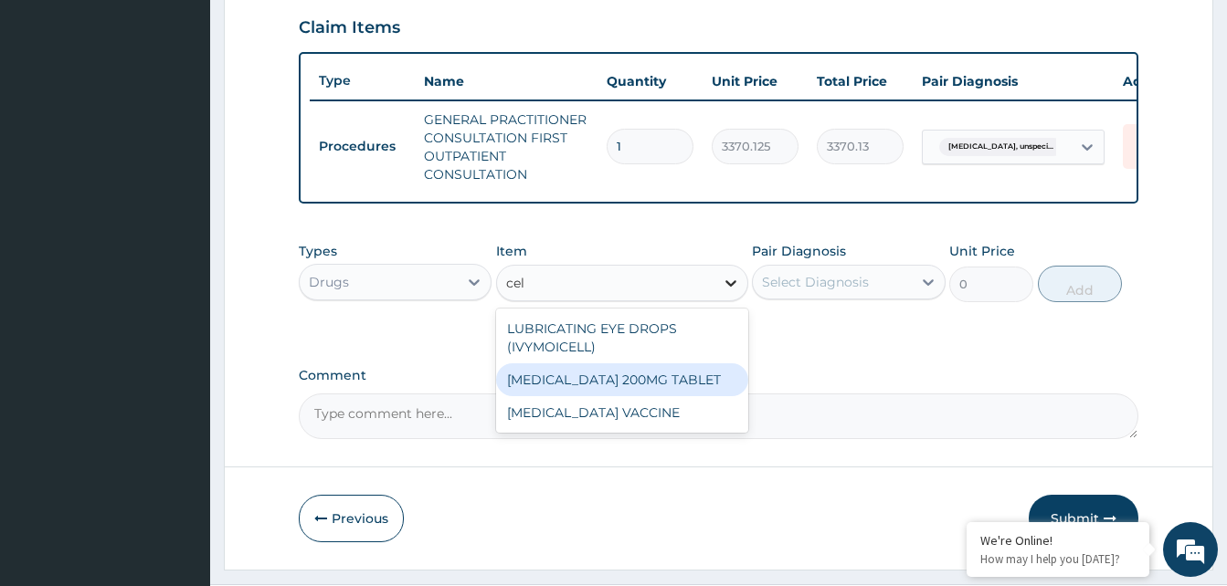
drag, startPoint x: 618, startPoint y: 396, endPoint x: 740, endPoint y: 286, distance: 163.6
click at [626, 396] on div "CELECOXIB 200MG TABLET" at bounding box center [622, 380] width 252 height 33
type input "270"
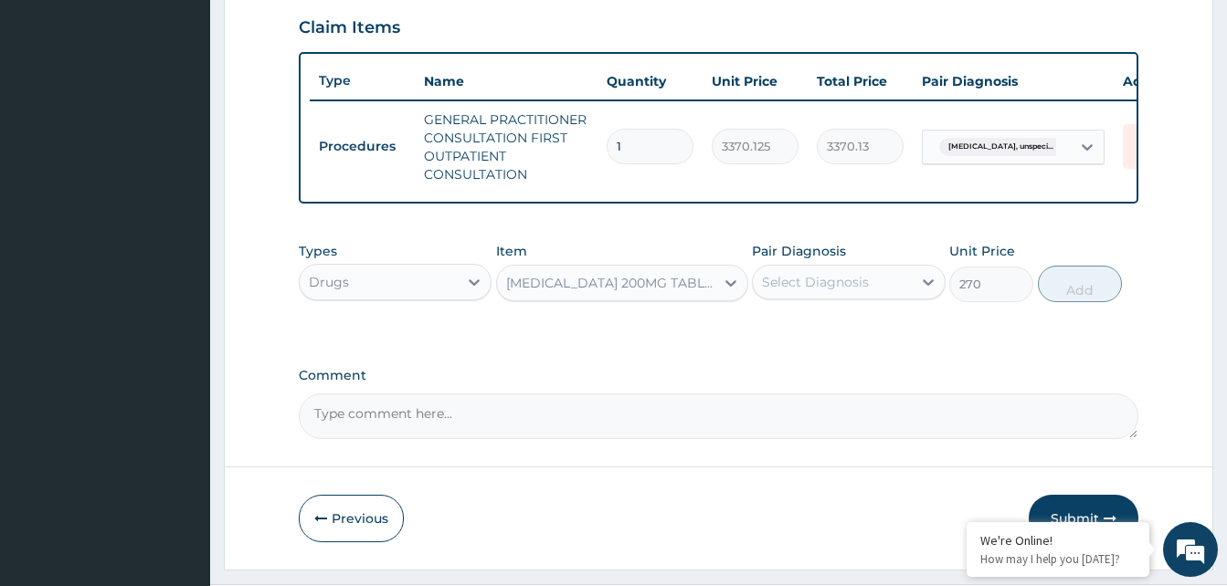
click at [809, 291] on div "Select Diagnosis" at bounding box center [815, 282] width 107 height 18
click at [827, 336] on label "Tension-type headache, unspecified" at bounding box center [838, 327] width 113 height 18
checkbox input "true"
drag, startPoint x: 1048, startPoint y: 297, endPoint x: 1032, endPoint y: 297, distance: 15.5
click at [1049, 297] on button "Add" at bounding box center [1080, 284] width 84 height 37
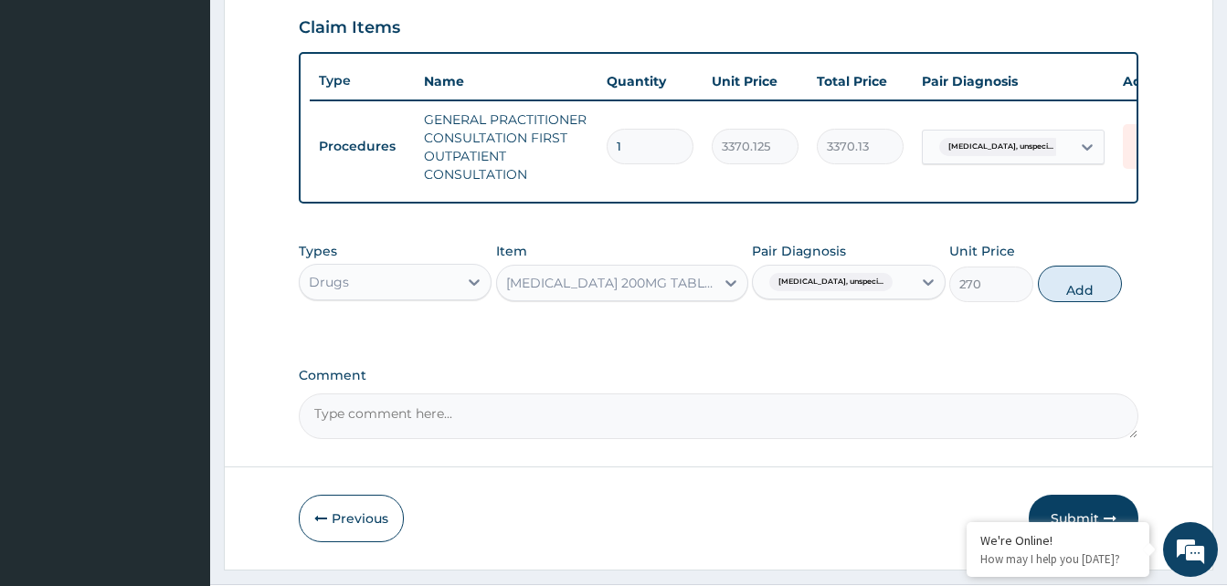
type input "0"
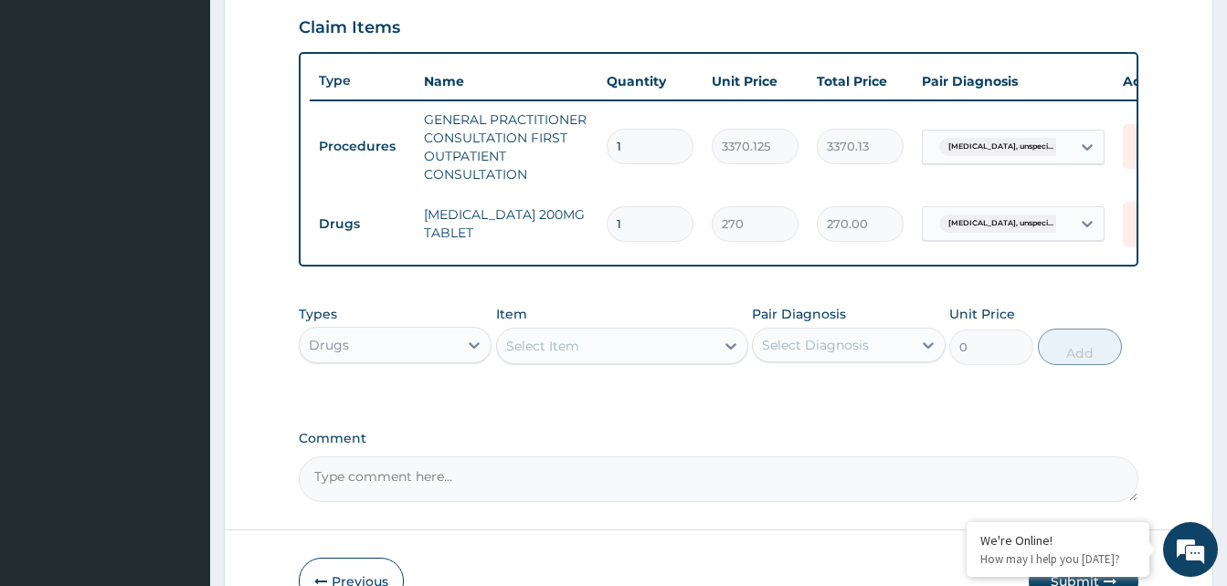
type input "10"
type input "2700.00"
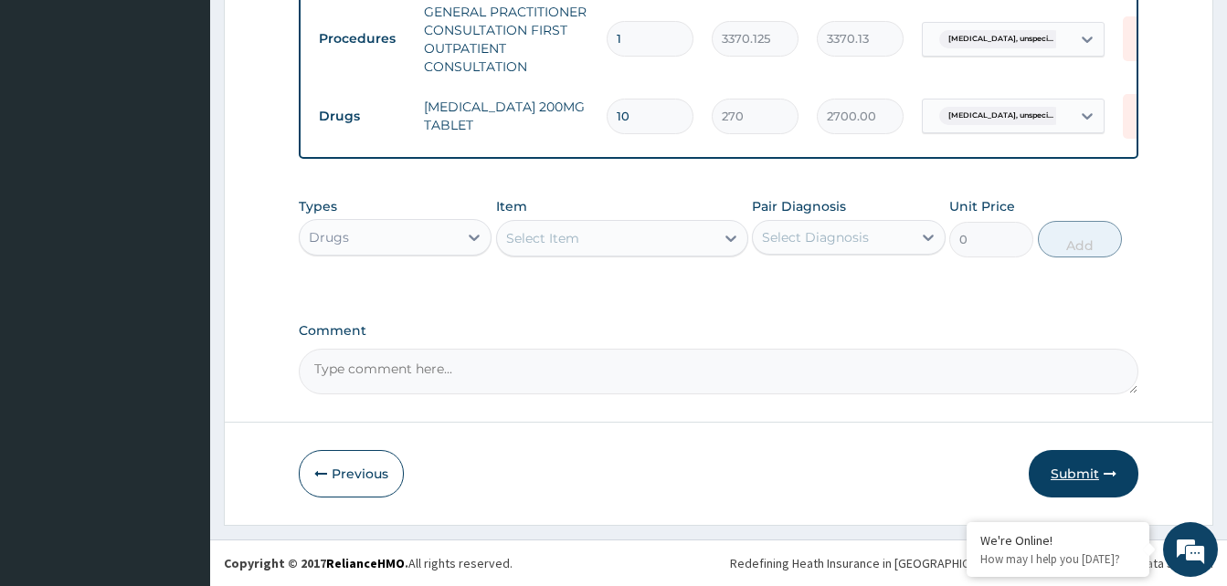
type input "10"
click at [1094, 483] on button "Submit" at bounding box center [1084, 474] width 110 height 48
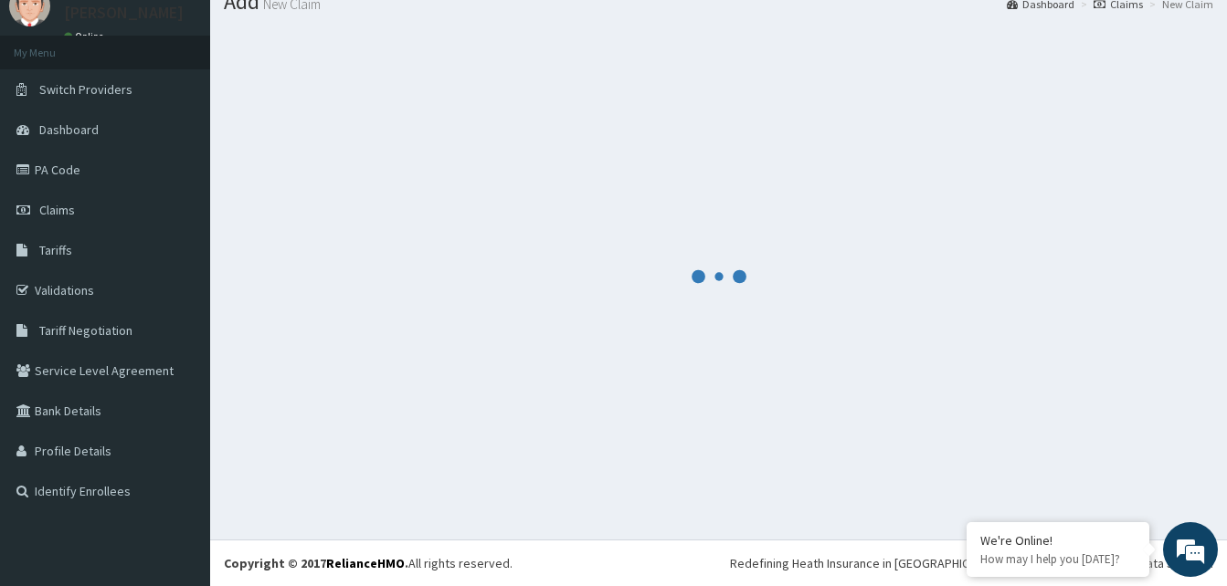
scroll to position [69, 0]
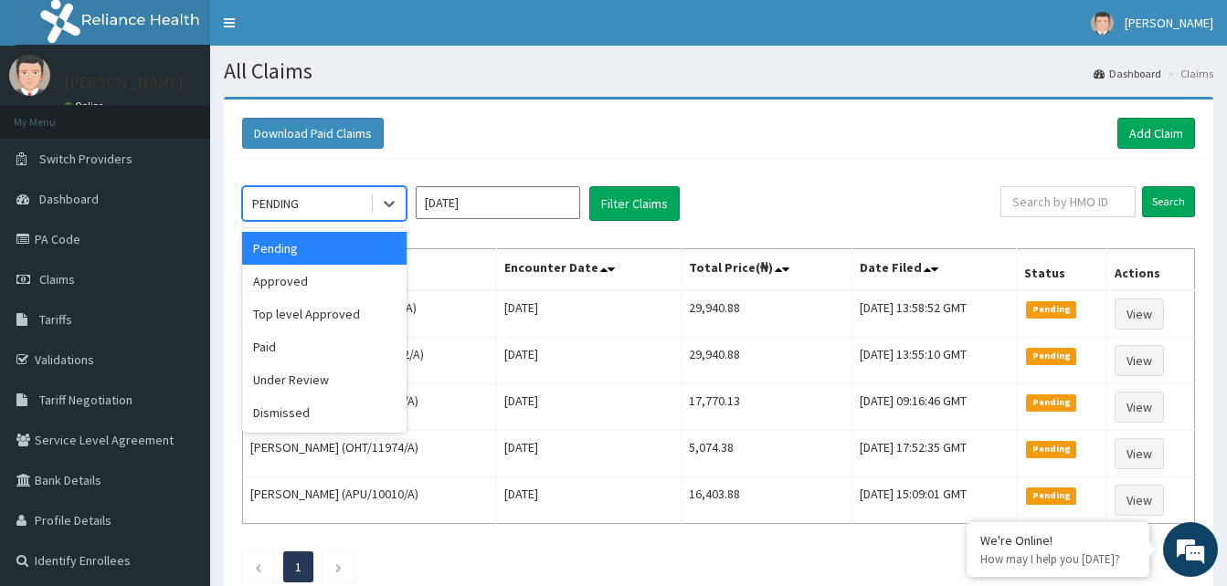
drag, startPoint x: 397, startPoint y: 197, endPoint x: 367, endPoint y: 247, distance: 57.8
click at [395, 204] on icon at bounding box center [389, 204] width 18 height 18
click at [336, 283] on div "Approved" at bounding box center [324, 281] width 164 height 33
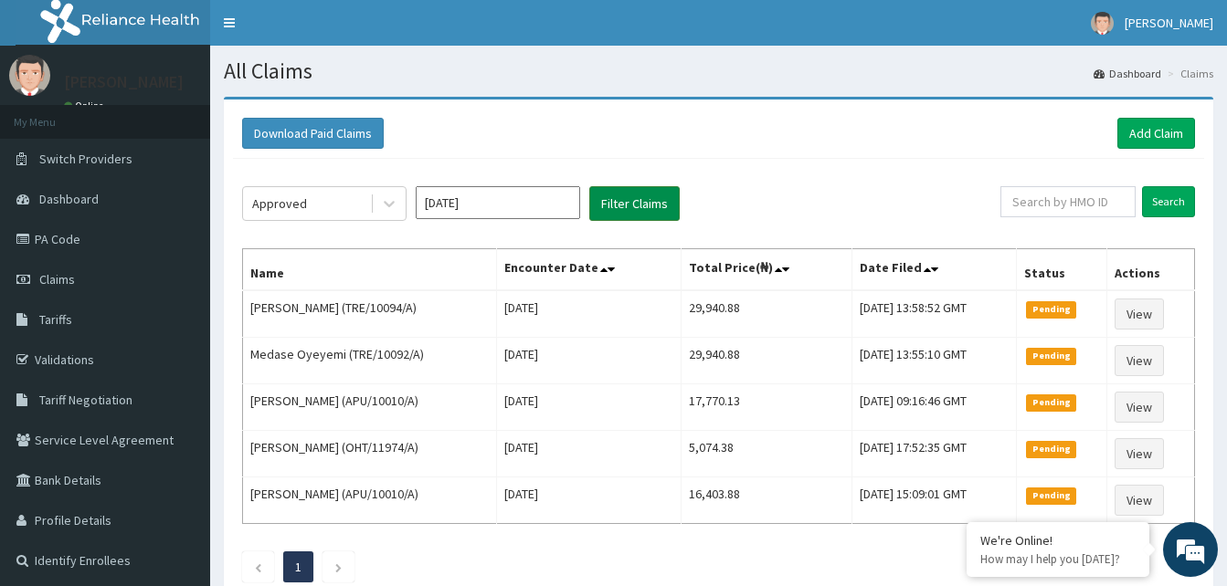
click at [643, 199] on button "Filter Claims" at bounding box center [634, 203] width 90 height 35
